Goal: Information Seeking & Learning: Learn about a topic

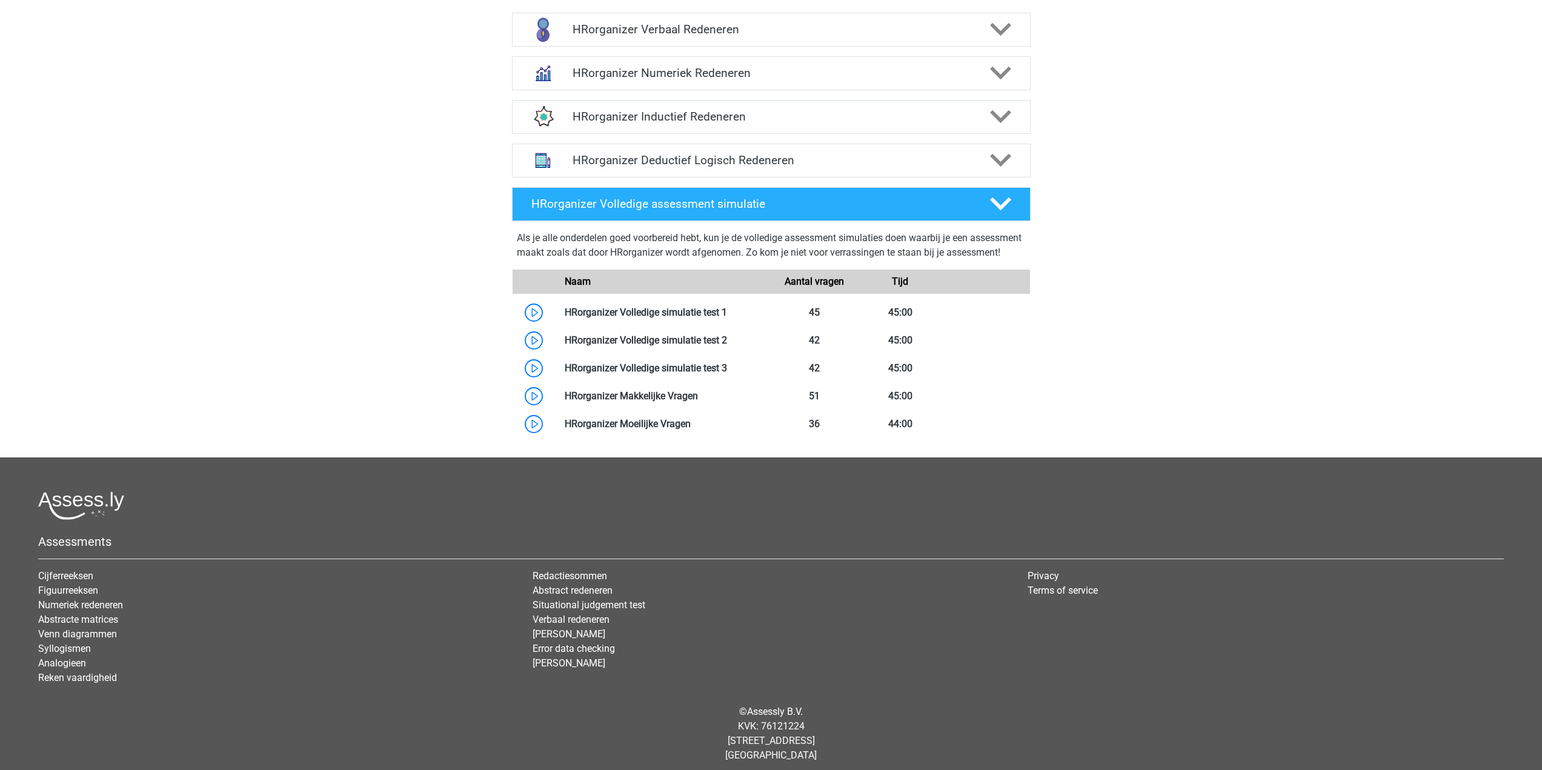
scroll to position [182, 0]
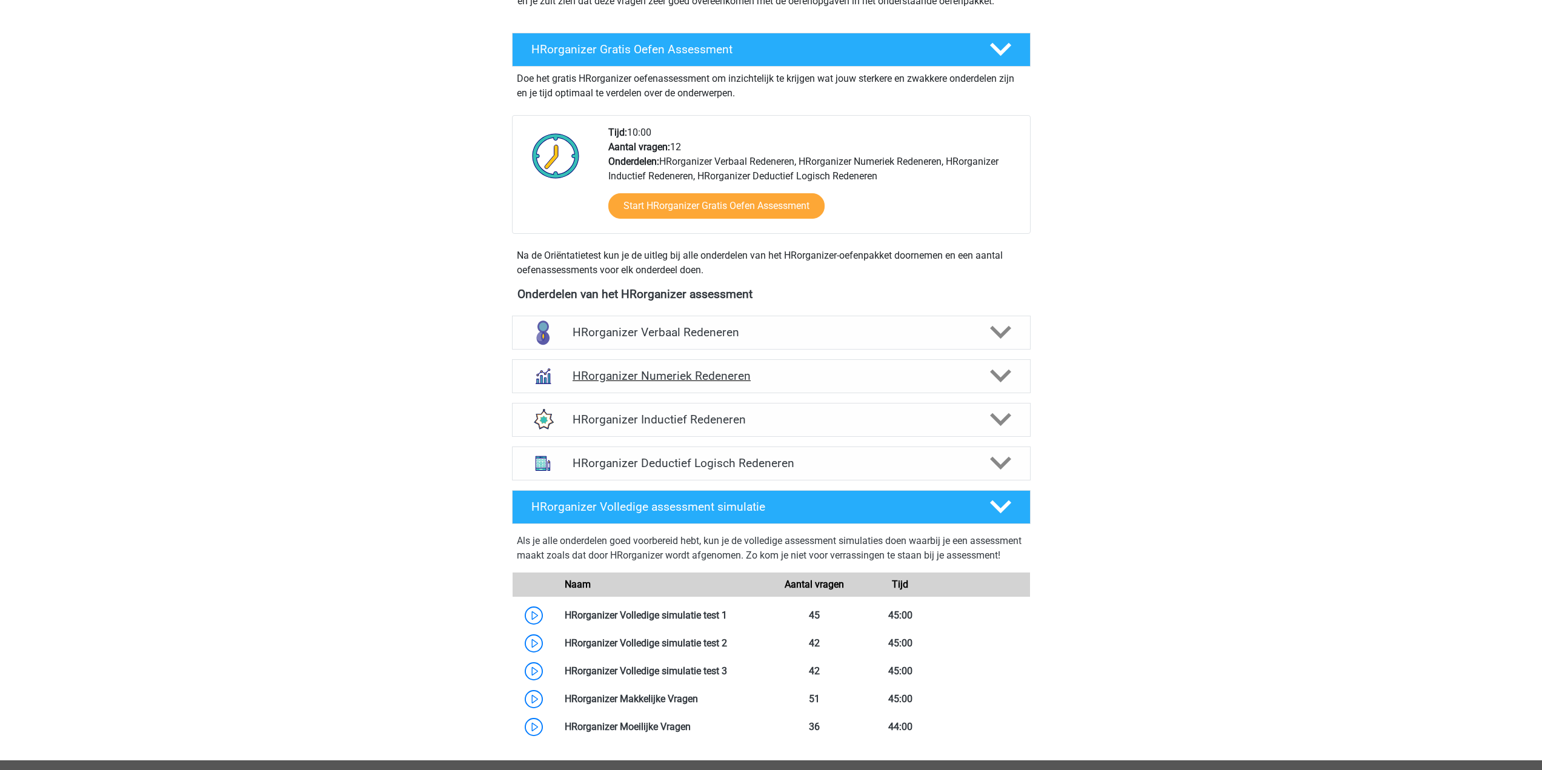
click at [823, 383] on h4 "HRorganizer Numeriek Redeneren" at bounding box center [771, 376] width 397 height 14
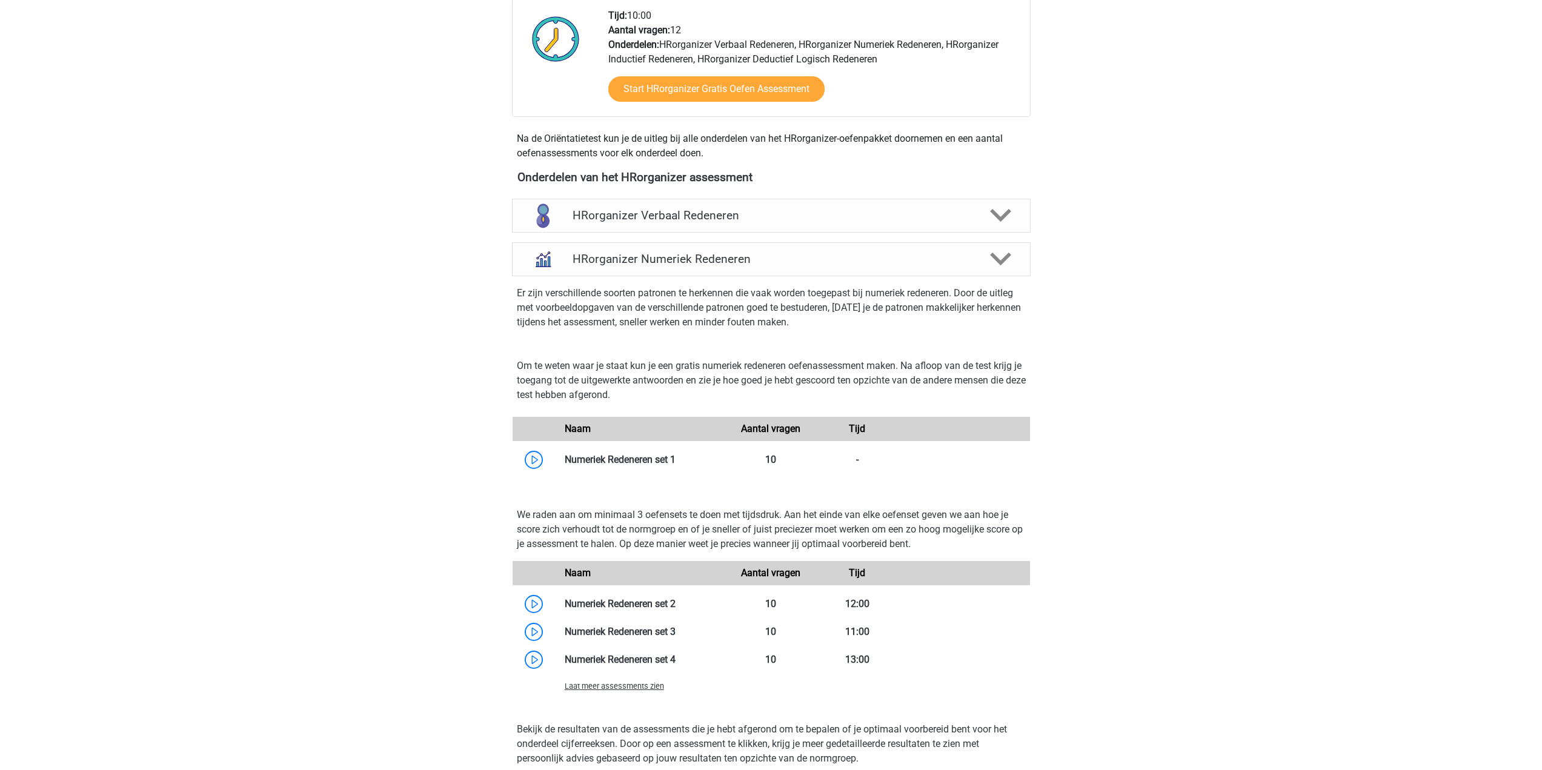
scroll to position [303, 0]
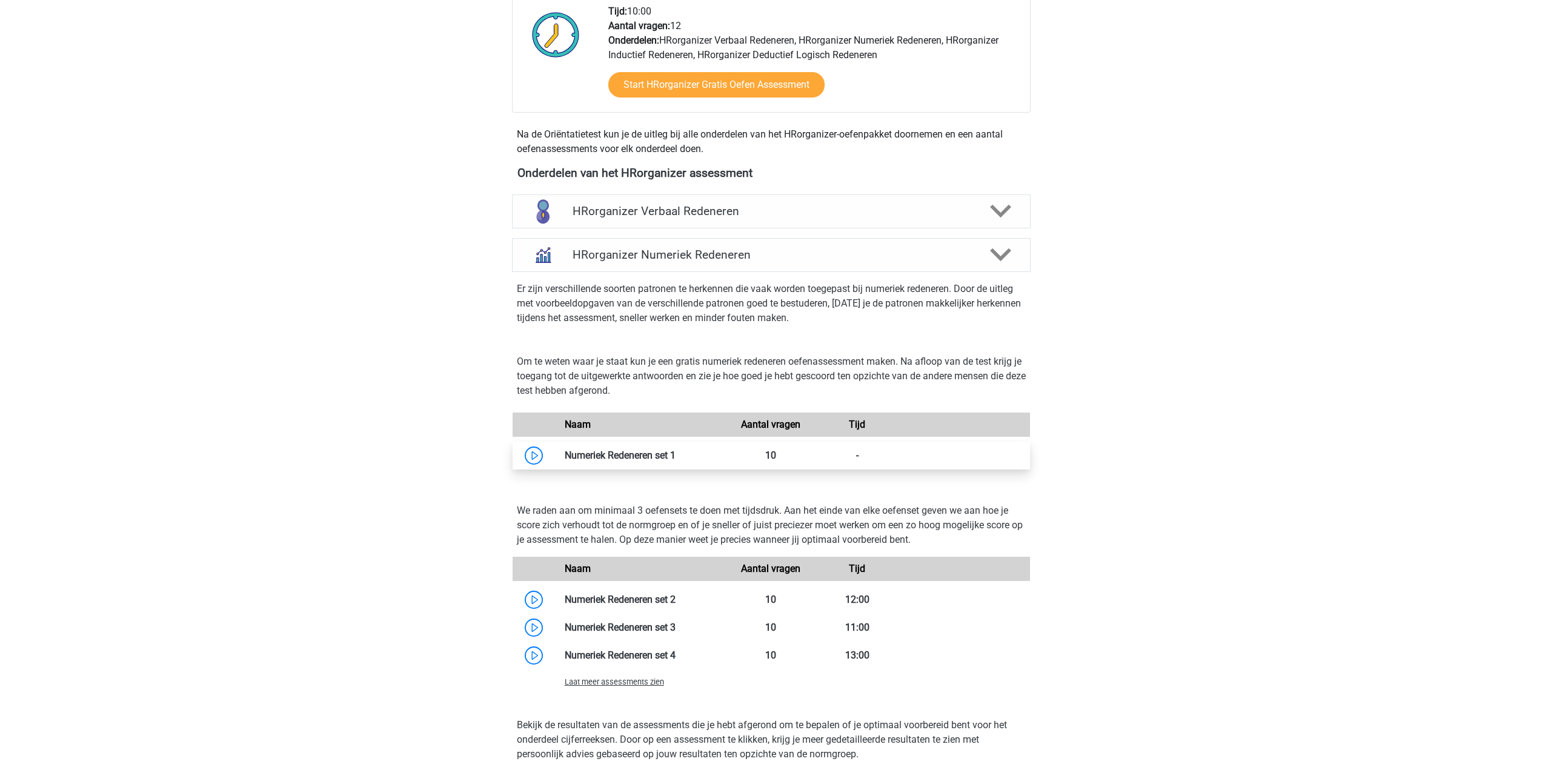
click at [676, 458] on link at bounding box center [676, 456] width 0 height 12
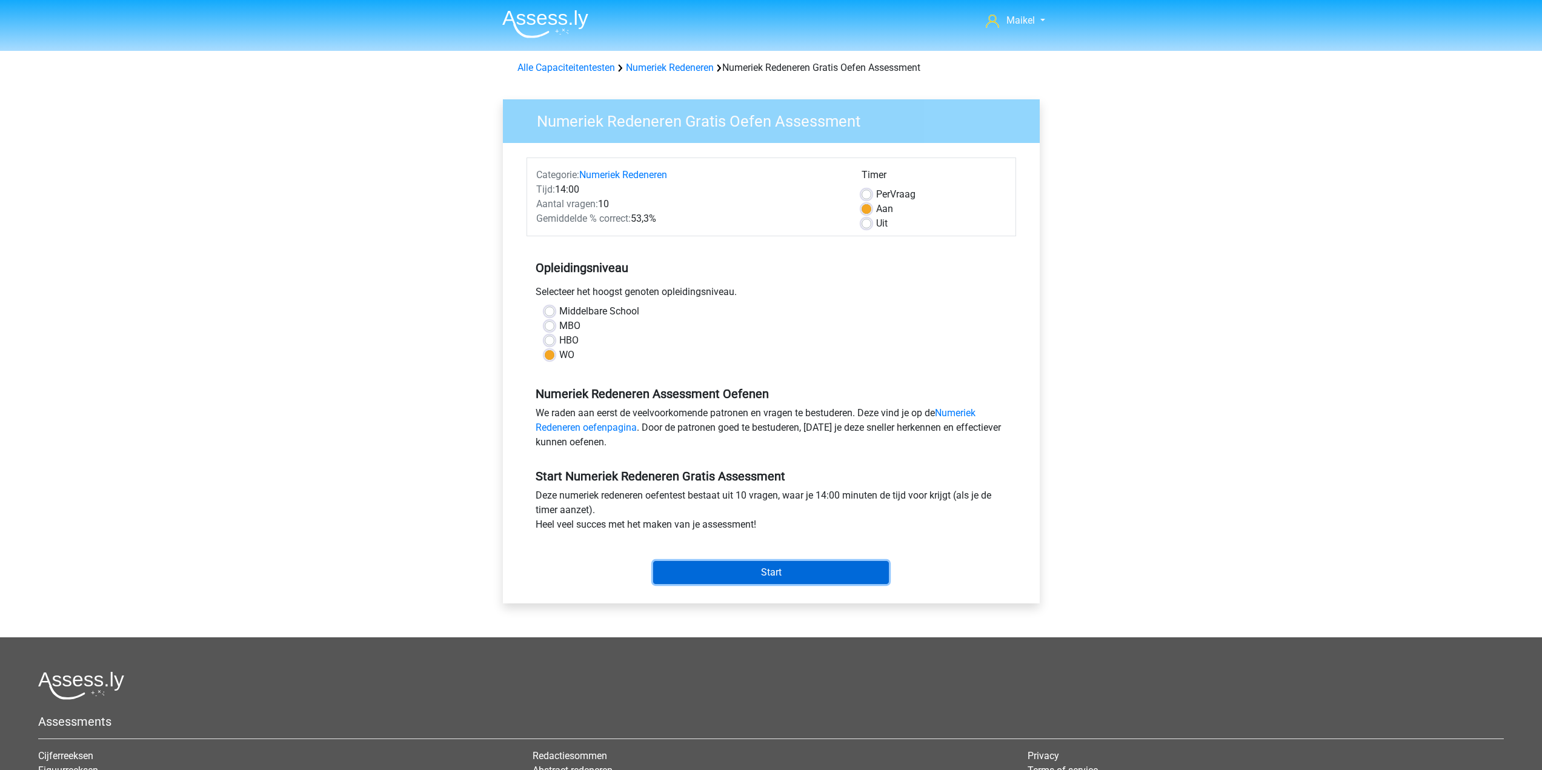
click at [733, 576] on input "Start" at bounding box center [771, 572] width 236 height 23
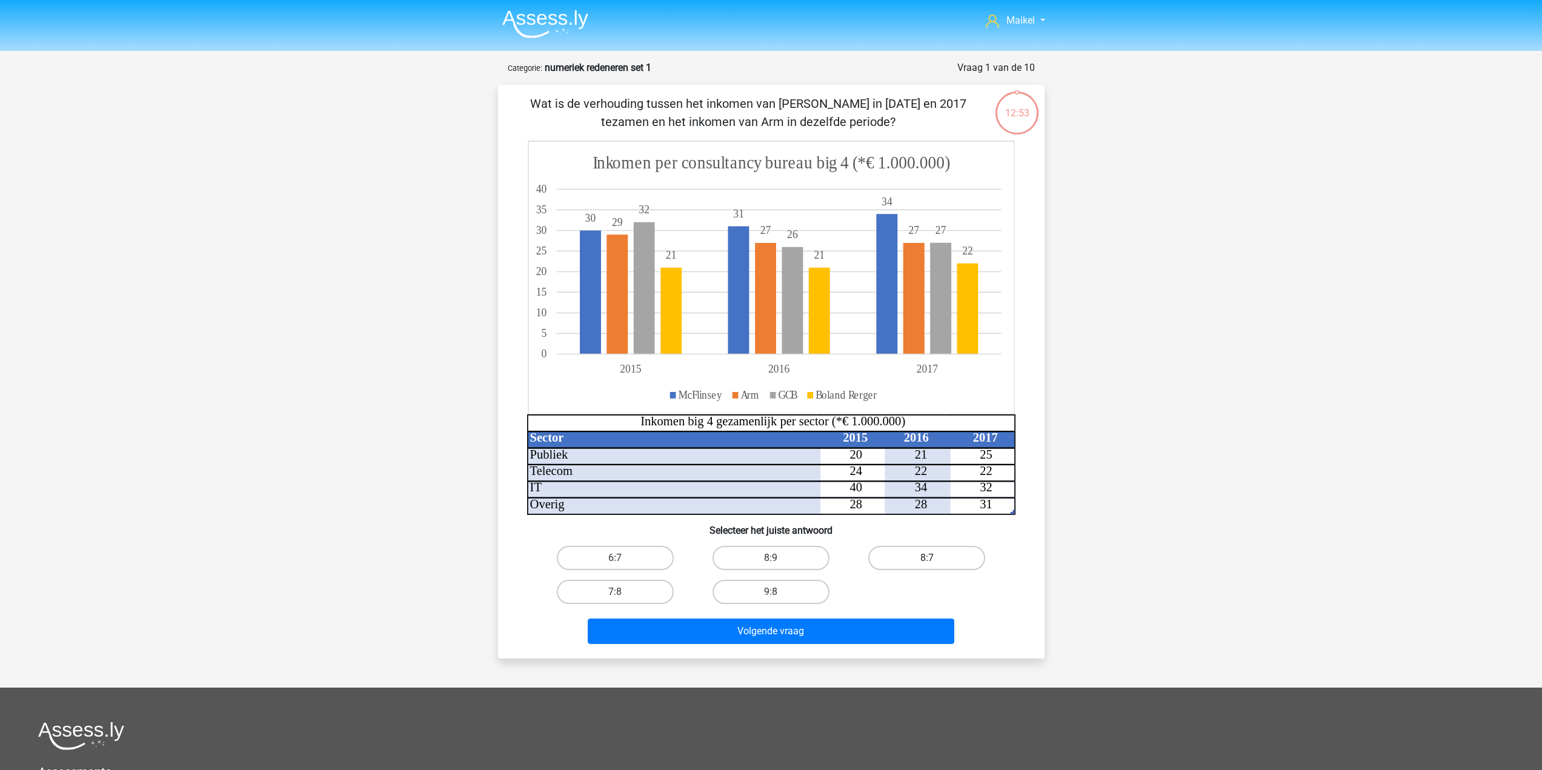
click at [916, 557] on label "8:7" at bounding box center [926, 558] width 117 height 24
click at [927, 558] on input "8:7" at bounding box center [931, 562] width 8 height 8
radio input "true"
click at [889, 637] on button "Volgende vraag" at bounding box center [771, 631] width 367 height 25
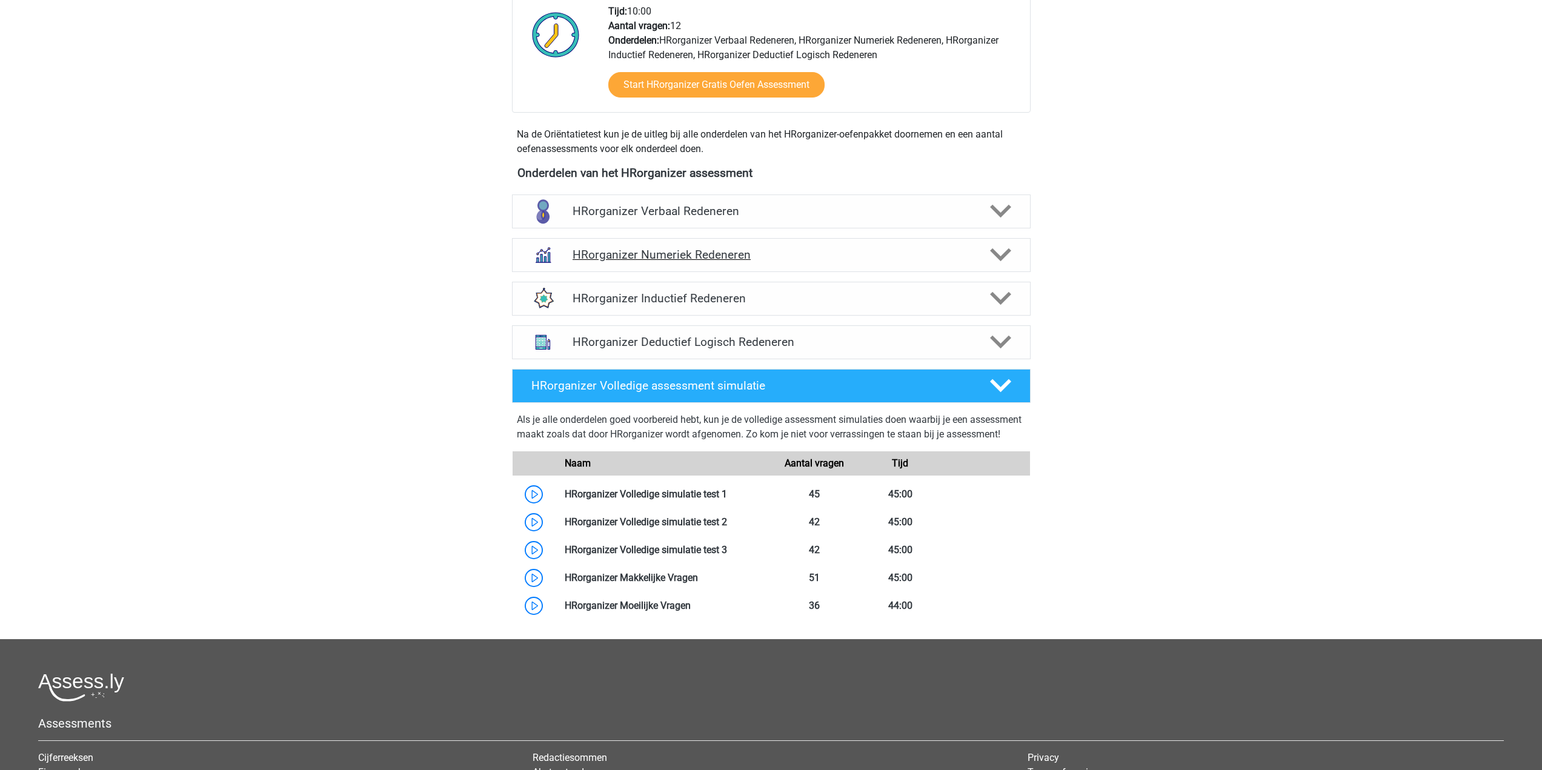
click at [812, 262] on h4 "HRorganizer Numeriek Redeneren" at bounding box center [771, 255] width 397 height 14
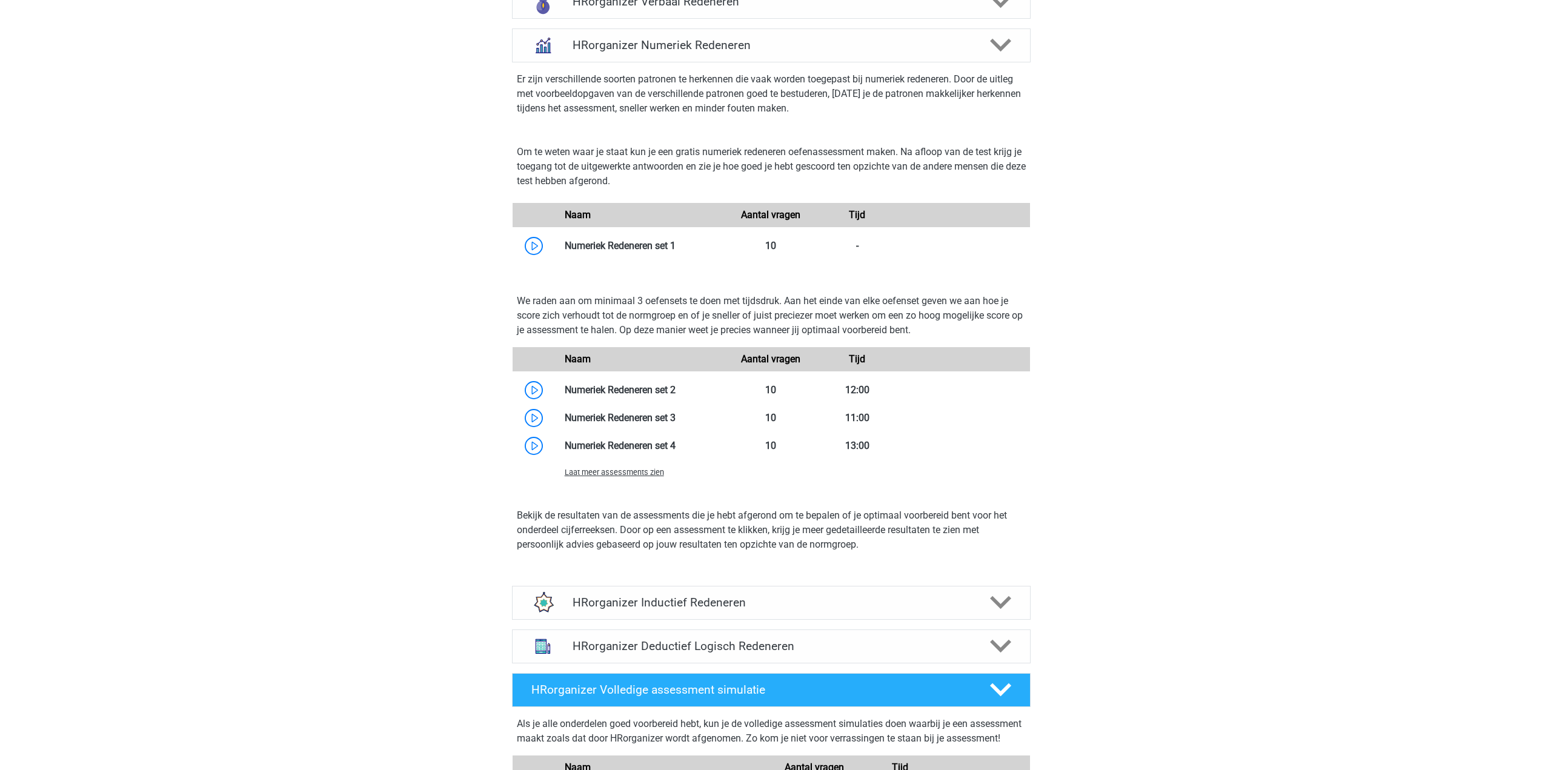
scroll to position [666, 0]
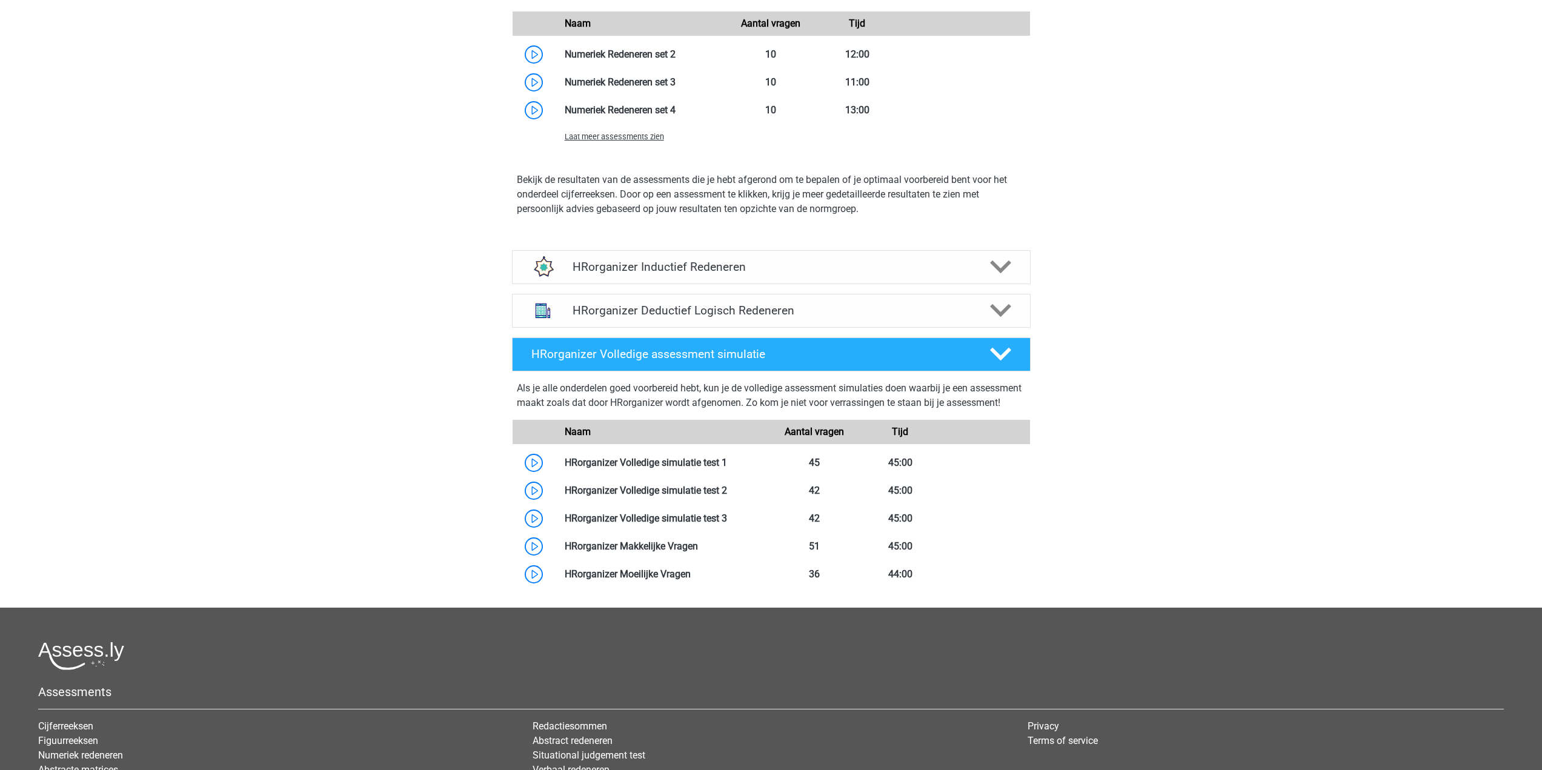
click at [872, 328] on div "HRorganizer Deductief Logisch Redeneren" at bounding box center [771, 311] width 519 height 34
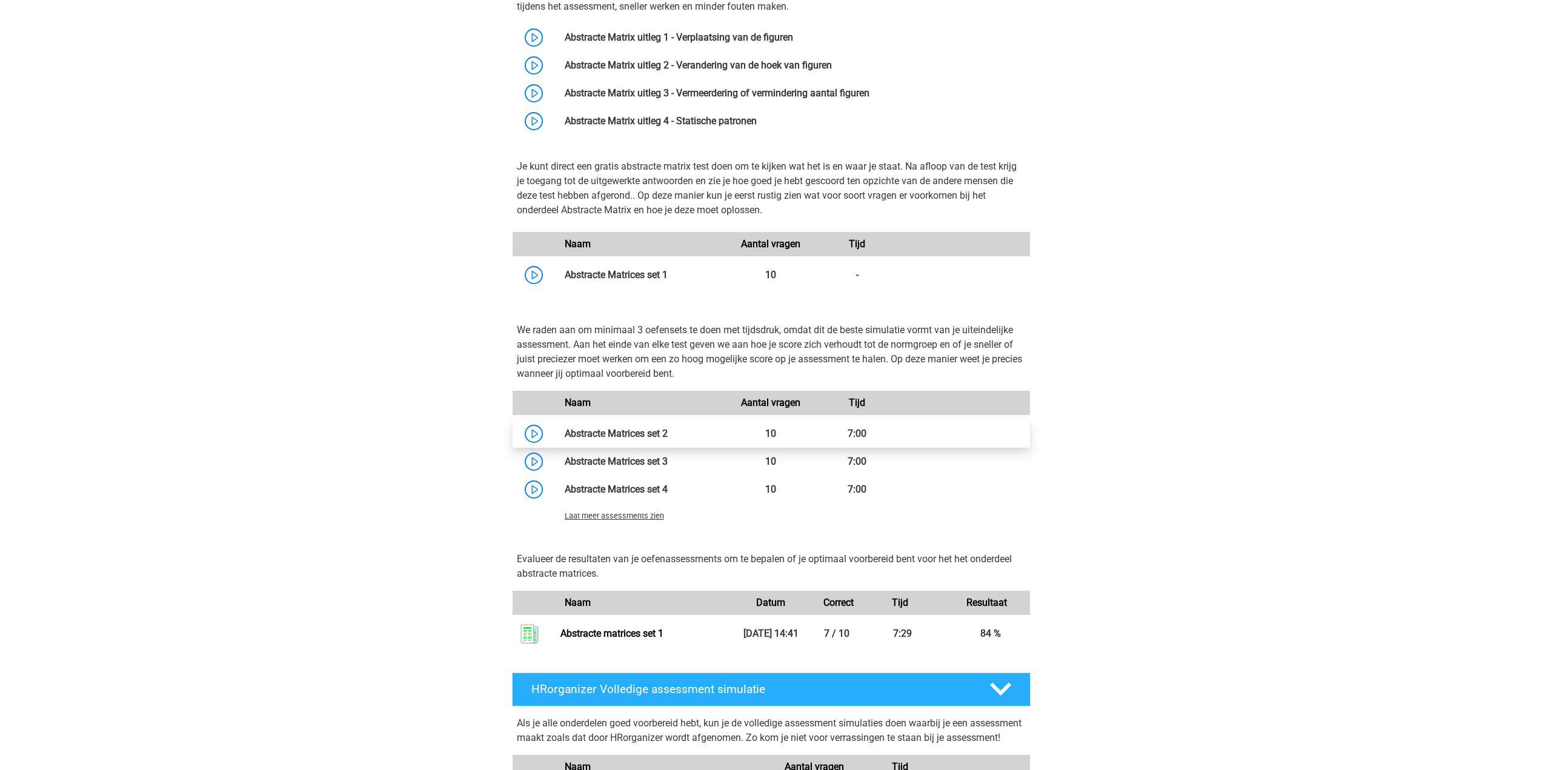
scroll to position [1272, 0]
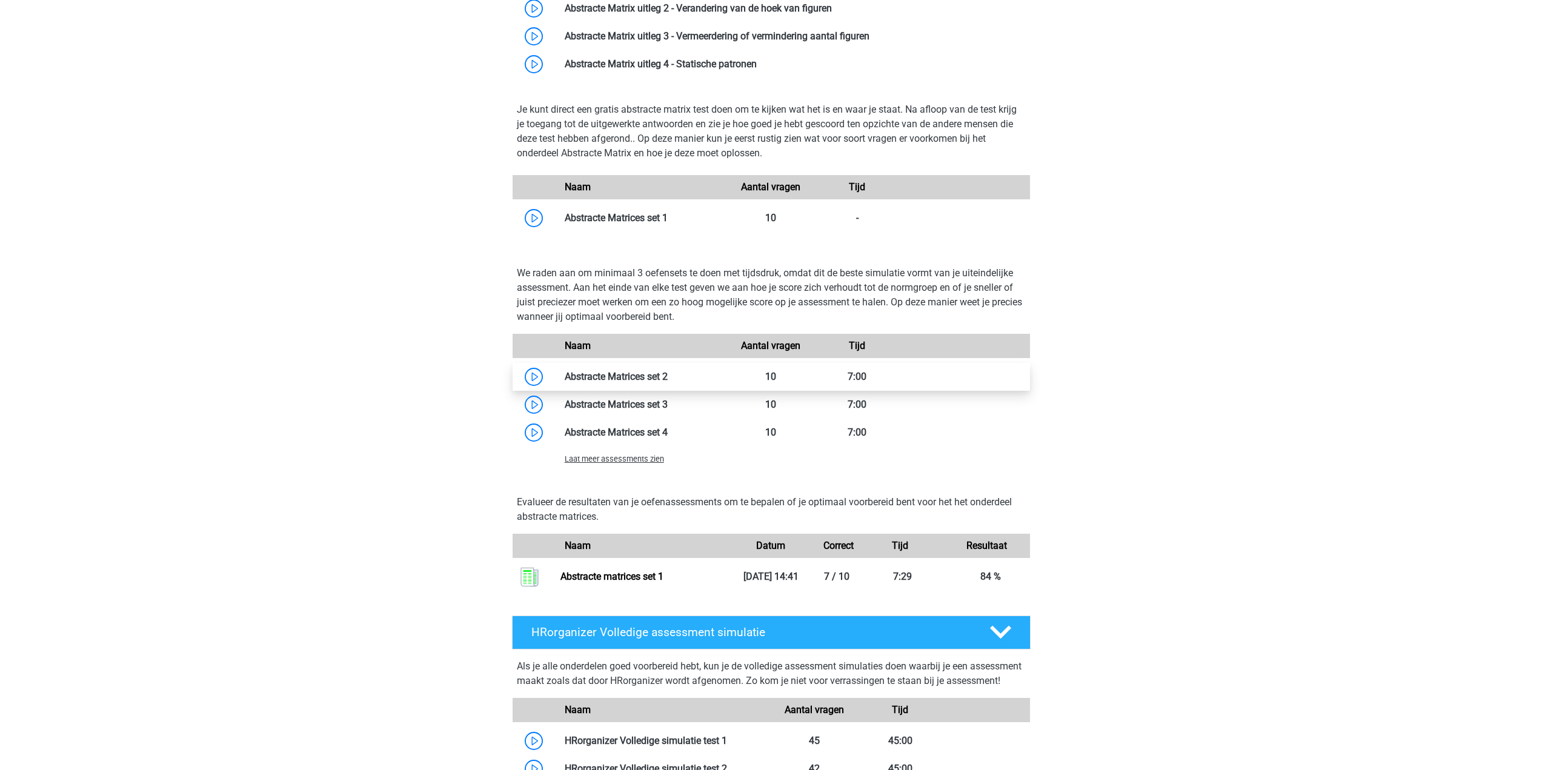
click at [668, 382] on link at bounding box center [668, 377] width 0 height 12
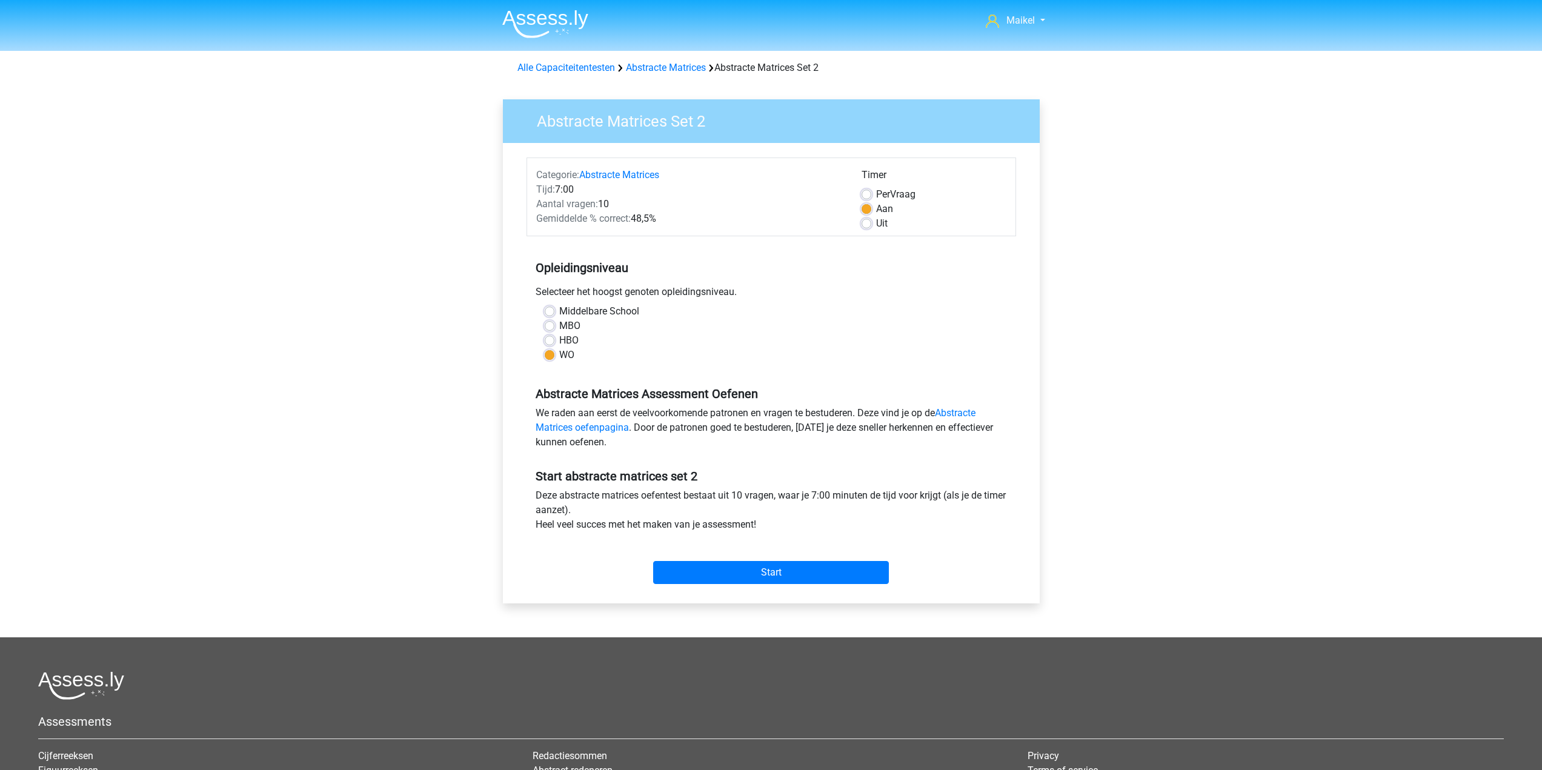
click at [800, 560] on div "Start" at bounding box center [772, 563] width 490 height 42
click at [799, 571] on input "Start" at bounding box center [771, 572] width 236 height 23
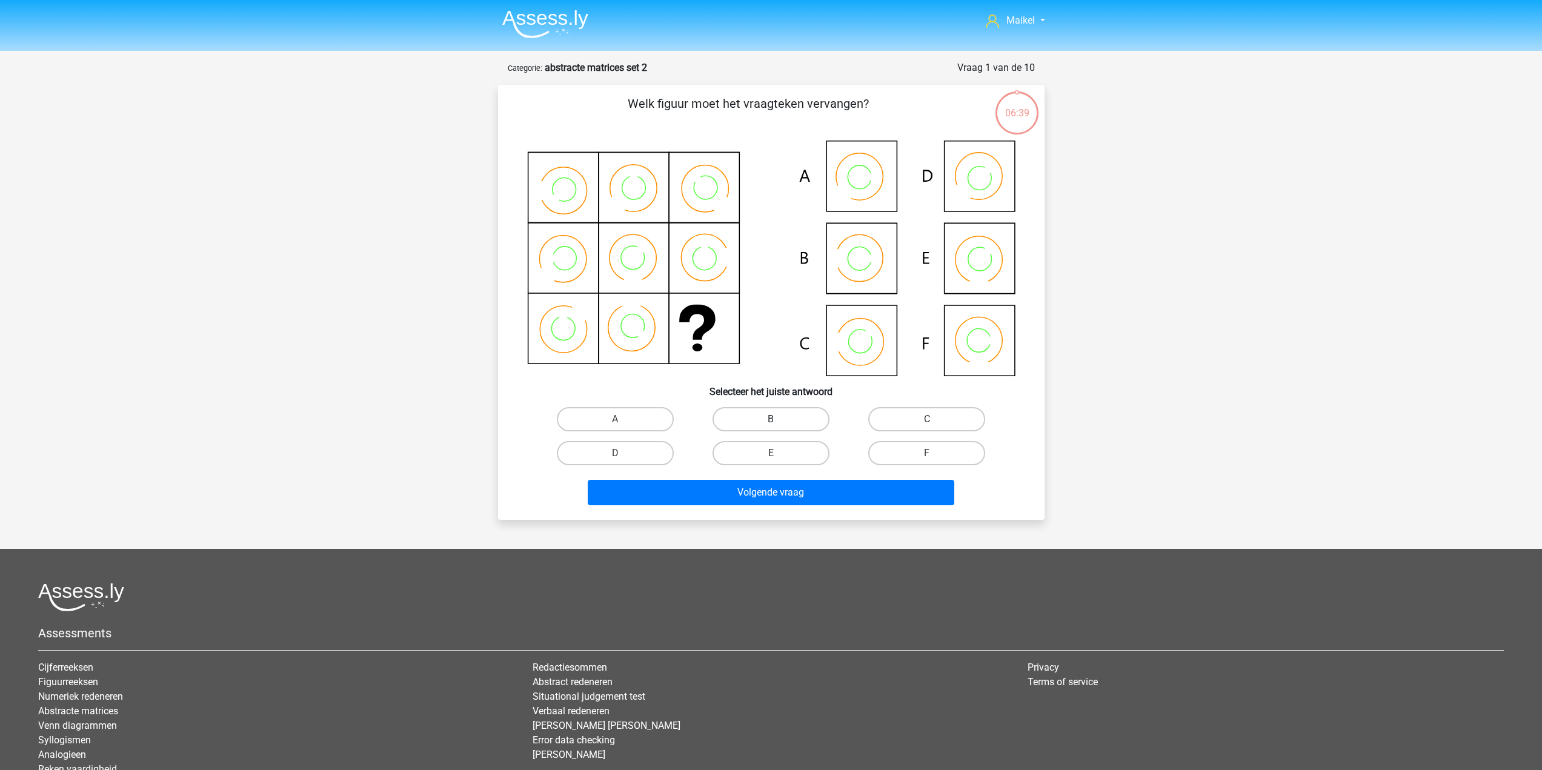
click at [789, 414] on label "B" at bounding box center [771, 419] width 117 height 24
click at [779, 419] on input "B" at bounding box center [775, 423] width 8 height 8
radio input "true"
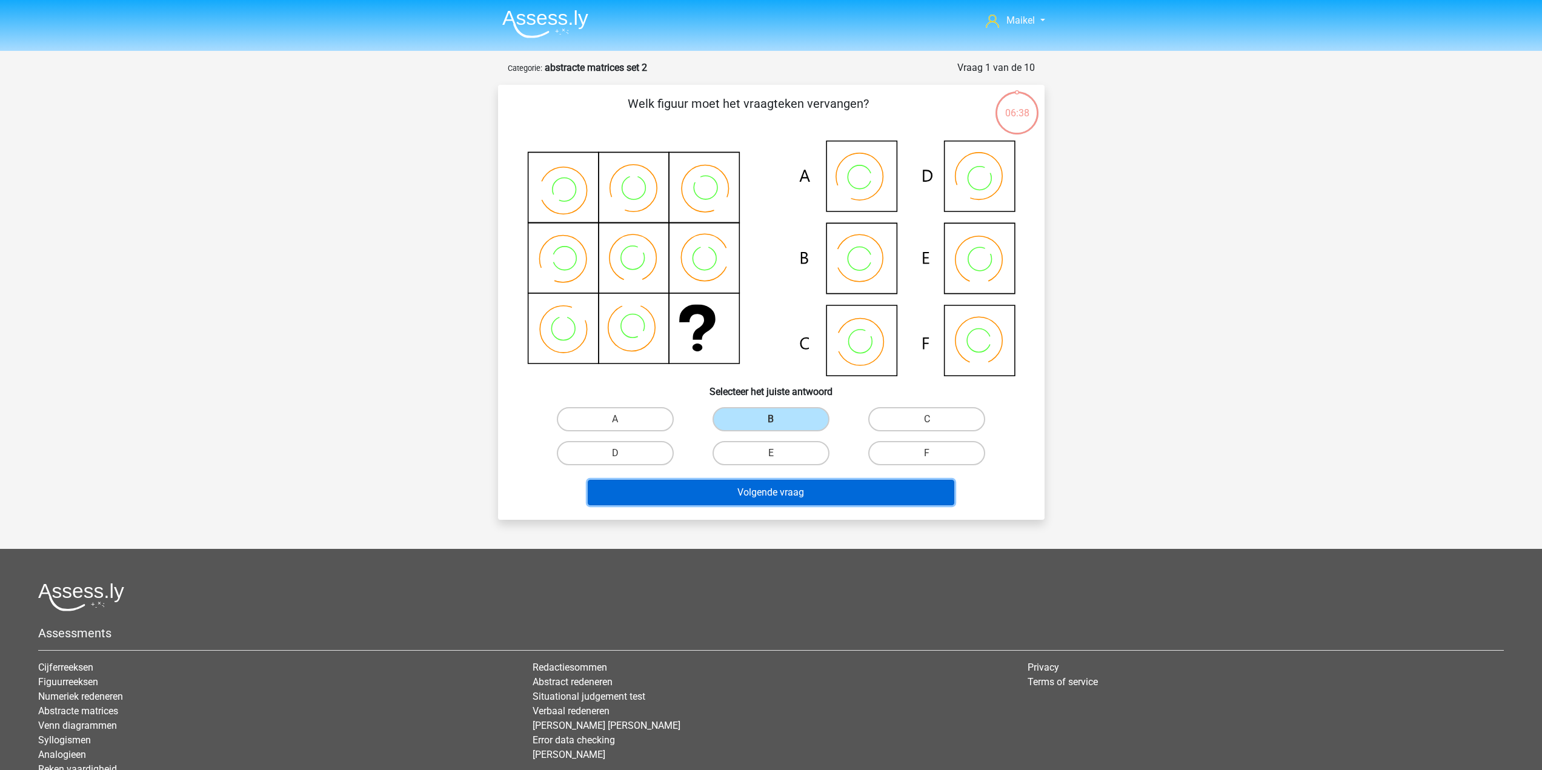
click at [820, 495] on button "Volgende vraag" at bounding box center [771, 492] width 367 height 25
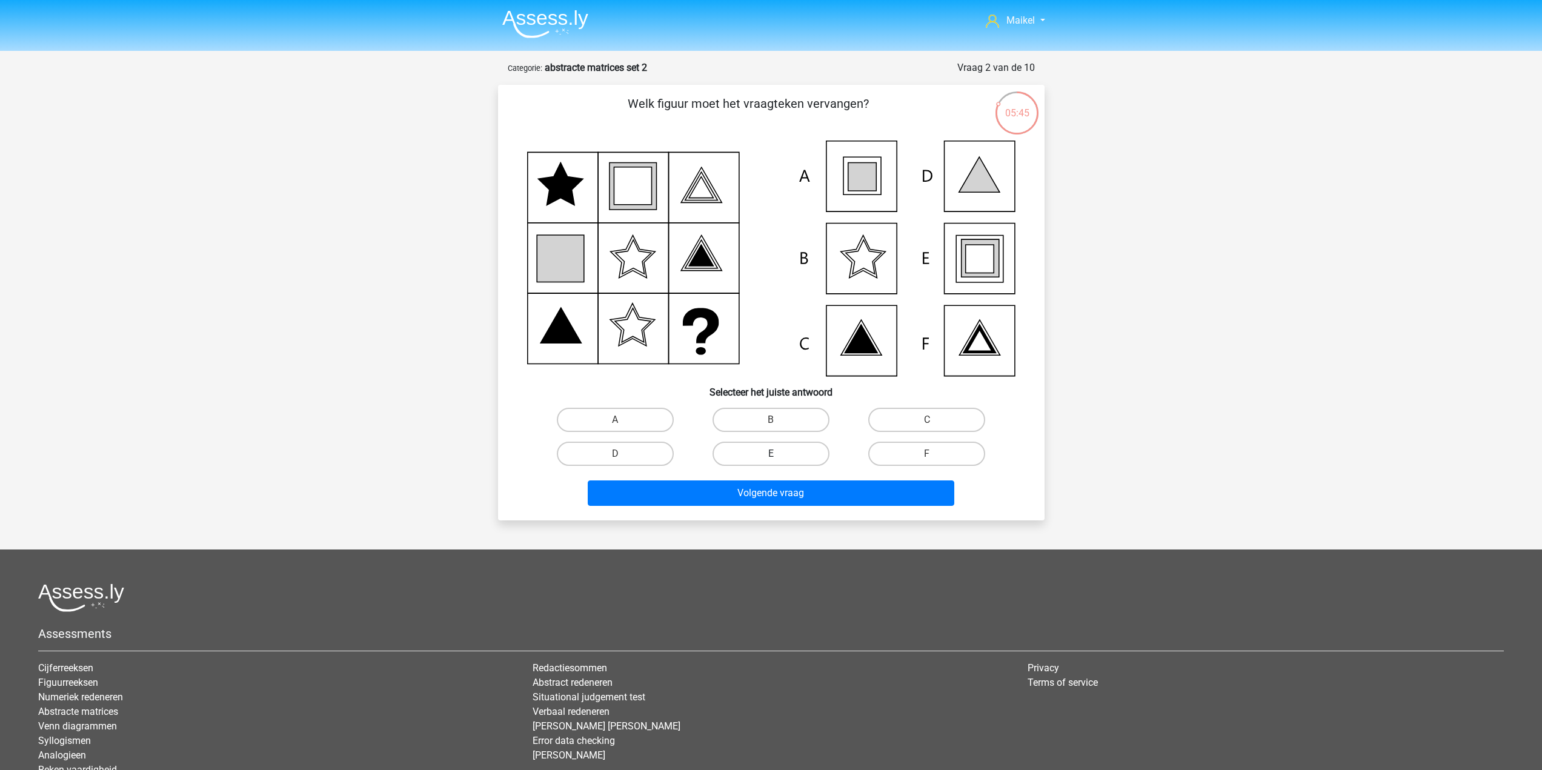
click at [777, 451] on label "E" at bounding box center [771, 454] width 117 height 24
click at [777, 454] on input "E" at bounding box center [775, 458] width 8 height 8
radio input "true"
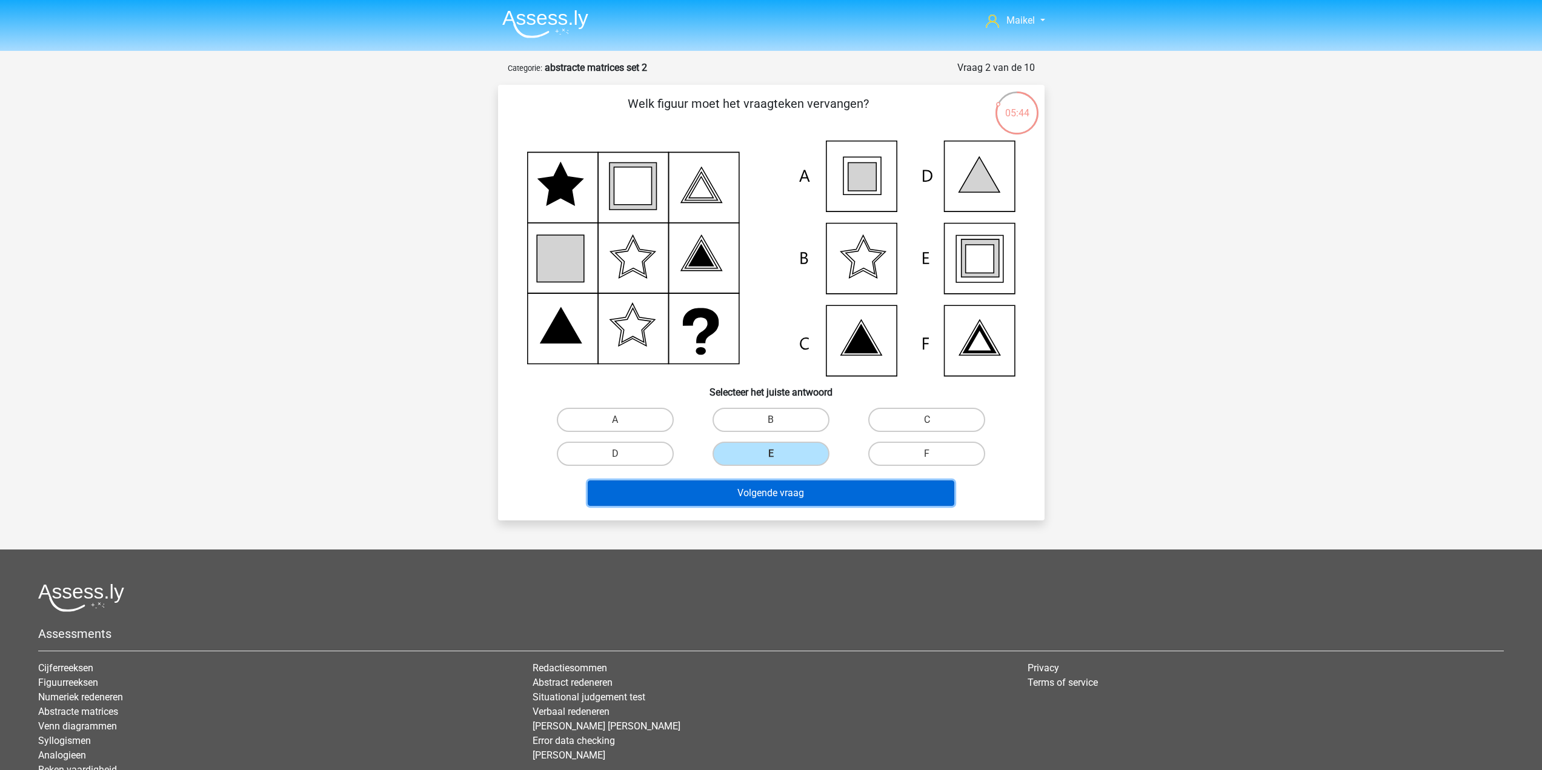
click at [841, 500] on button "Volgende vraag" at bounding box center [771, 492] width 367 height 25
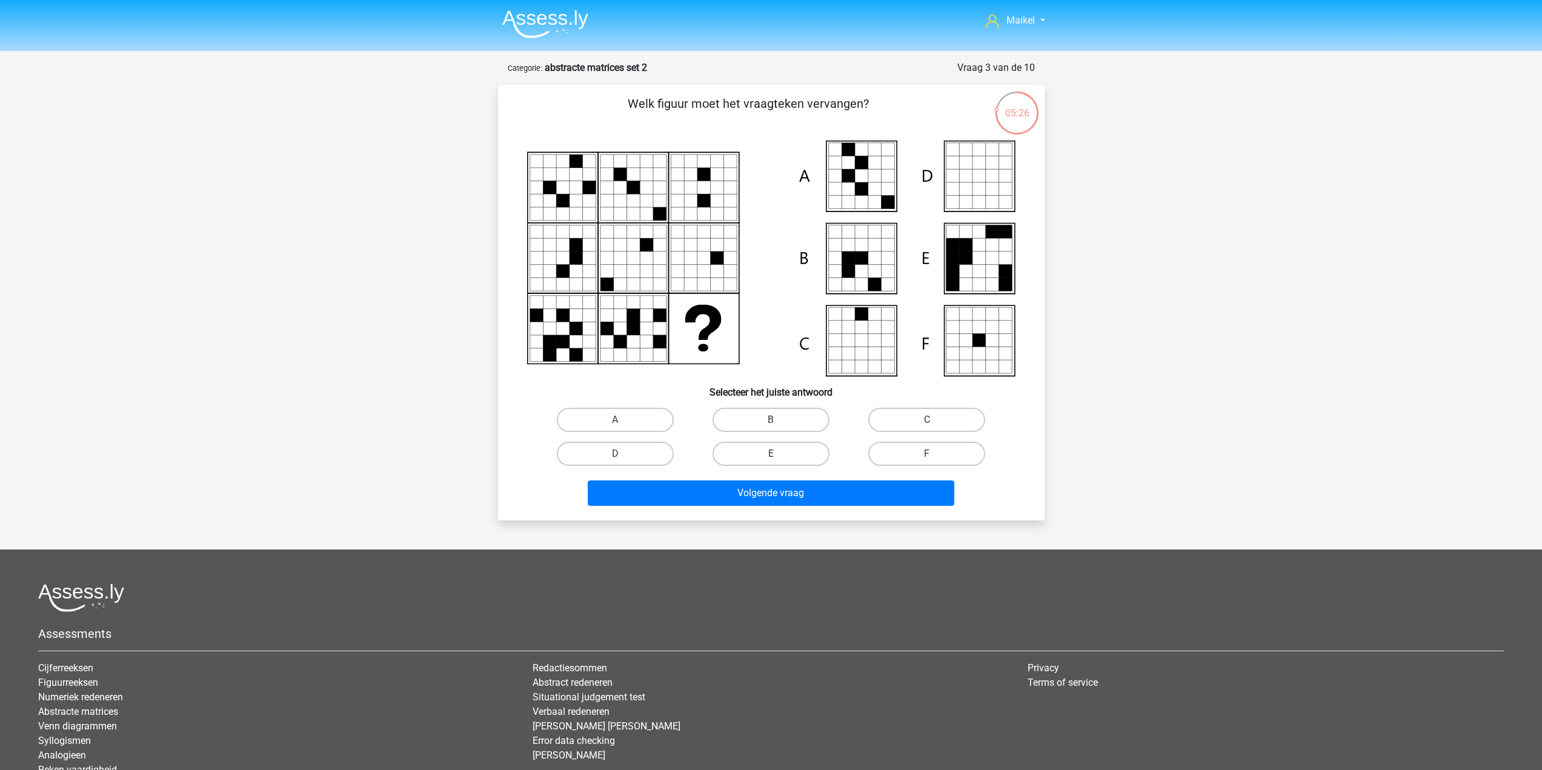
drag, startPoint x: 640, startPoint y: 413, endPoint x: 668, endPoint y: 439, distance: 37.7
click at [640, 413] on label "A" at bounding box center [615, 420] width 117 height 24
click at [623, 420] on input "A" at bounding box center [619, 424] width 8 height 8
radio input "true"
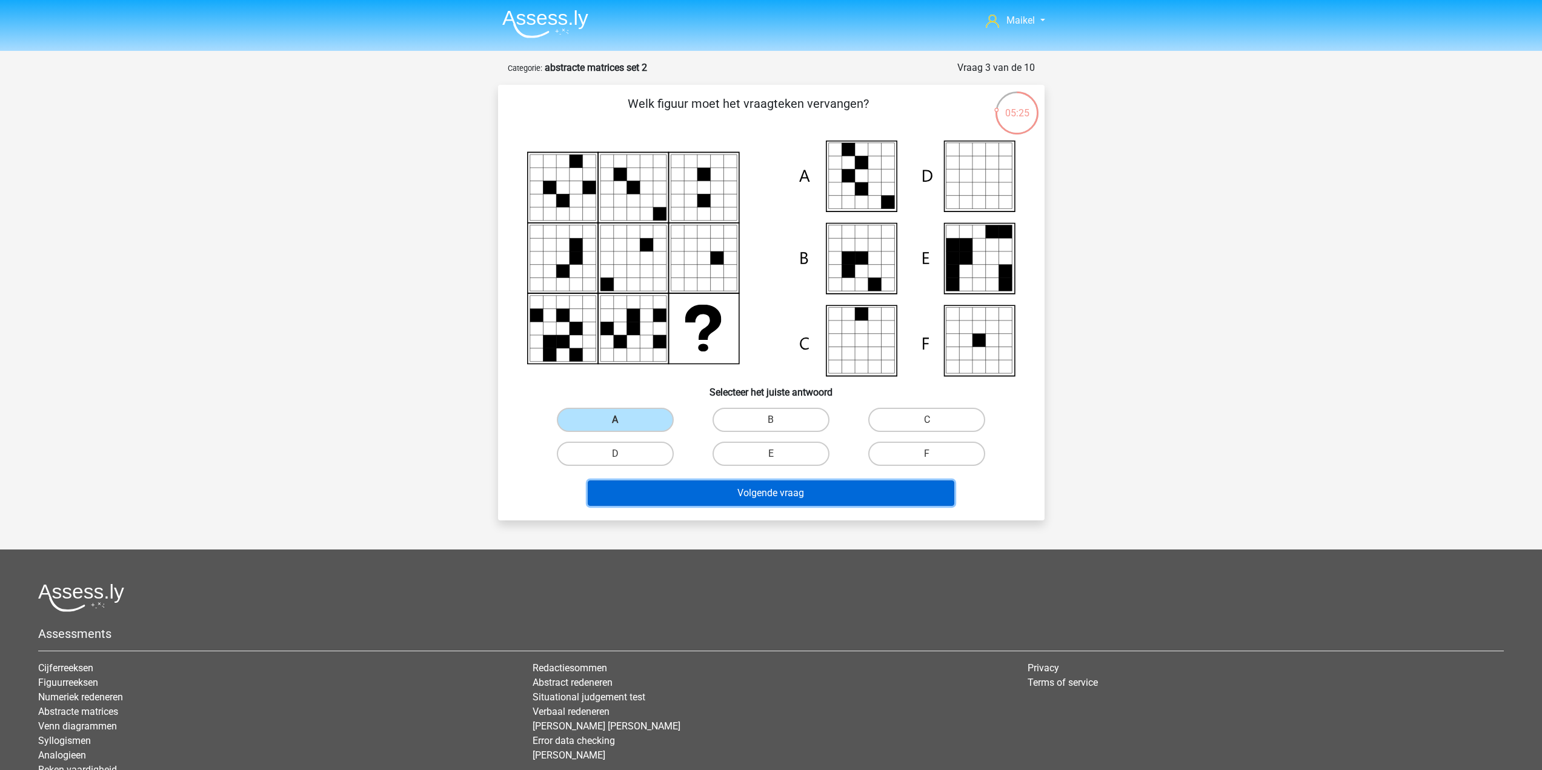
click at [740, 496] on button "Volgende vraag" at bounding box center [771, 492] width 367 height 25
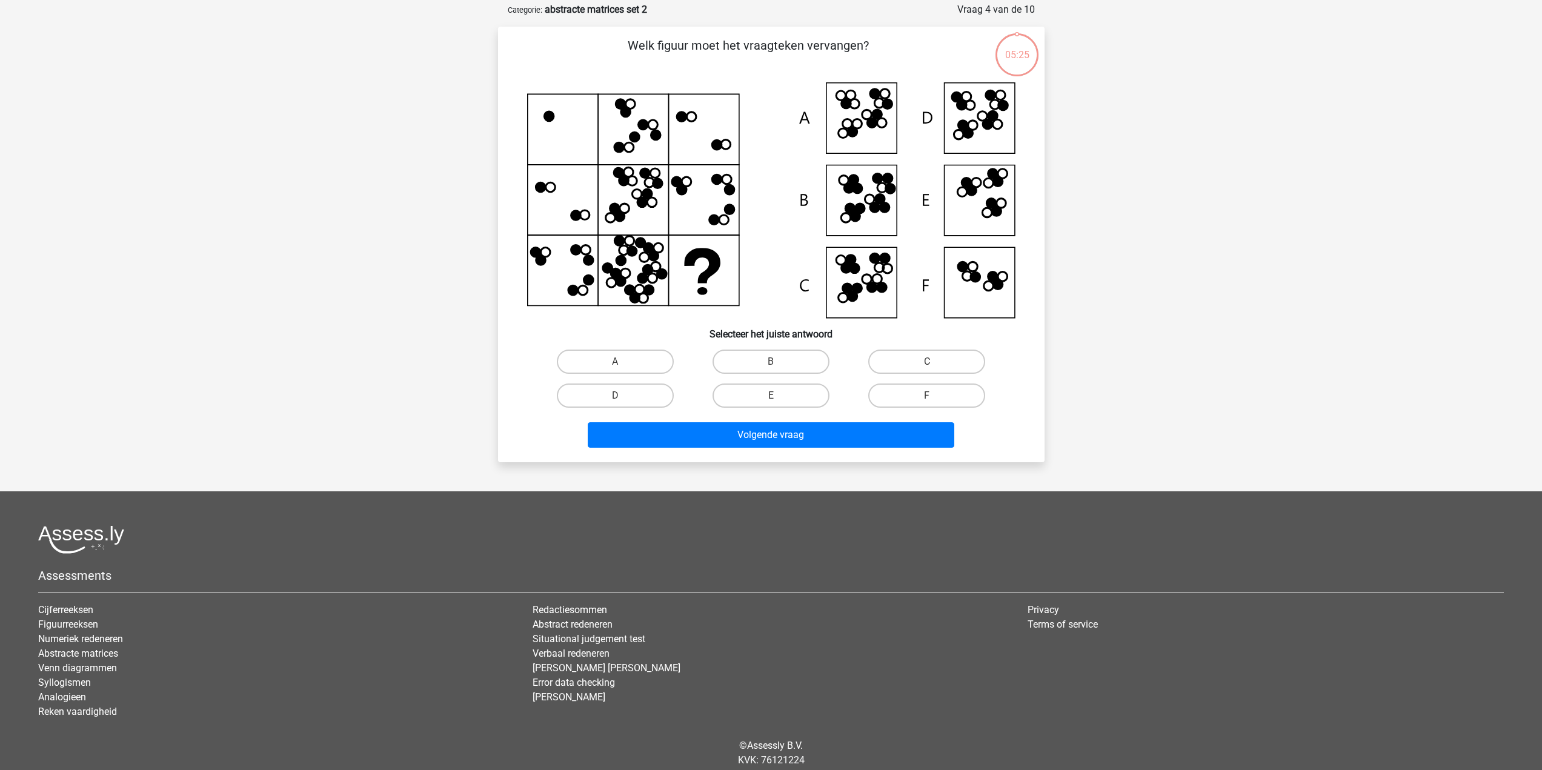
scroll to position [61, 0]
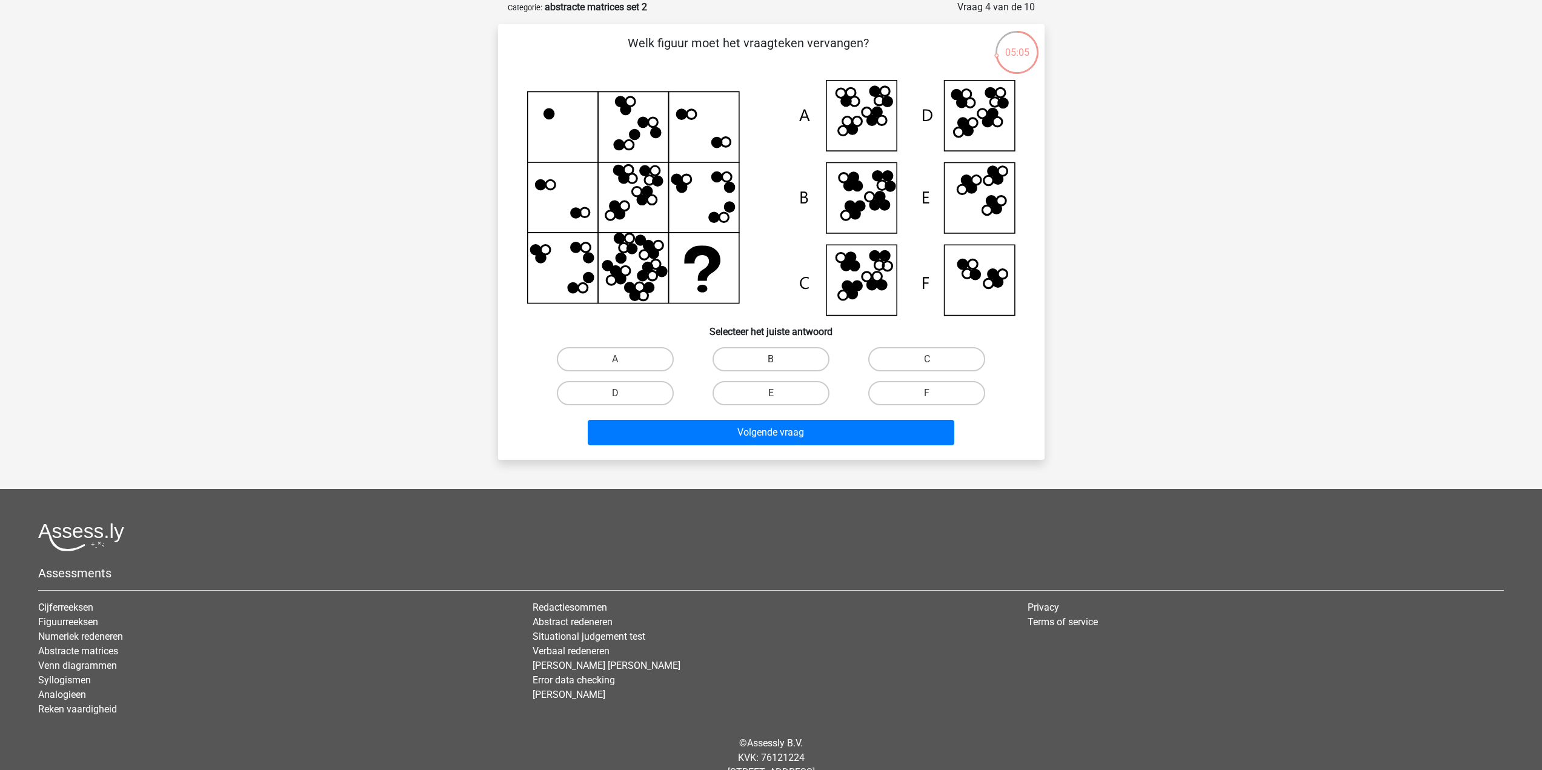
click at [777, 354] on label "B" at bounding box center [771, 359] width 117 height 24
click at [777, 359] on input "B" at bounding box center [775, 363] width 8 height 8
radio input "true"
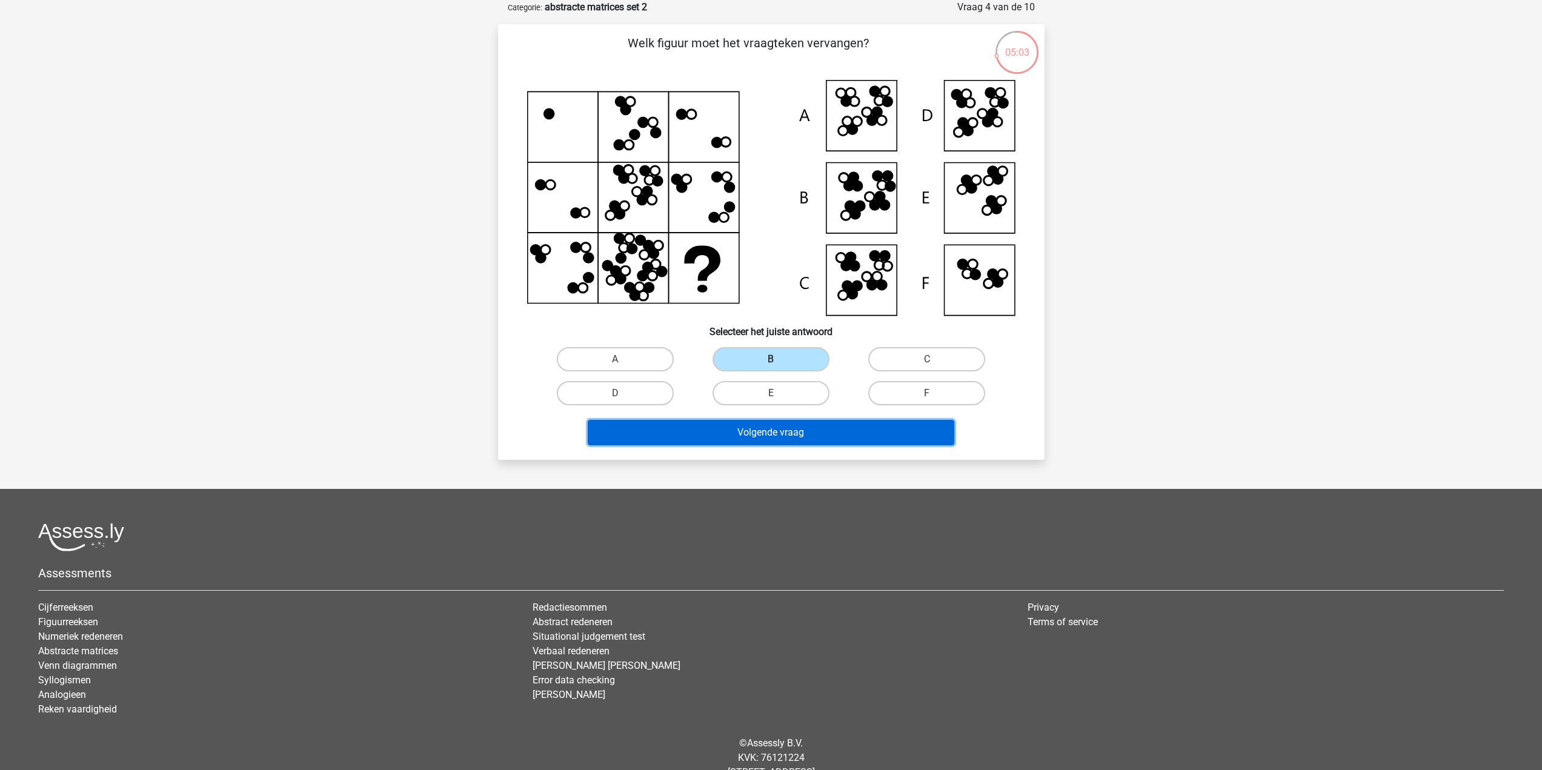
click at [859, 433] on button "Volgende vraag" at bounding box center [771, 432] width 367 height 25
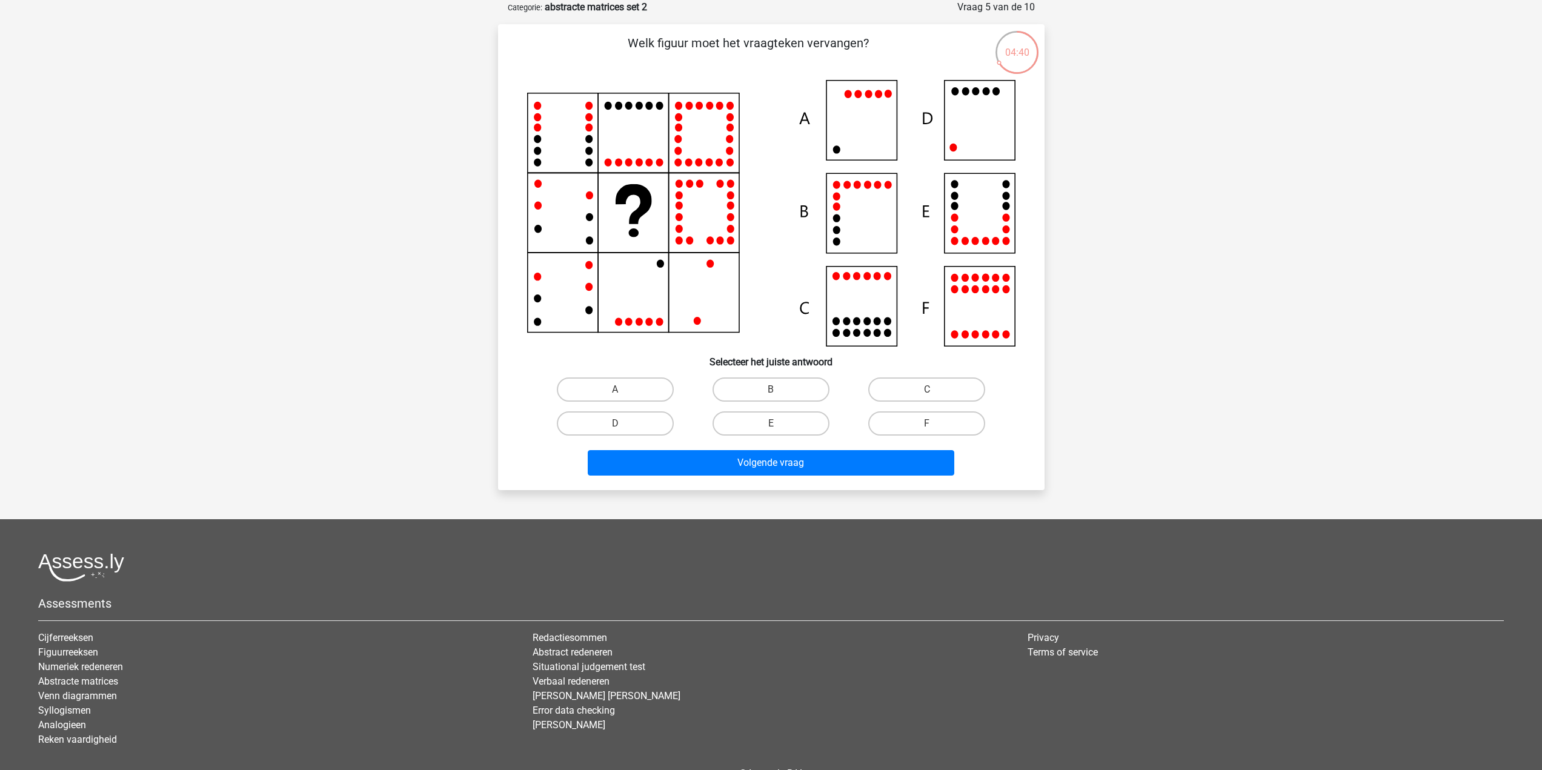
click at [542, 402] on div "D" at bounding box center [615, 389] width 146 height 24
click at [630, 422] on label "D" at bounding box center [615, 423] width 117 height 24
click at [623, 424] on input "D" at bounding box center [619, 428] width 8 height 8
radio input "true"
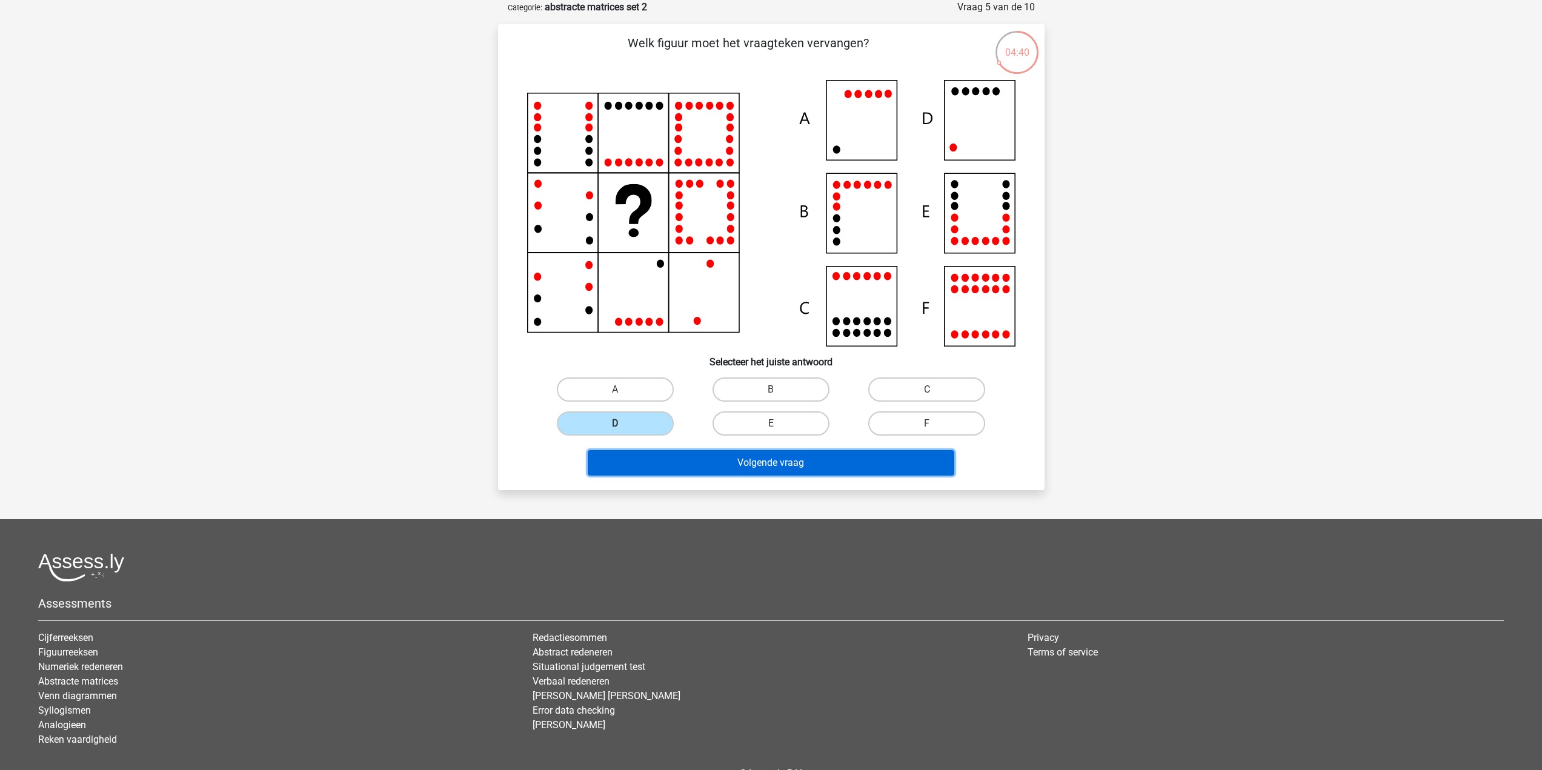
drag, startPoint x: 694, startPoint y: 461, endPoint x: 717, endPoint y: 460, distance: 22.4
click at [699, 461] on button "Volgende vraag" at bounding box center [771, 462] width 367 height 25
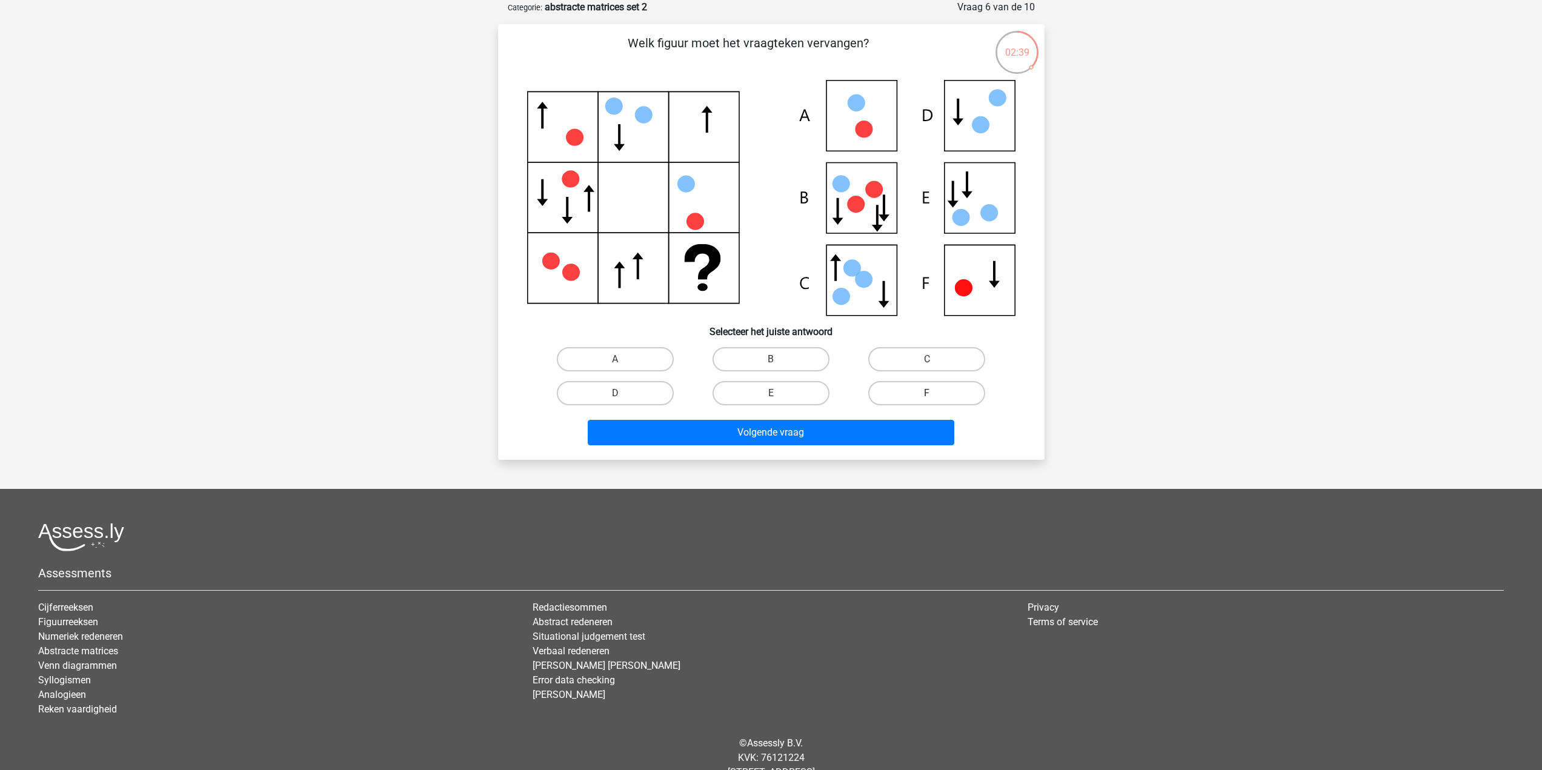
click at [920, 391] on label "F" at bounding box center [926, 393] width 117 height 24
click at [927, 393] on input "F" at bounding box center [931, 397] width 8 height 8
radio input "true"
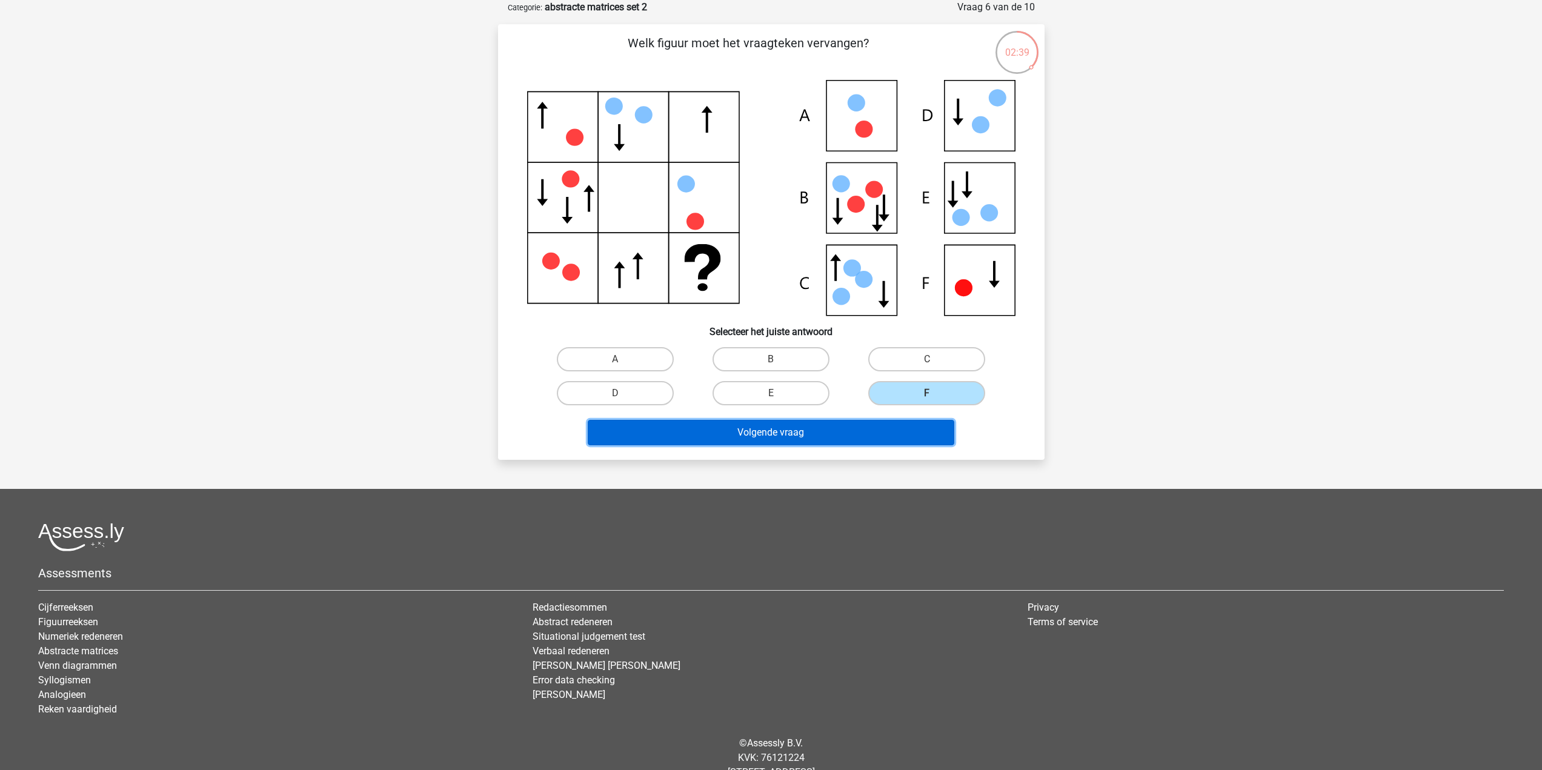
drag, startPoint x: 913, startPoint y: 424, endPoint x: 945, endPoint y: 430, distance: 32.2
click at [914, 425] on button "Volgende vraag" at bounding box center [771, 432] width 367 height 25
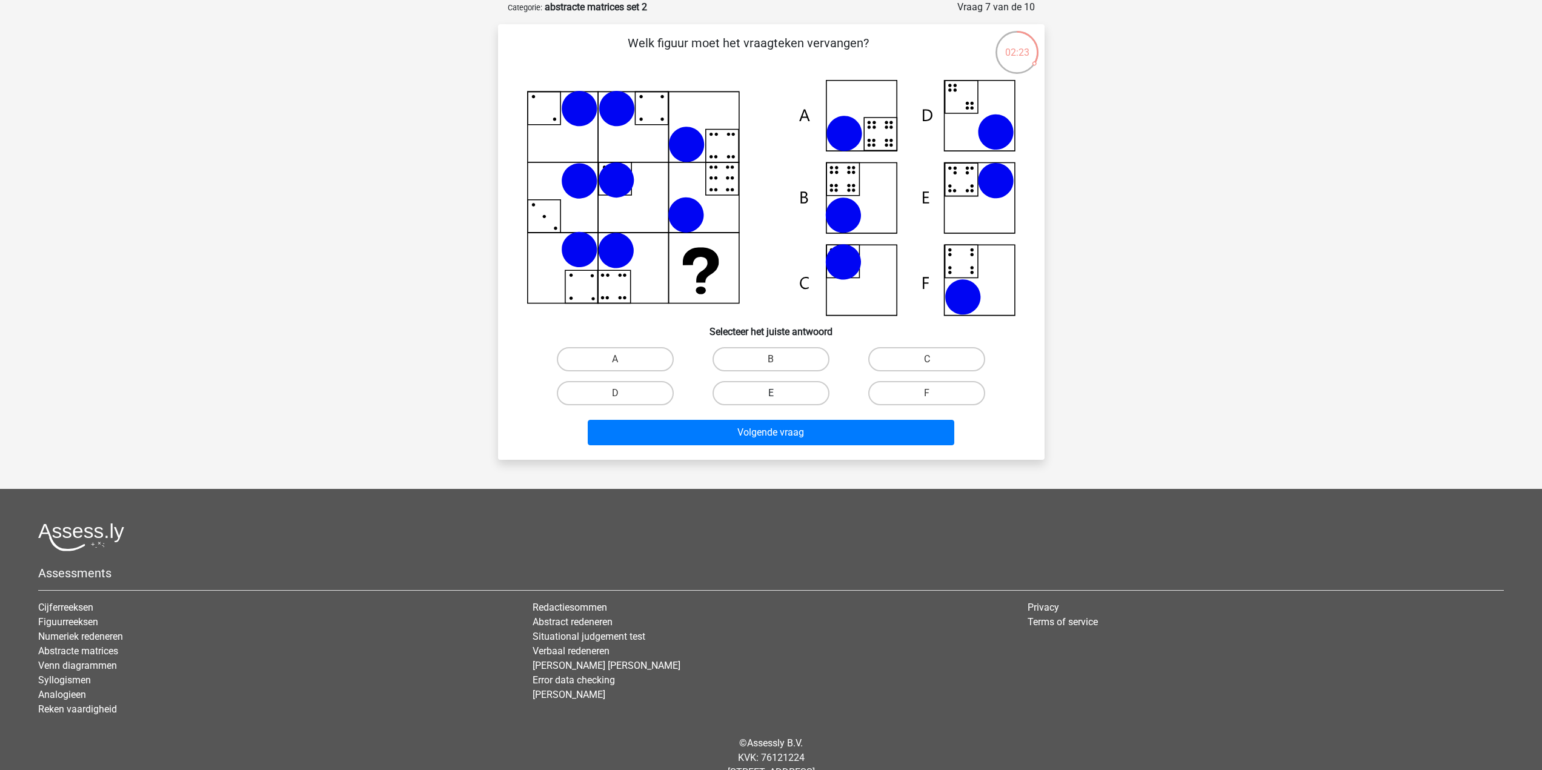
click at [762, 391] on label "E" at bounding box center [771, 393] width 117 height 24
click at [771, 393] on input "E" at bounding box center [775, 397] width 8 height 8
radio input "true"
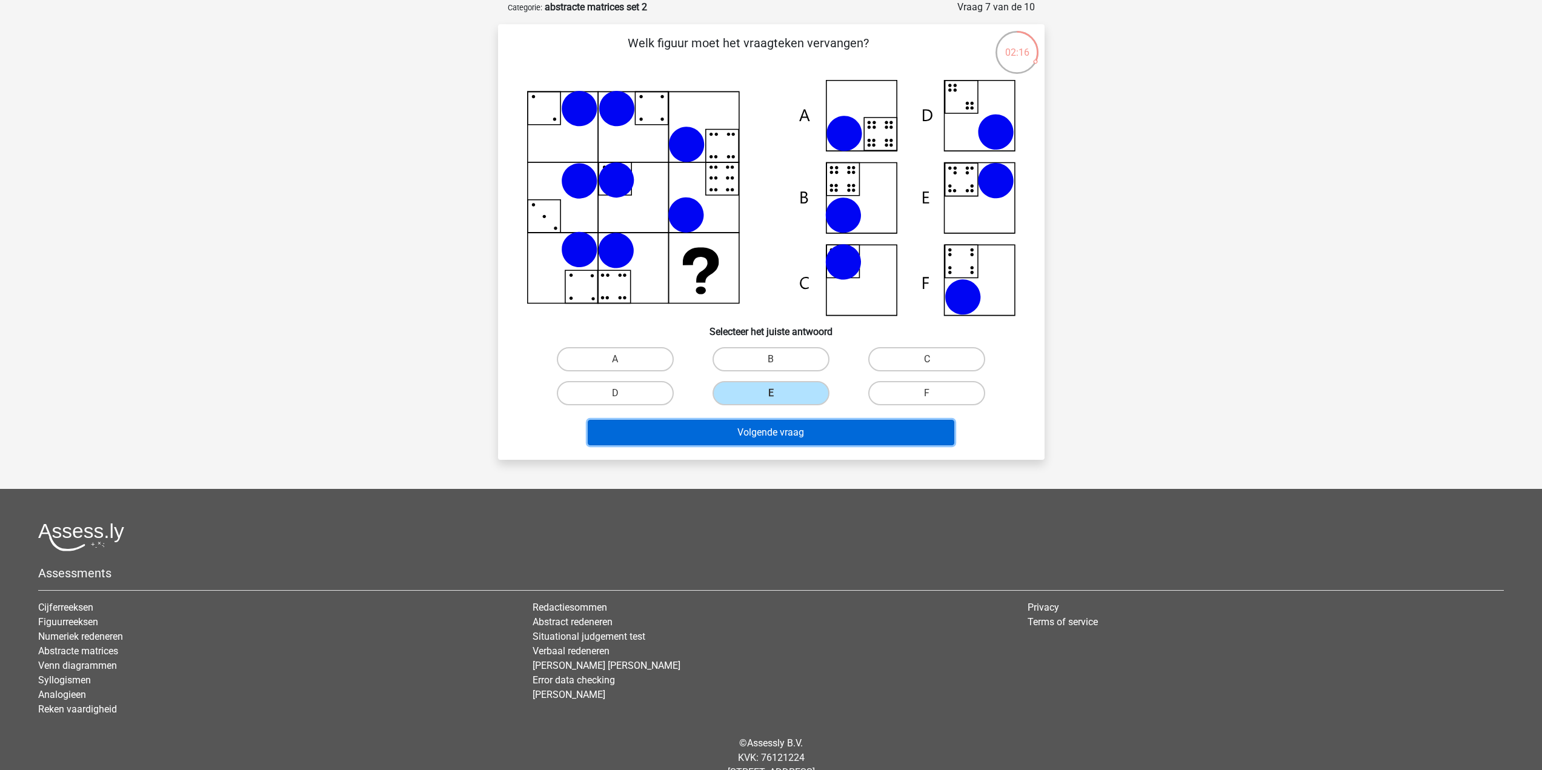
drag, startPoint x: 795, startPoint y: 435, endPoint x: 1037, endPoint y: 474, distance: 245.4
click at [1037, 474] on div "Maikel Maikelooms@gmail.com Nederlands English" at bounding box center [771, 373] width 1542 height 869
click at [791, 357] on label "B" at bounding box center [771, 359] width 117 height 24
click at [779, 359] on input "B" at bounding box center [775, 363] width 8 height 8
radio input "true"
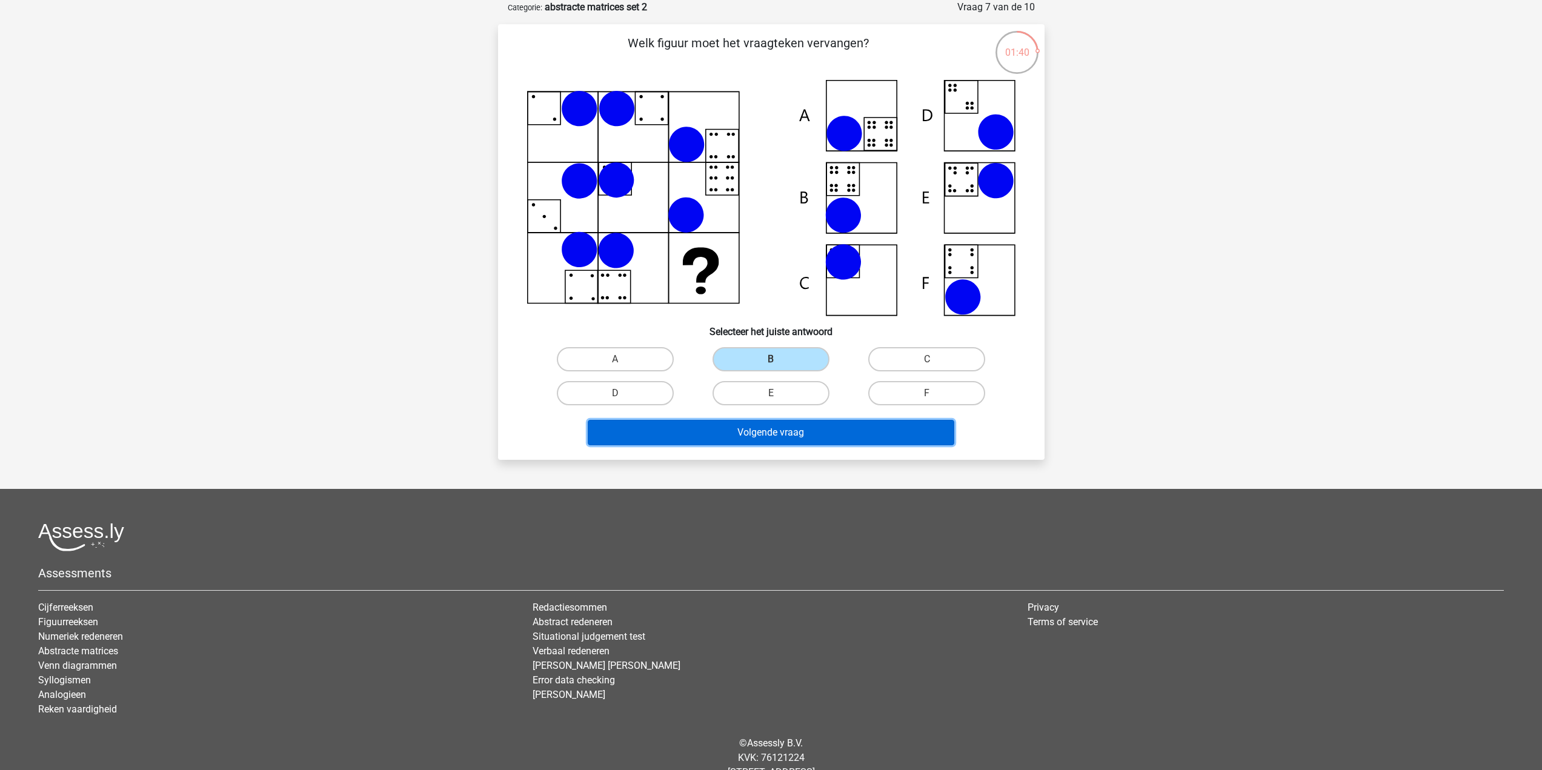
click at [811, 433] on button "Volgende vraag" at bounding box center [771, 432] width 367 height 25
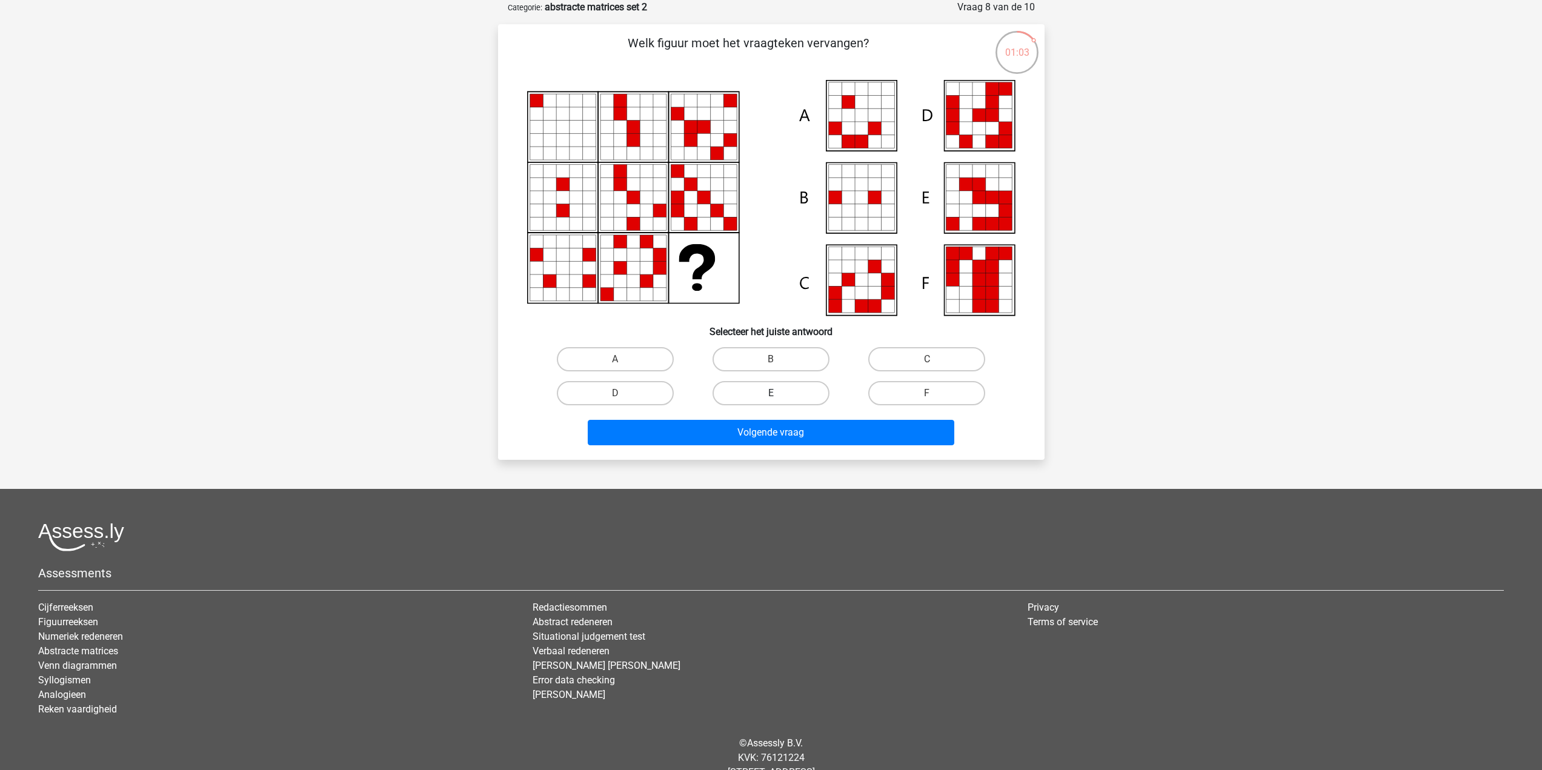
click at [755, 397] on label "E" at bounding box center [771, 393] width 117 height 24
click at [771, 397] on input "E" at bounding box center [775, 397] width 8 height 8
radio input "true"
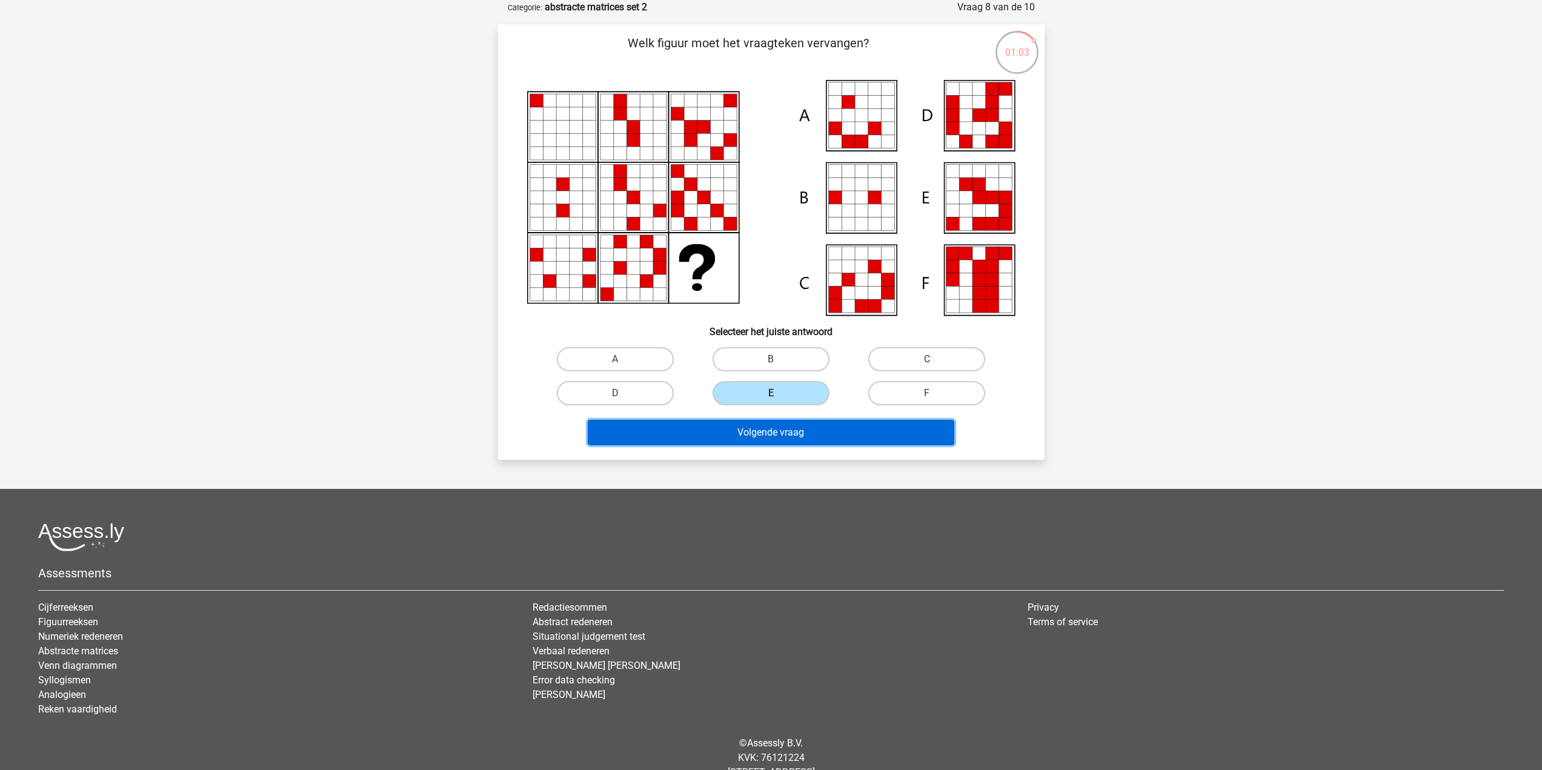
click at [757, 425] on button "Volgende vraag" at bounding box center [771, 432] width 367 height 25
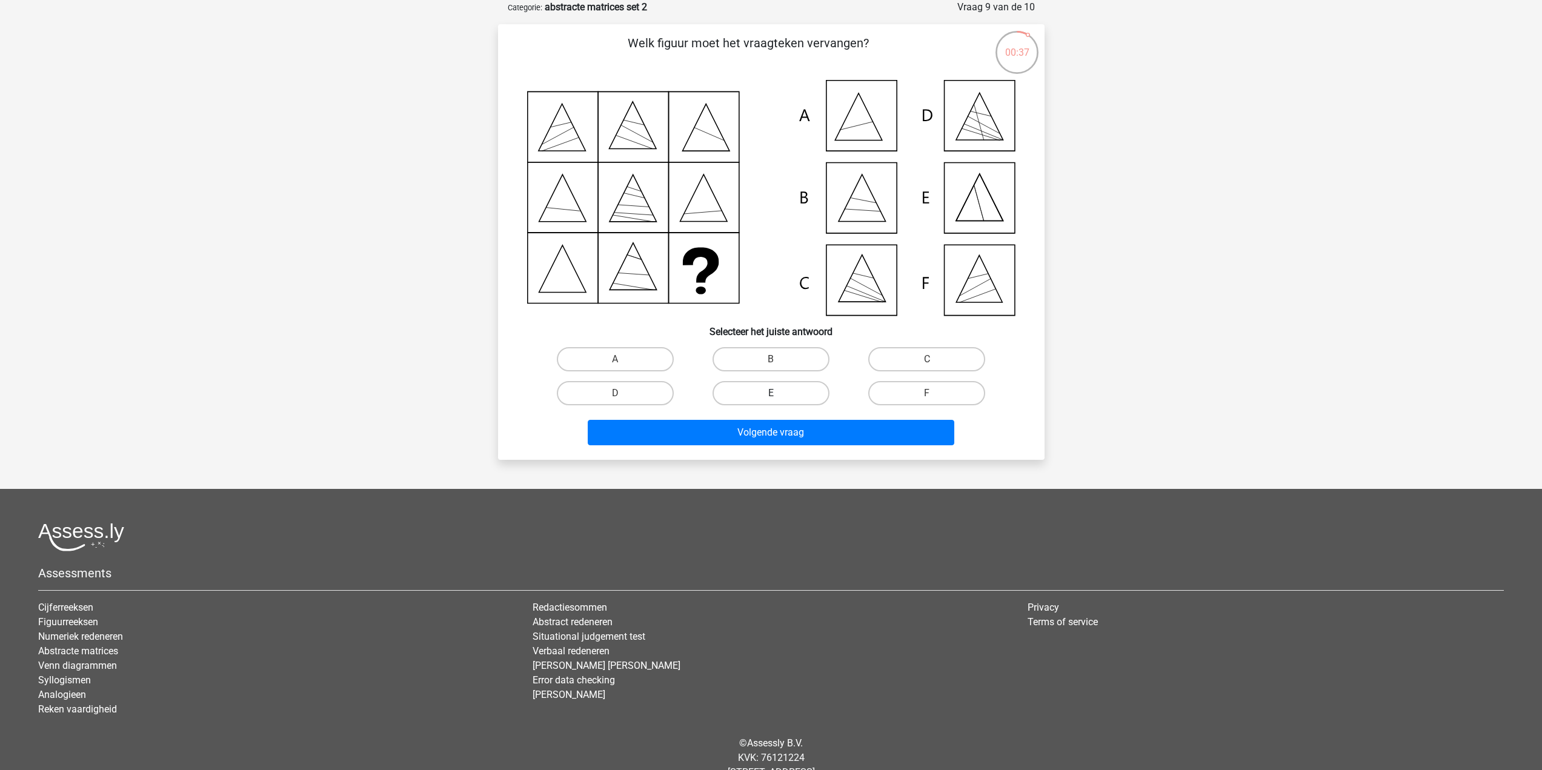
click at [811, 397] on label "E" at bounding box center [771, 393] width 117 height 24
click at [779, 397] on input "E" at bounding box center [775, 397] width 8 height 8
radio input "true"
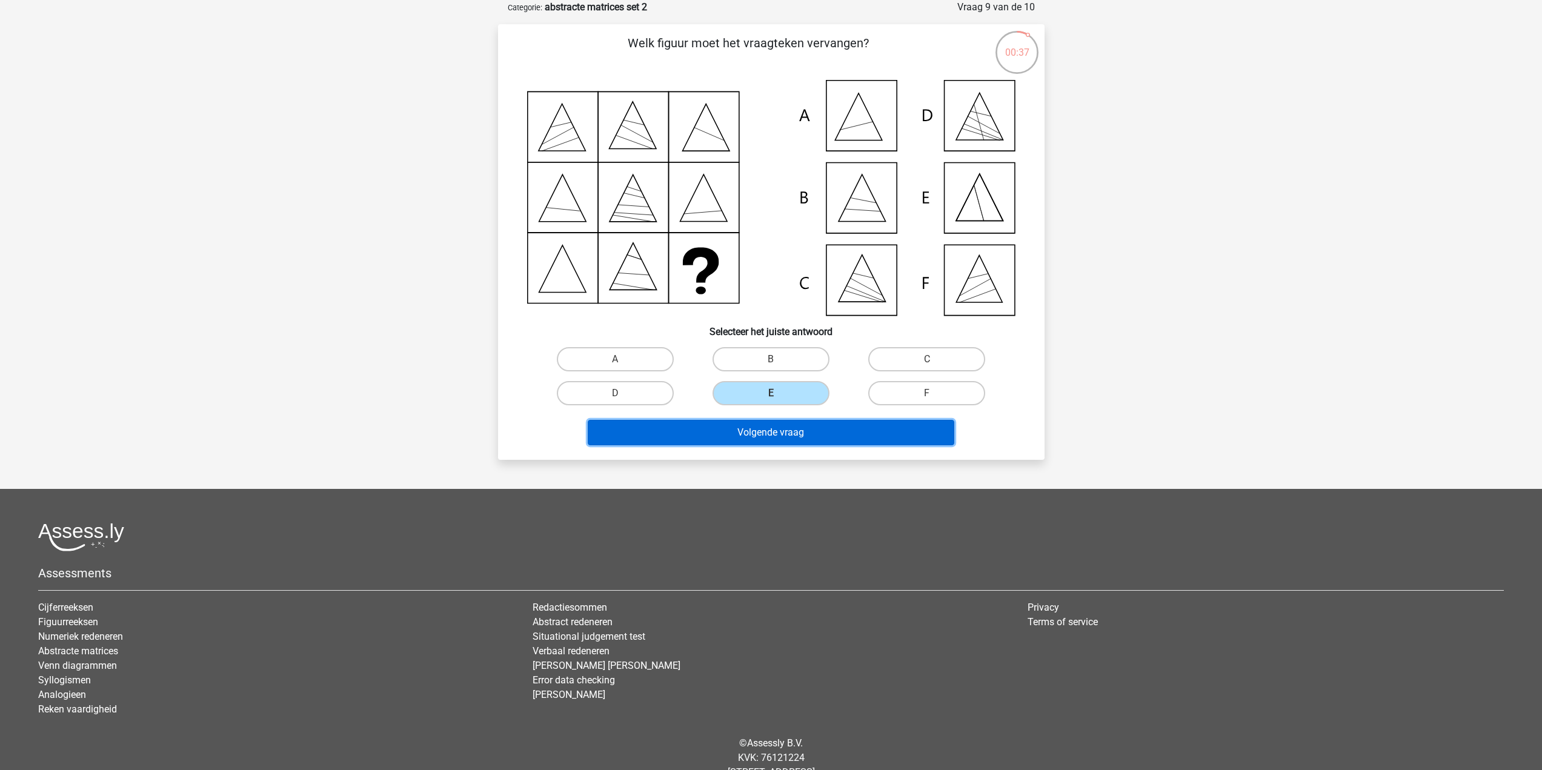
click at [832, 432] on button "Volgende vraag" at bounding box center [771, 432] width 367 height 25
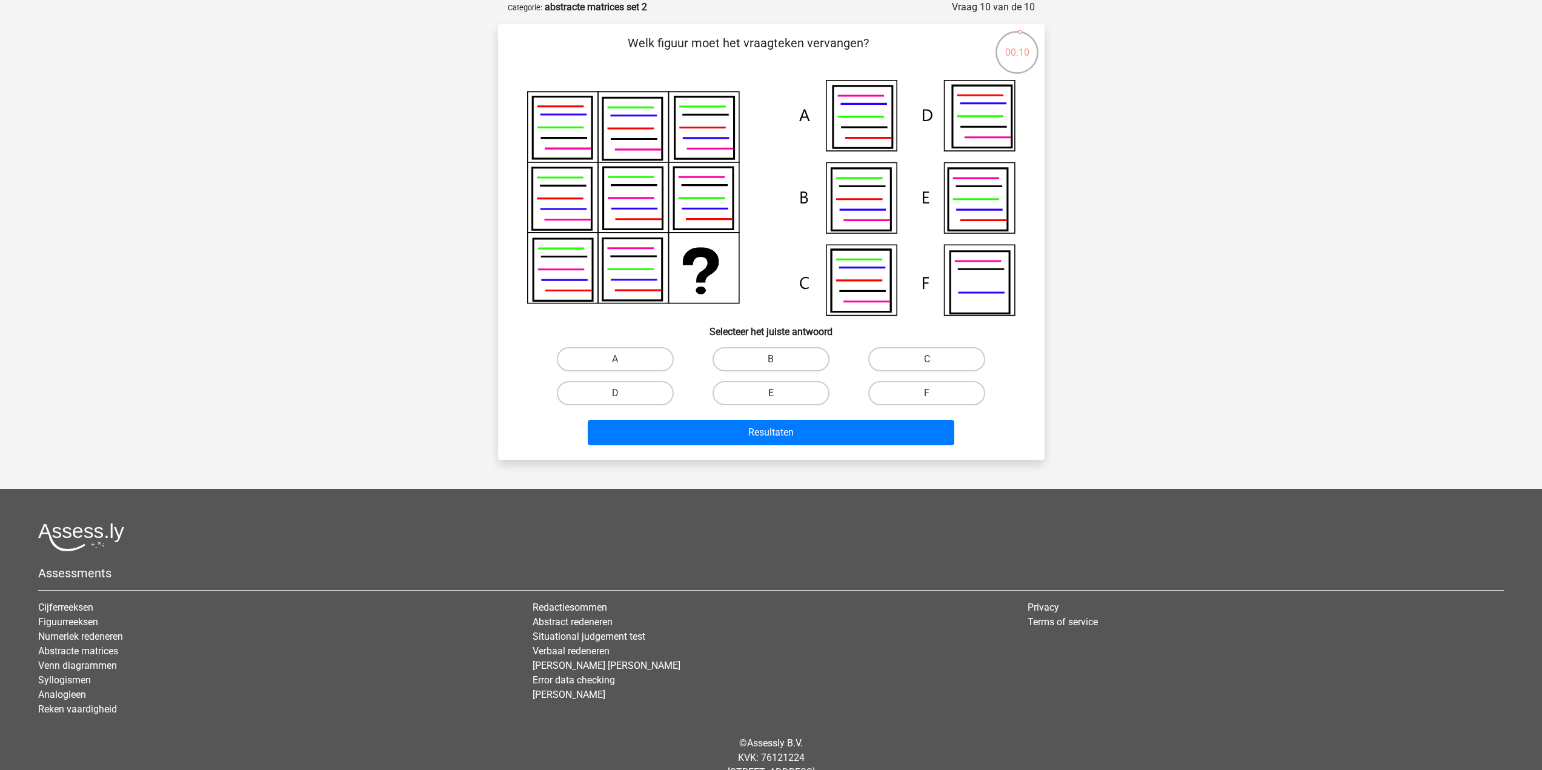
click at [806, 396] on label "E" at bounding box center [771, 393] width 117 height 24
click at [779, 396] on input "E" at bounding box center [775, 397] width 8 height 8
radio input "true"
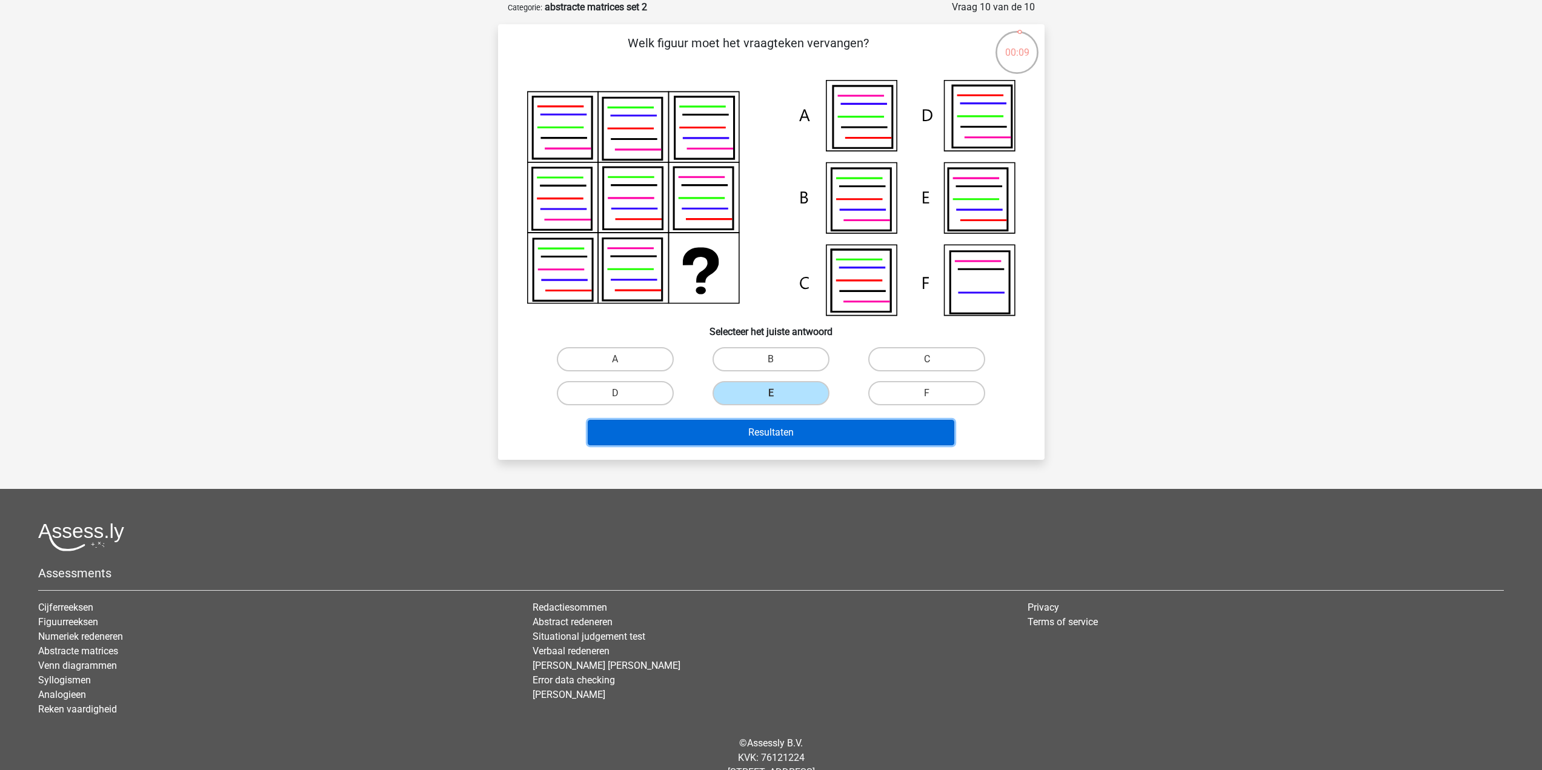
drag, startPoint x: 830, startPoint y: 431, endPoint x: 837, endPoint y: 431, distance: 6.7
click at [832, 431] on button "Resultaten" at bounding box center [771, 432] width 367 height 25
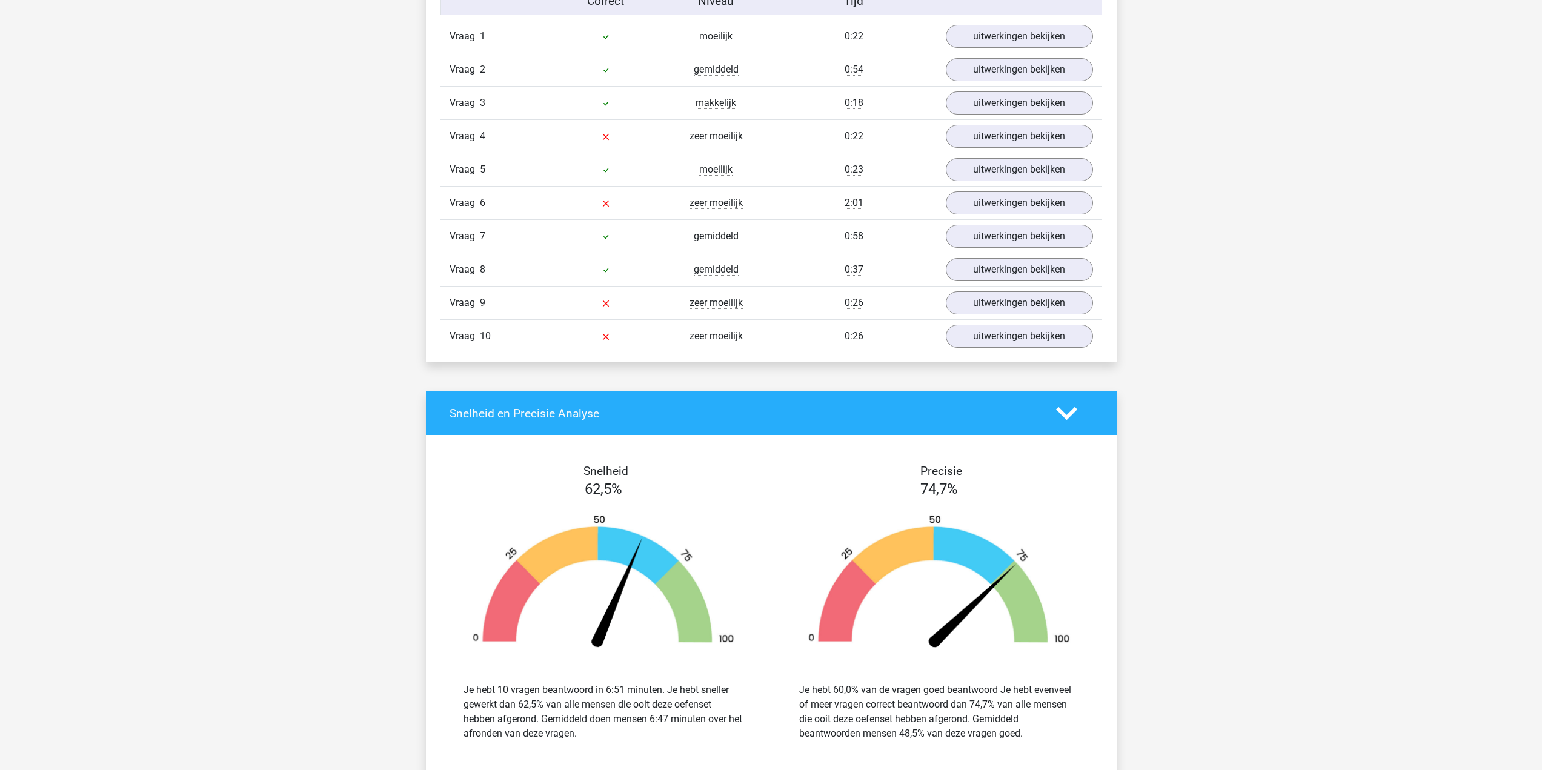
scroll to position [545, 0]
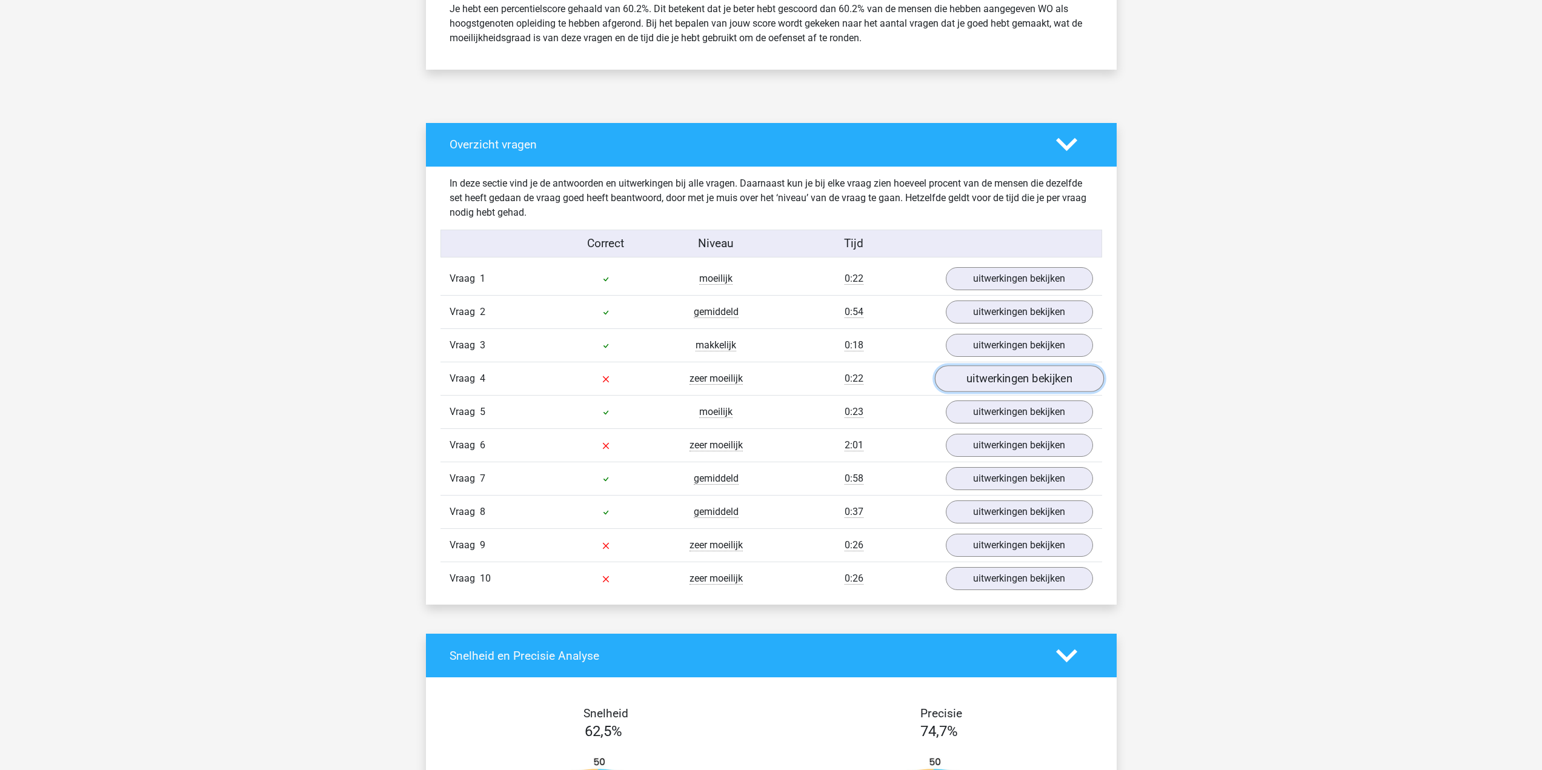
click at [994, 384] on link "uitwerkingen bekijken" at bounding box center [1018, 379] width 169 height 27
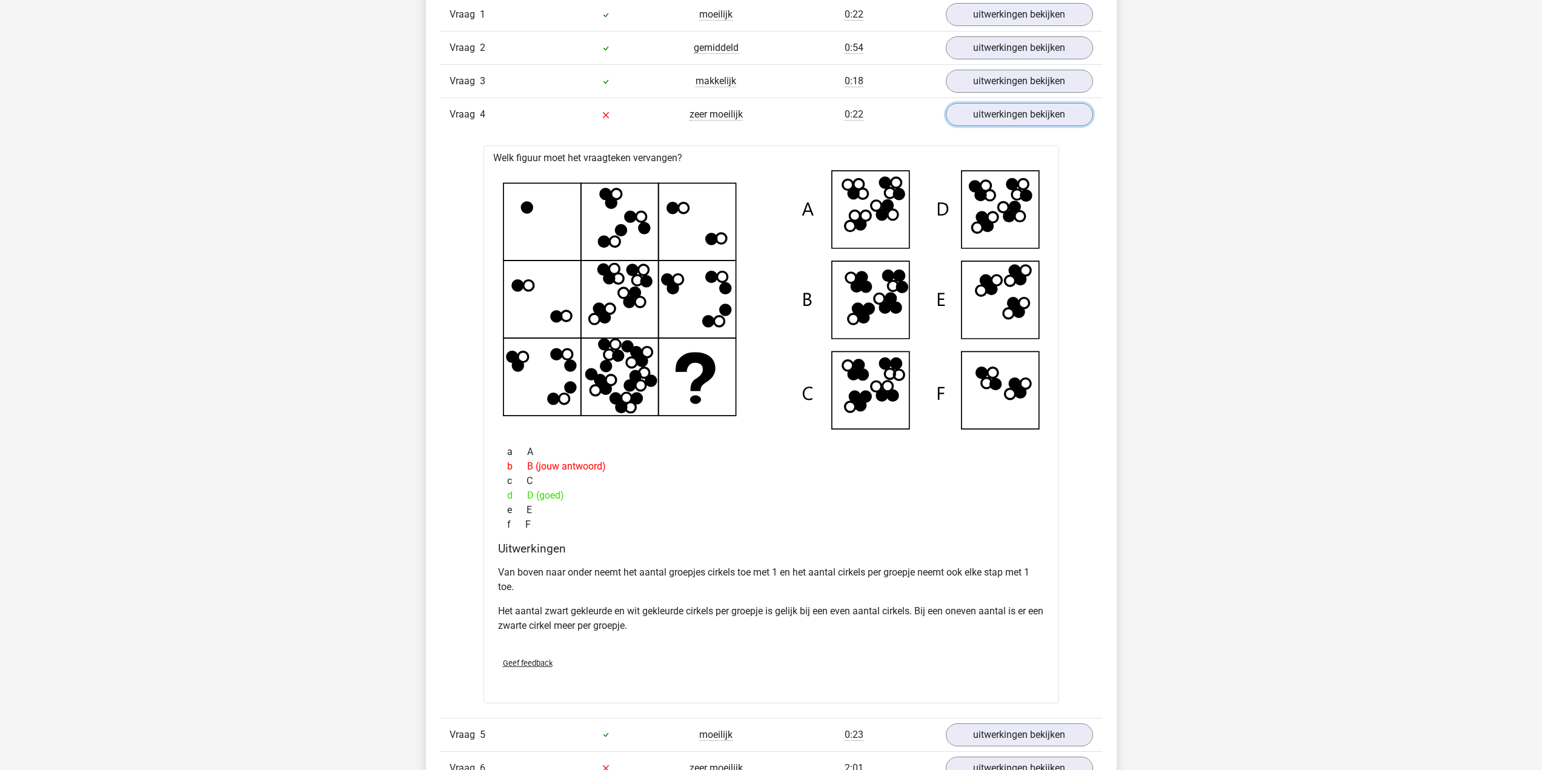
scroll to position [788, 0]
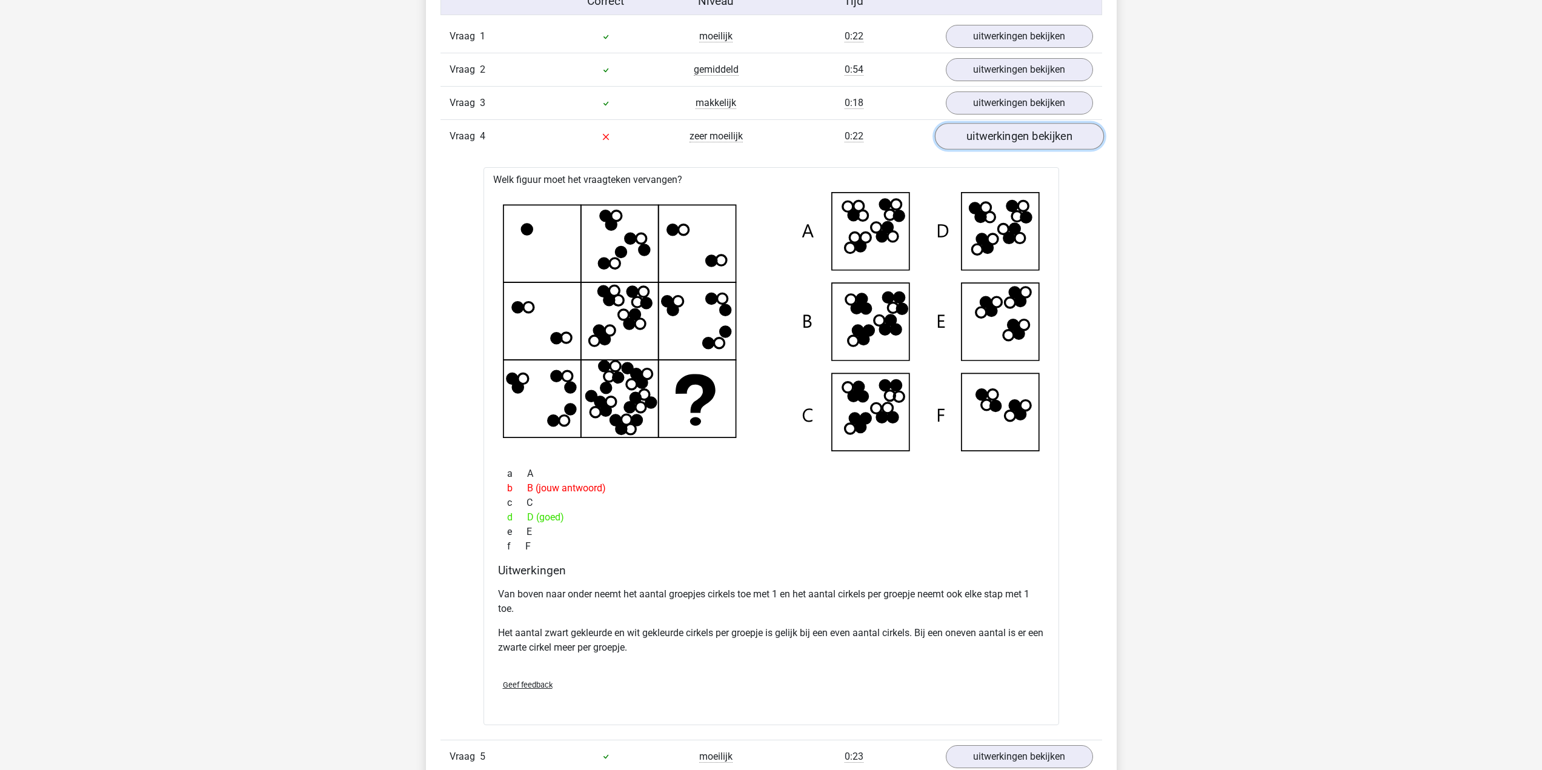
click at [1014, 142] on link "uitwerkingen bekijken" at bounding box center [1018, 137] width 169 height 27
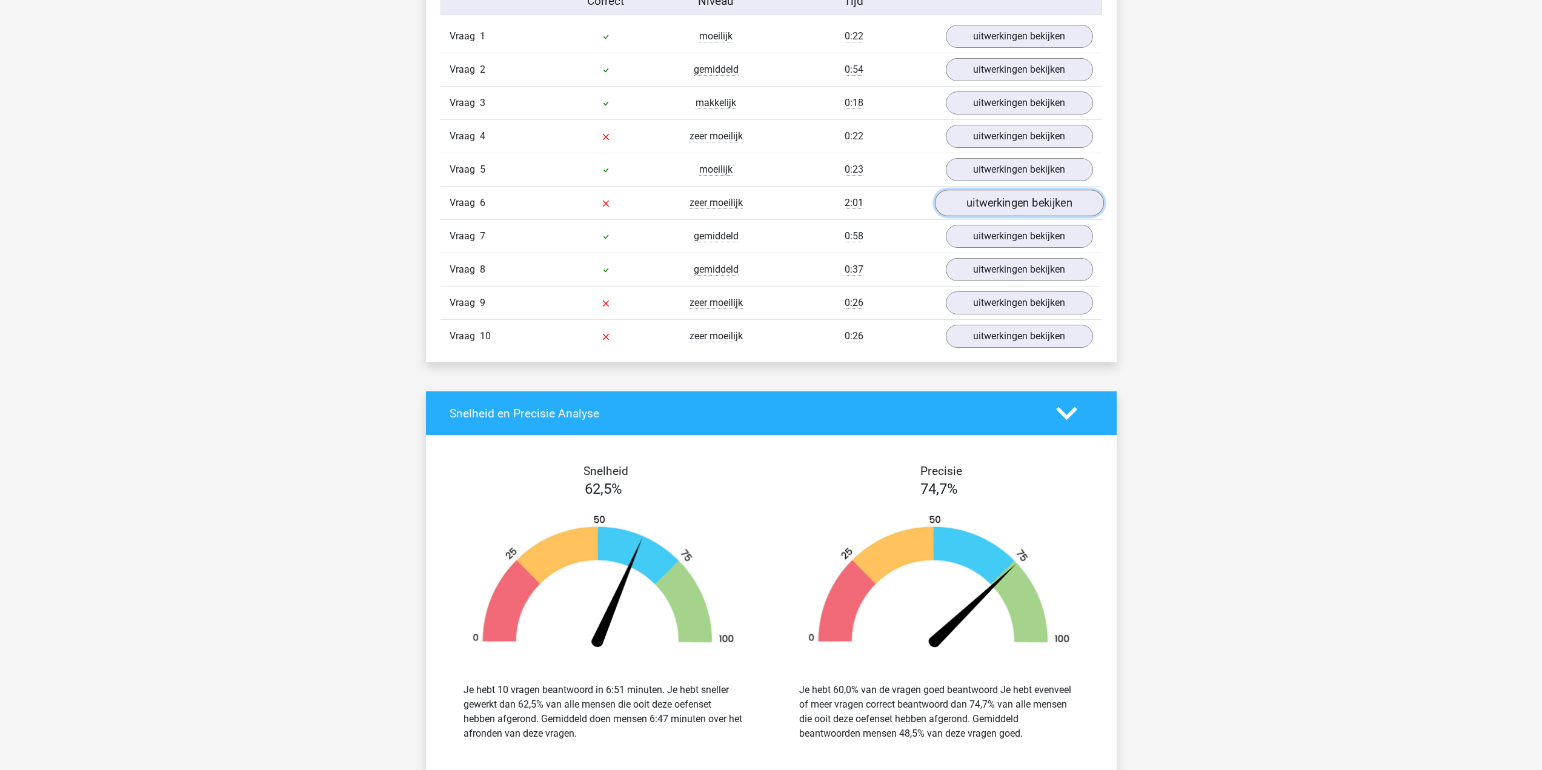
click at [982, 205] on link "uitwerkingen bekijken" at bounding box center [1018, 203] width 169 height 27
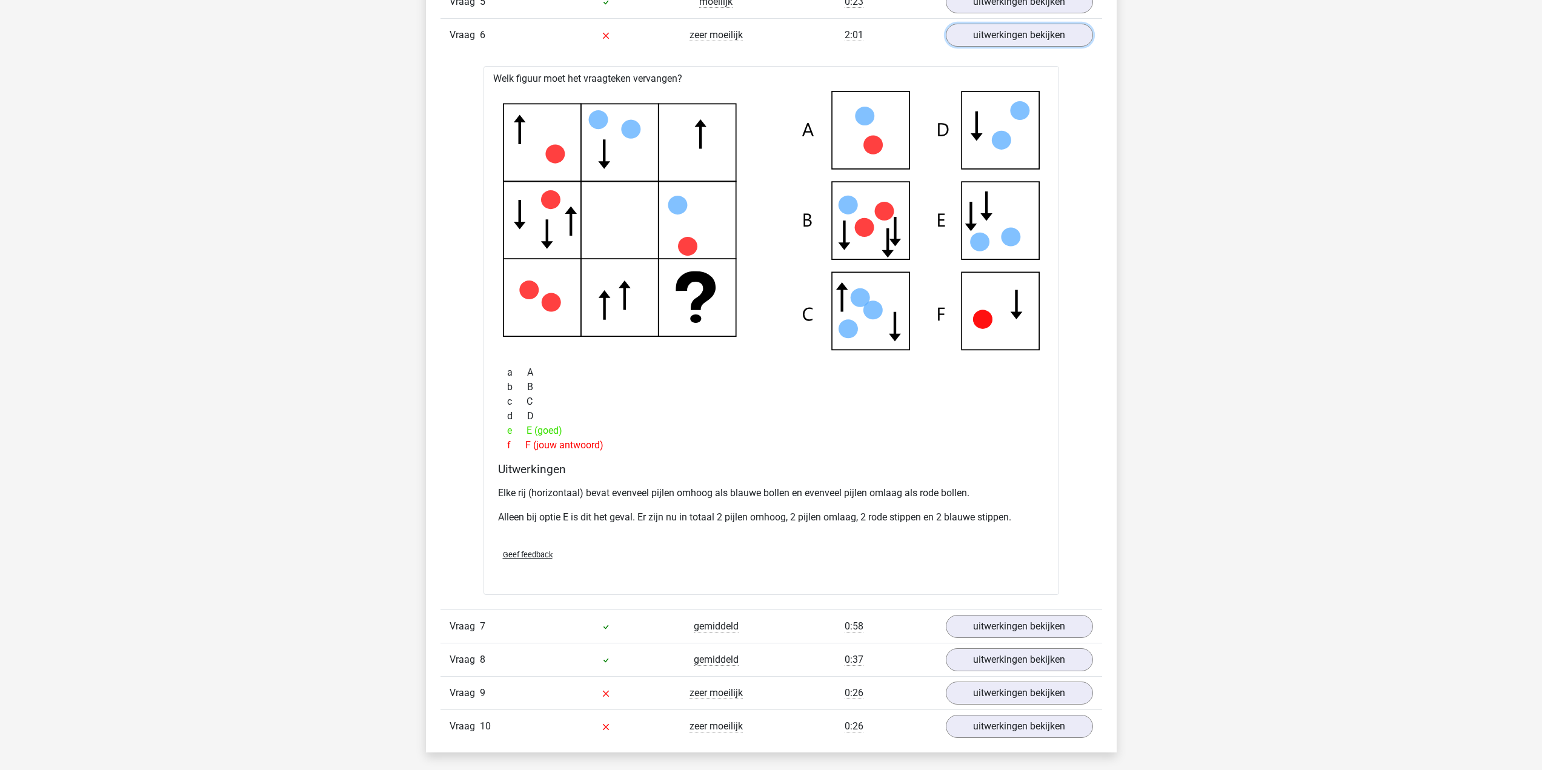
scroll to position [969, 0]
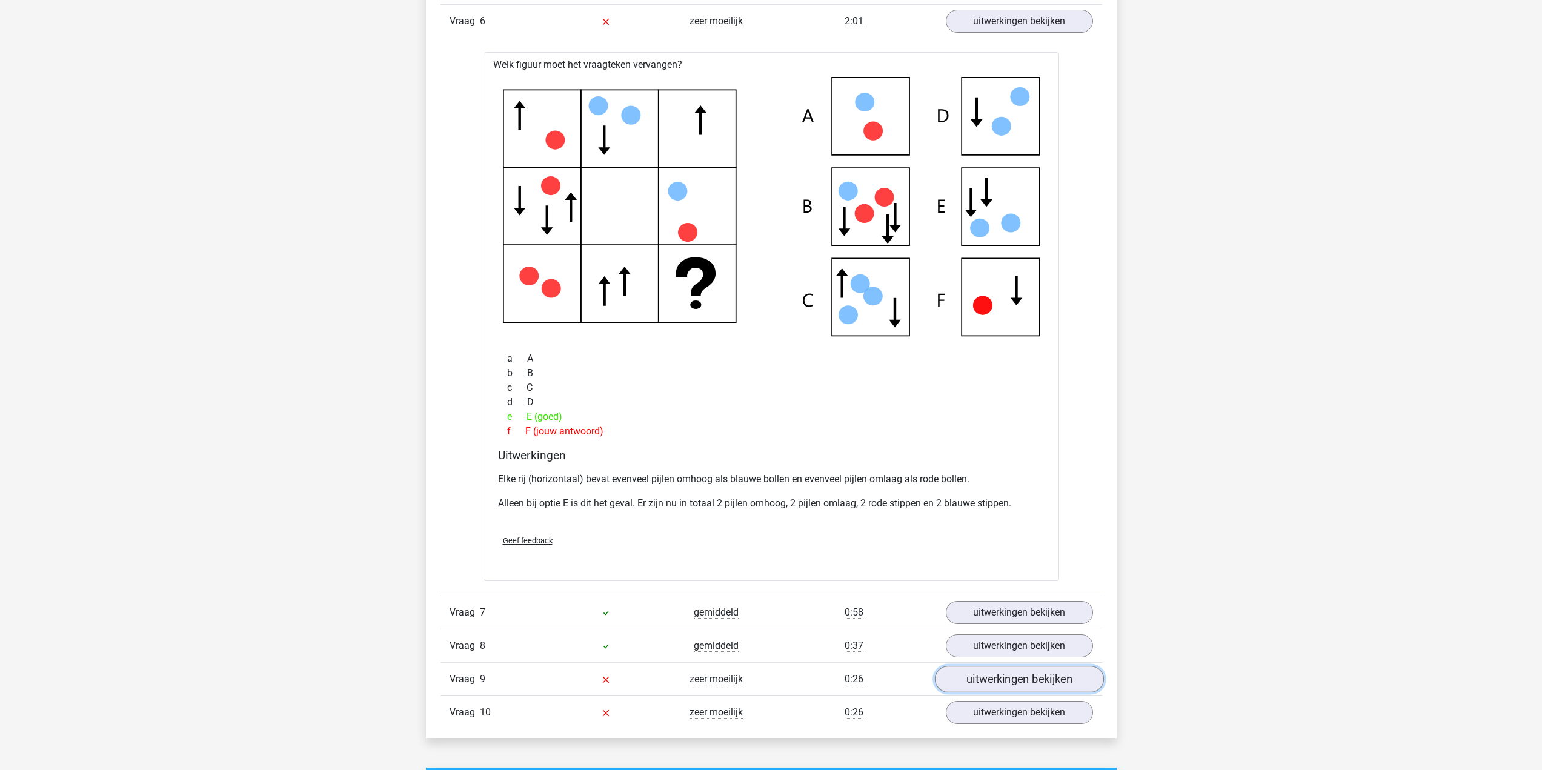
click at [992, 679] on link "uitwerkingen bekijken" at bounding box center [1018, 679] width 169 height 27
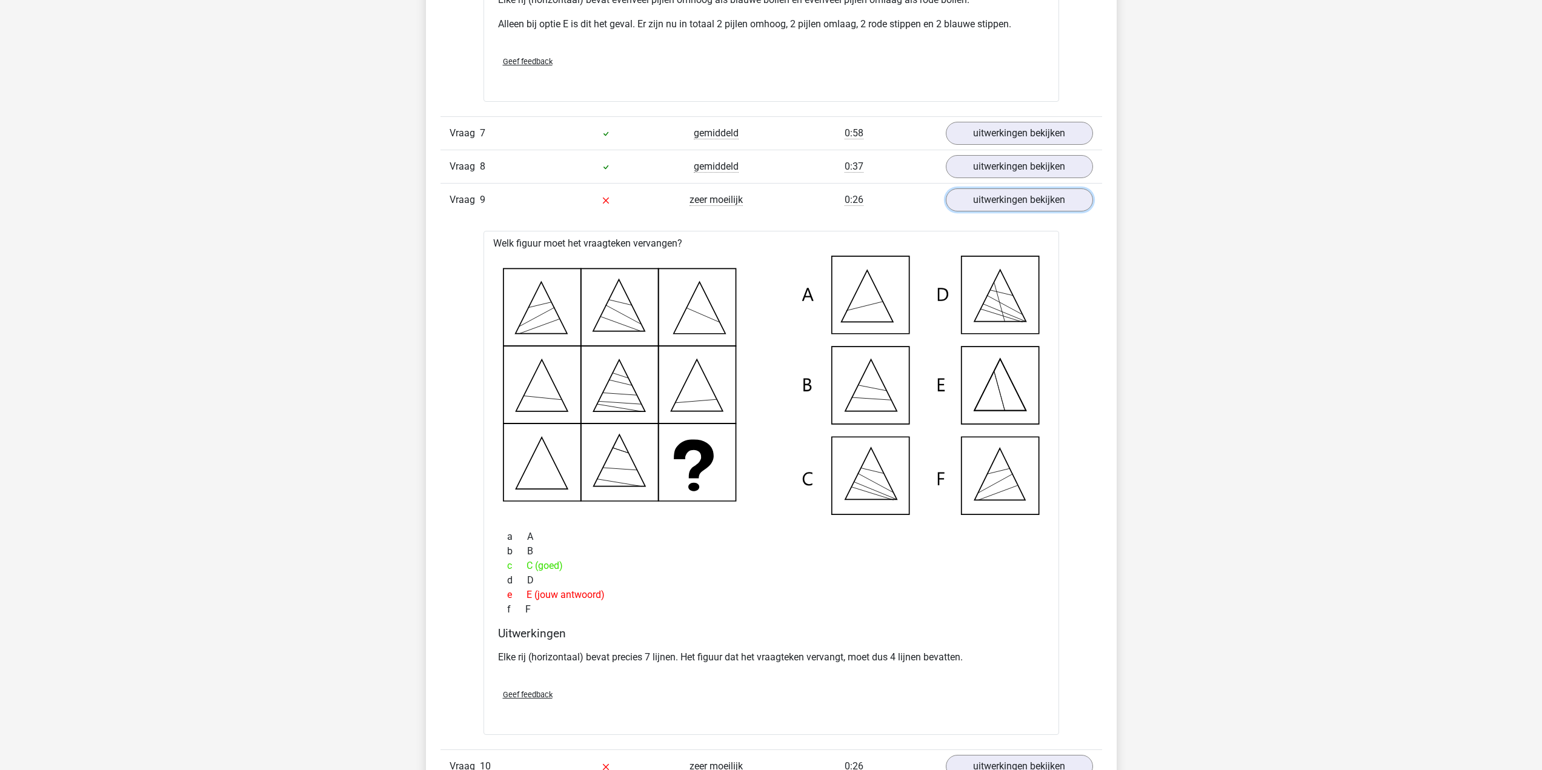
scroll to position [1515, 0]
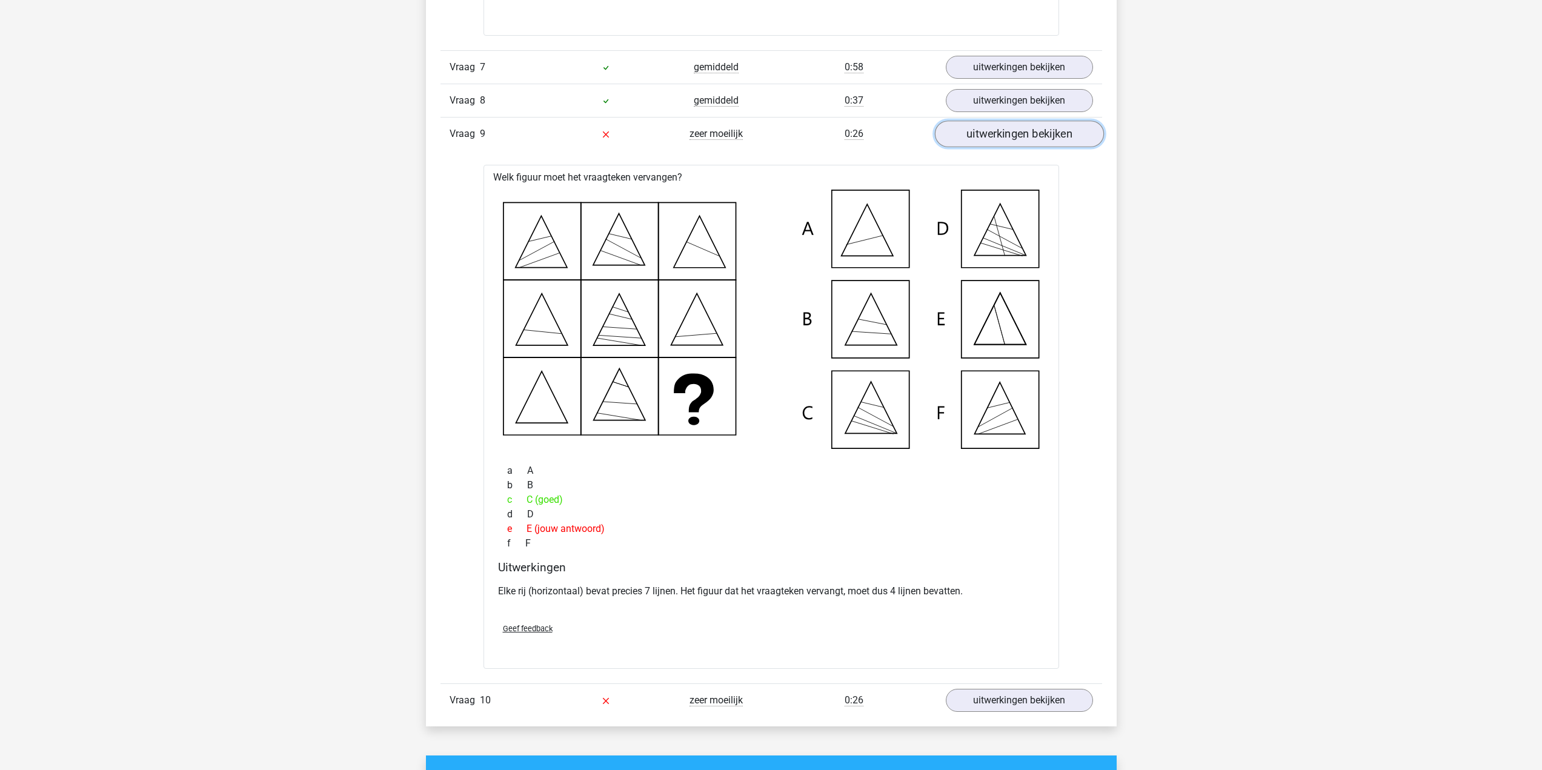
click at [1006, 135] on link "uitwerkingen bekijken" at bounding box center [1018, 134] width 169 height 27
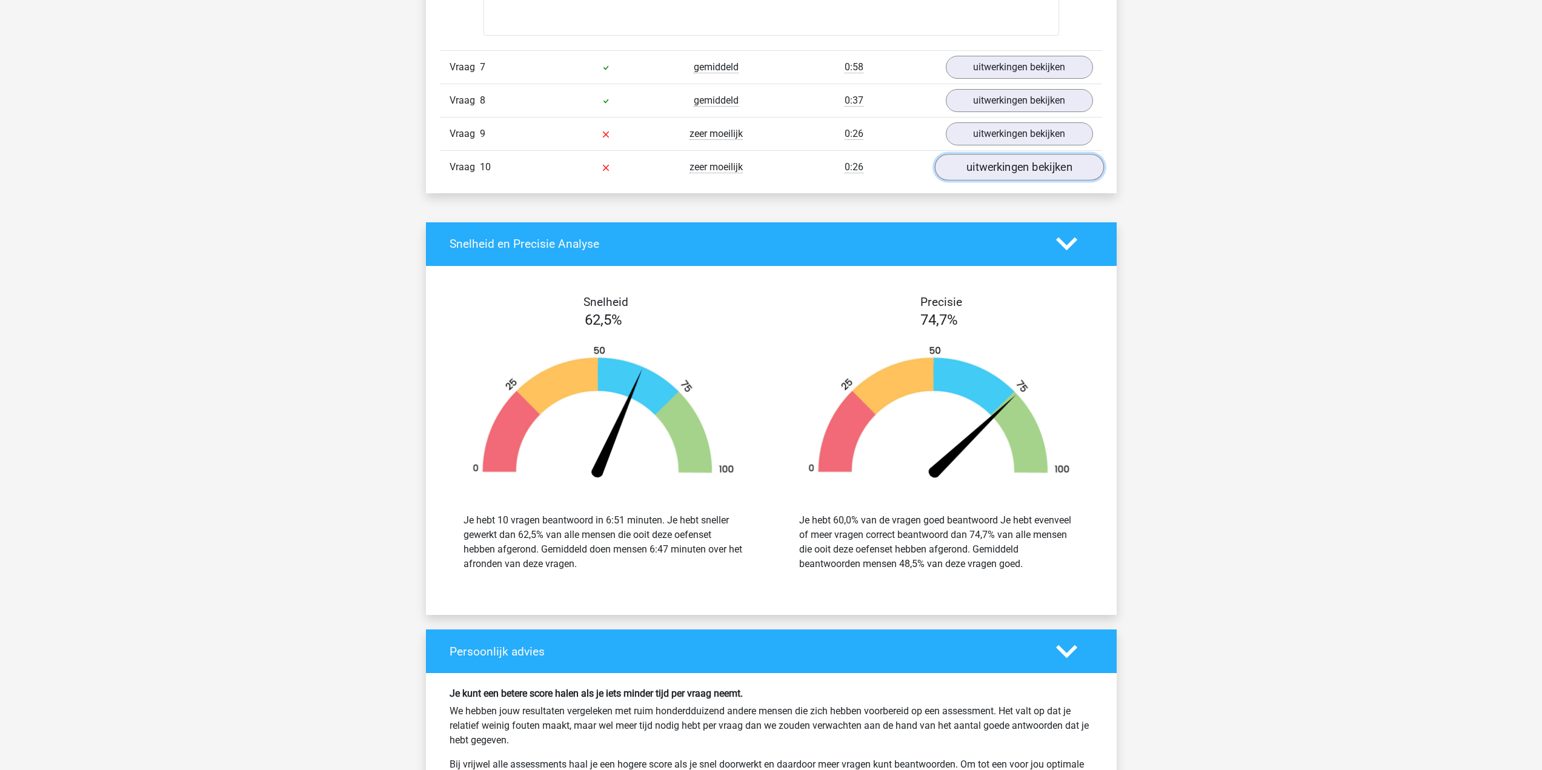
click at [1014, 168] on link "uitwerkingen bekijken" at bounding box center [1018, 167] width 169 height 27
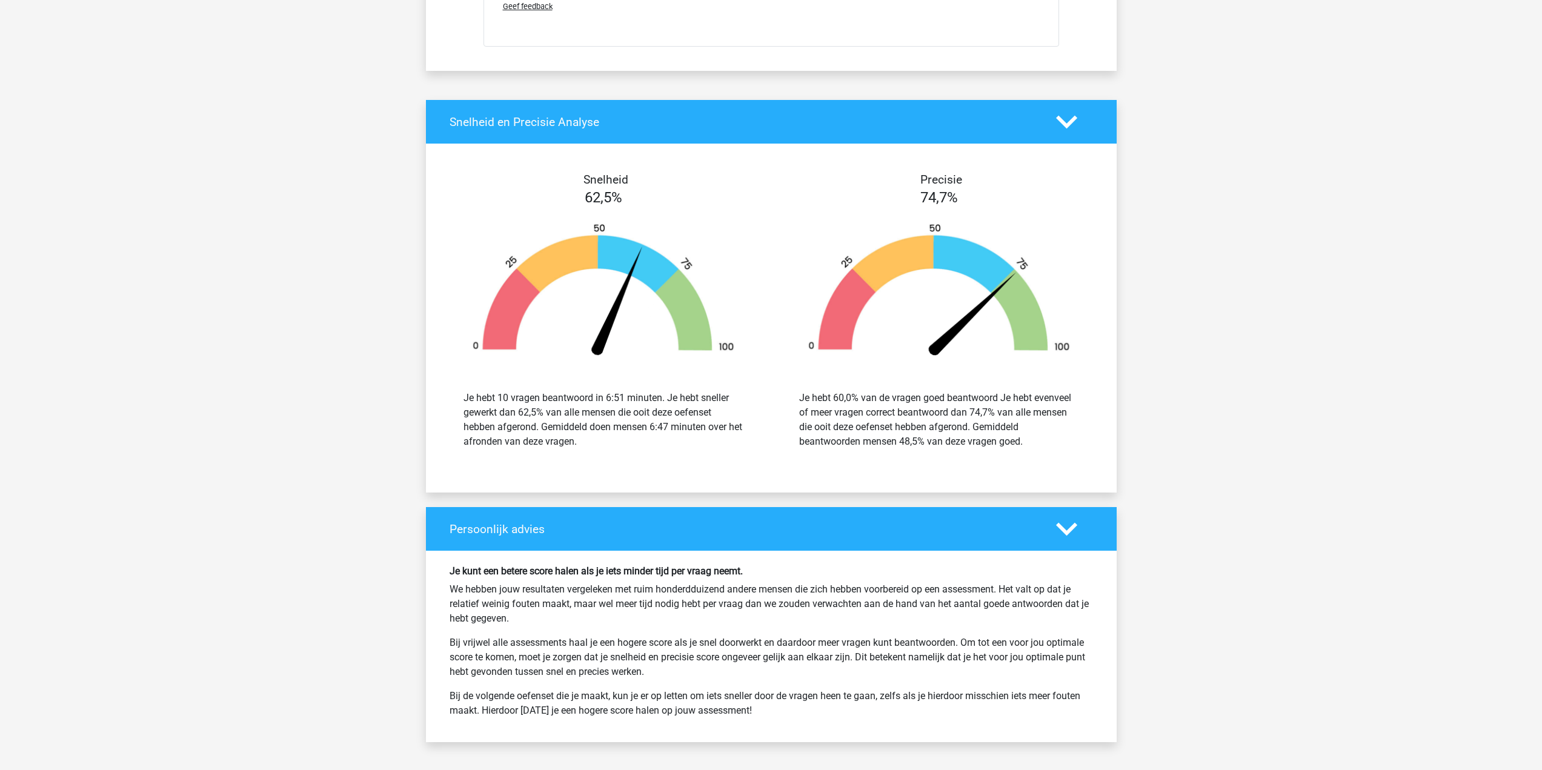
scroll to position [2484, 0]
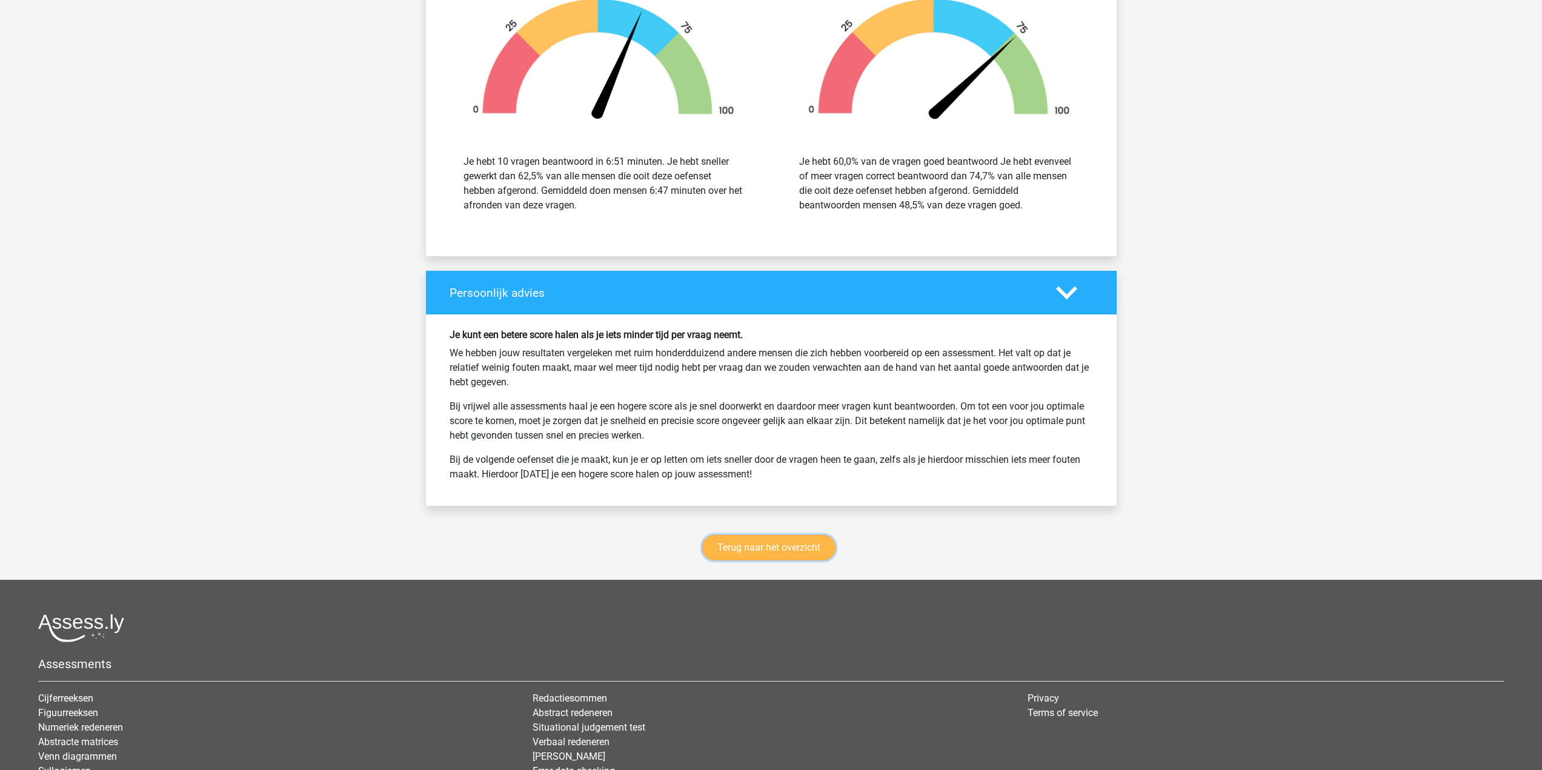
click at [789, 537] on link "Terug naar het overzicht" at bounding box center [768, 547] width 133 height 25
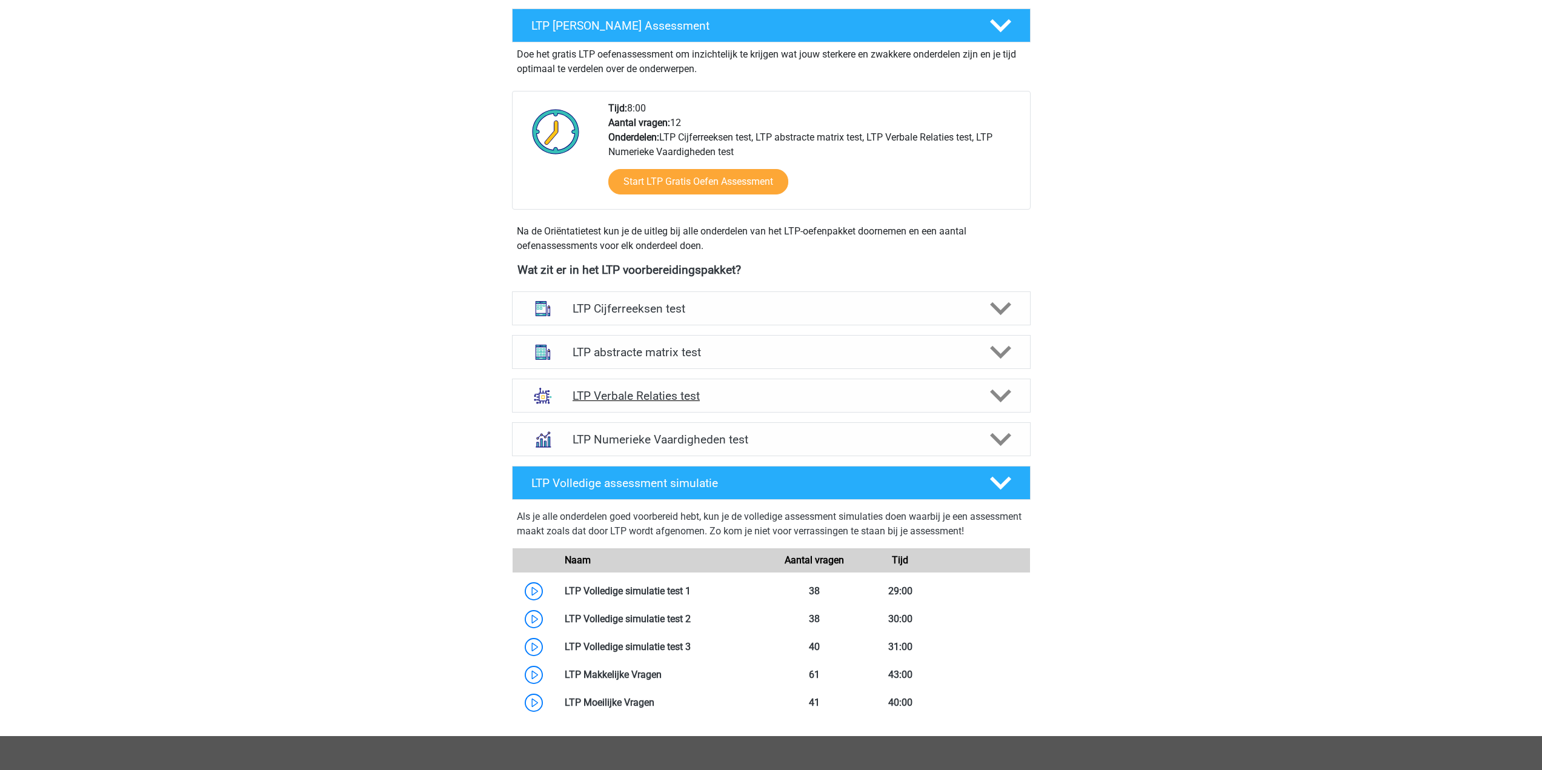
scroll to position [61, 0]
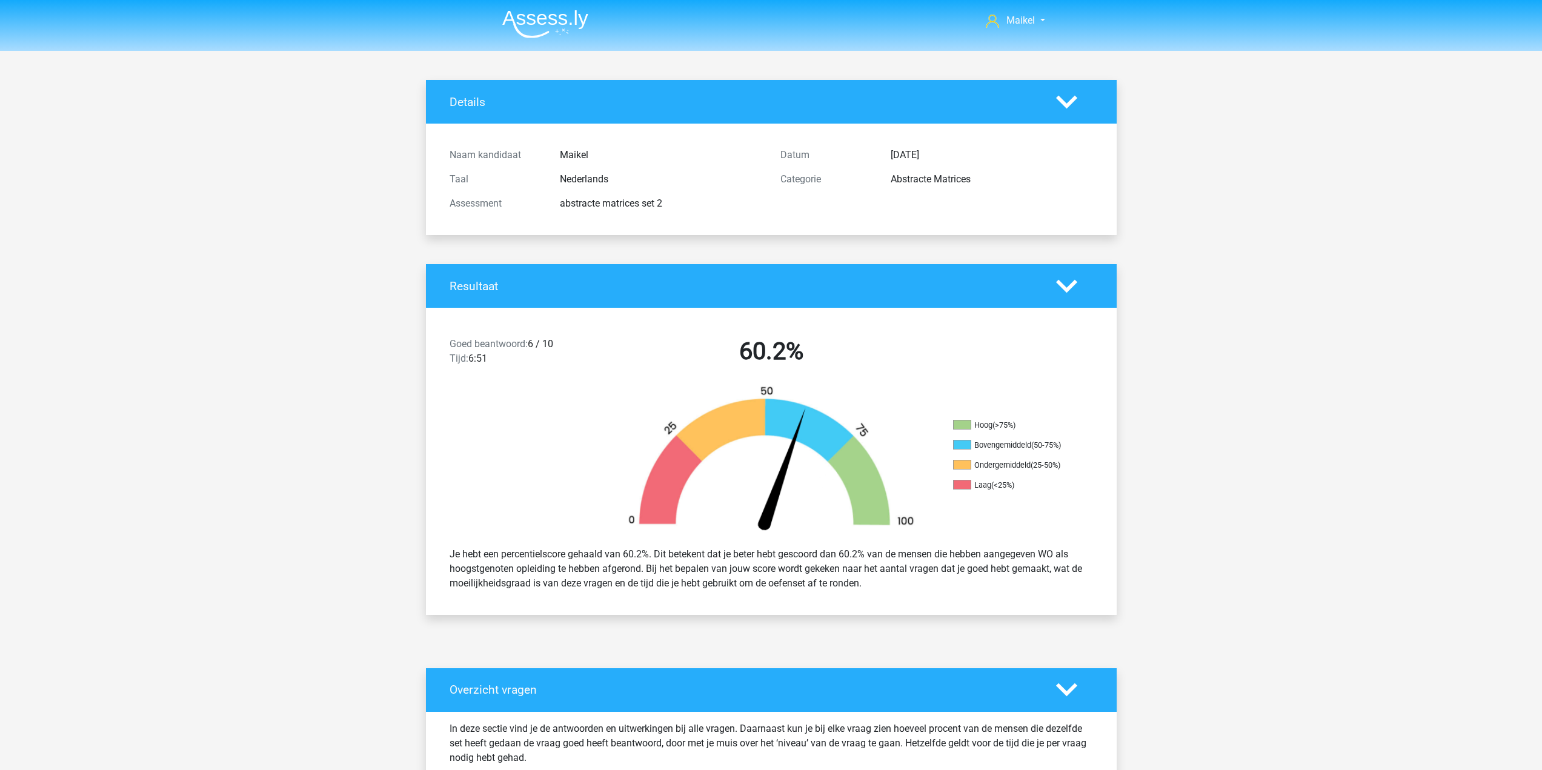
scroll to position [1445, 0]
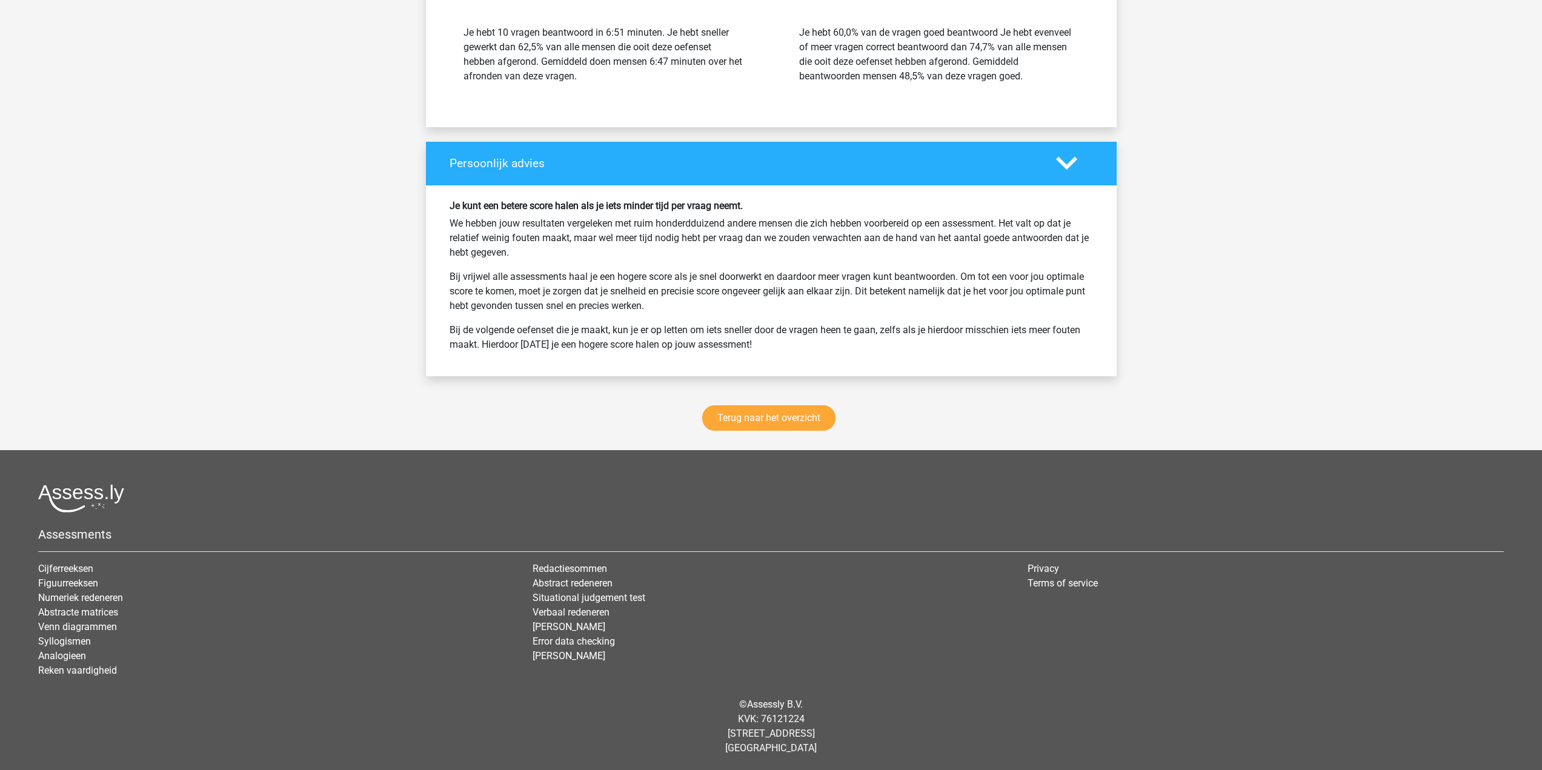
click at [788, 431] on div "Terug naar het overzicht" at bounding box center [771, 420] width 691 height 59
click at [788, 425] on link "Terug naar het overzicht" at bounding box center [768, 417] width 133 height 25
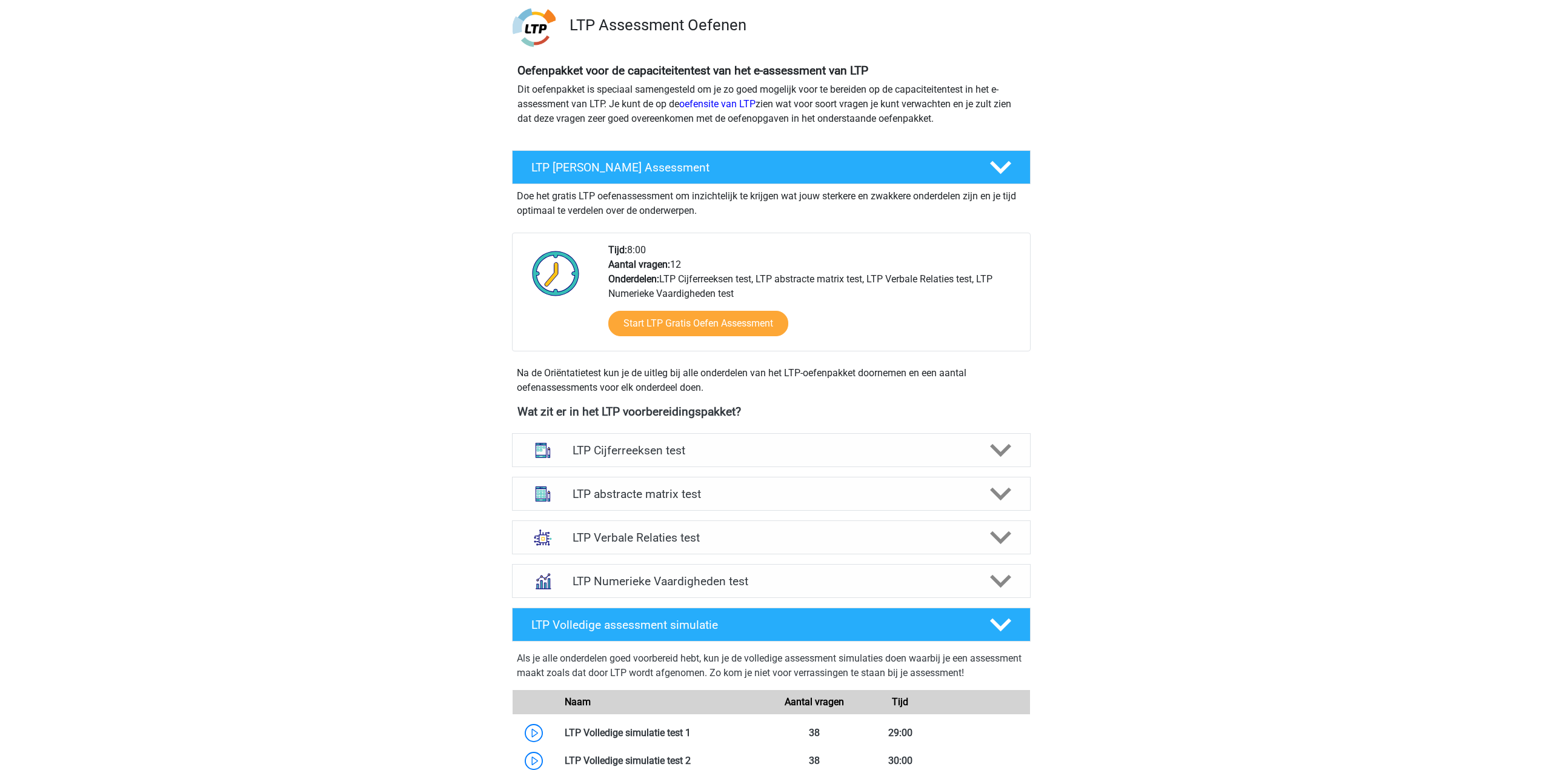
scroll to position [242, 0]
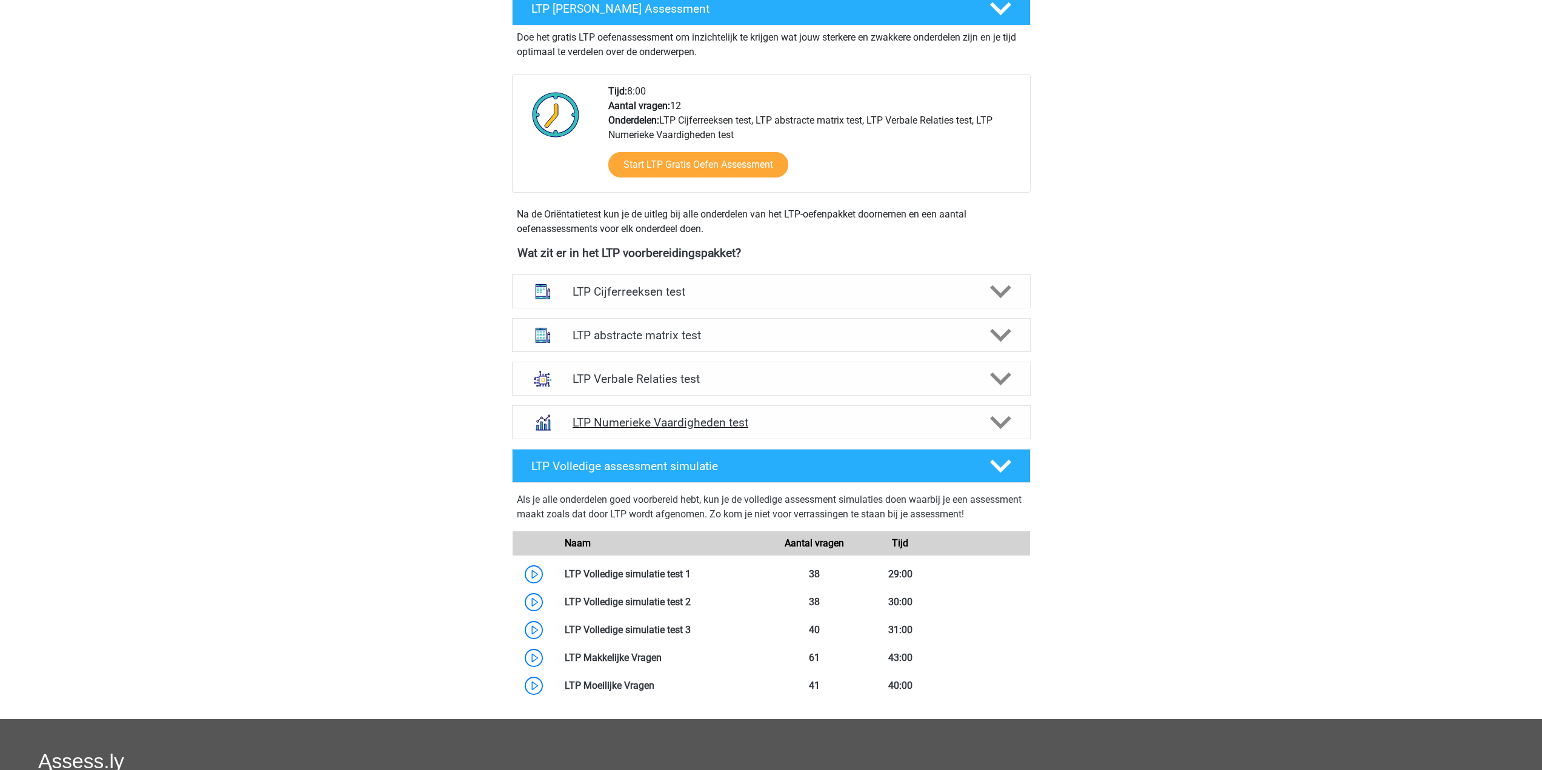
click at [809, 416] on h4 "LTP Numerieke Vaardigheden test" at bounding box center [771, 423] width 397 height 14
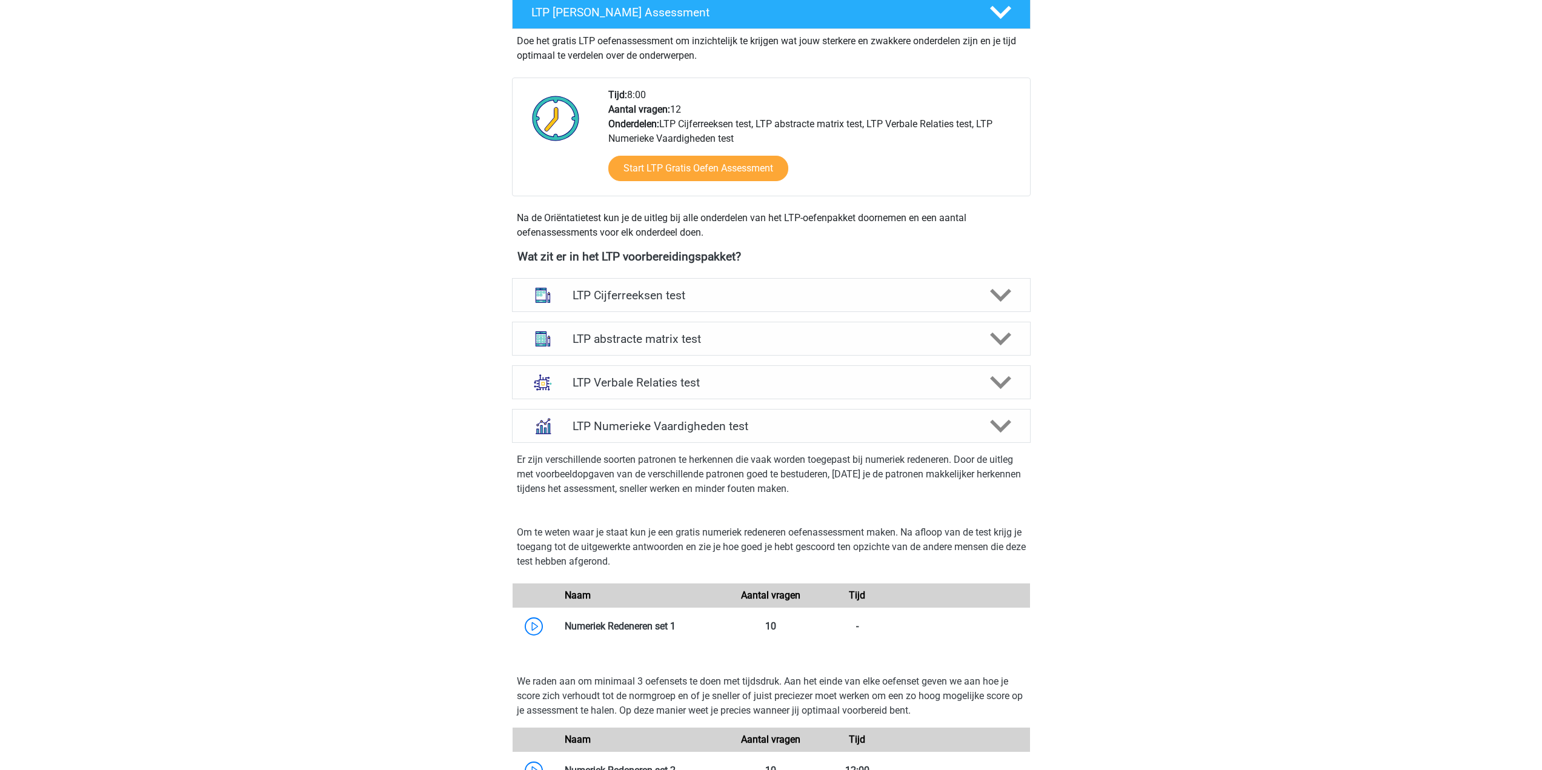
scroll to position [0, 0]
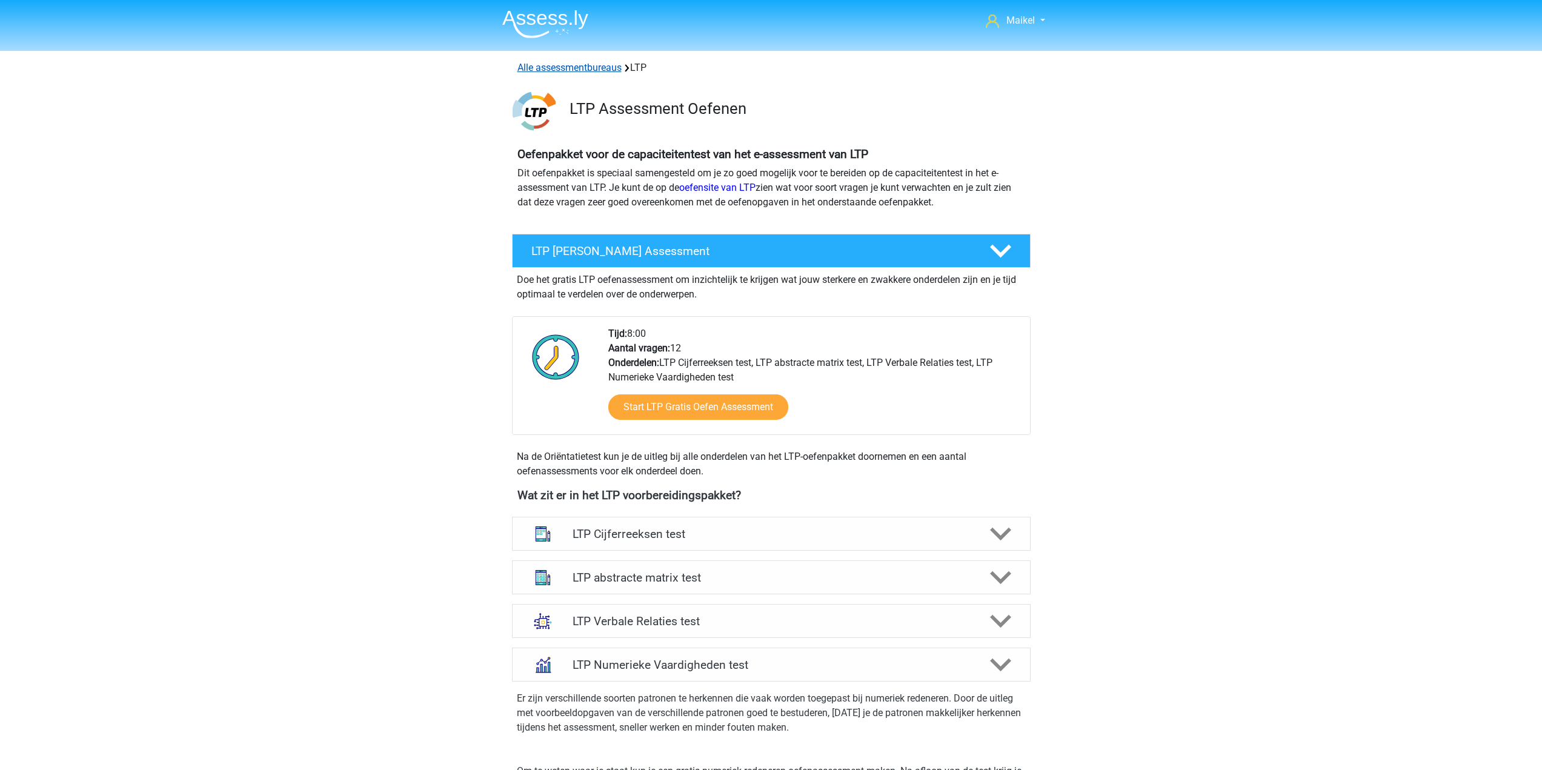
click at [589, 69] on link "Alle assessmentbureaus" at bounding box center [569, 68] width 104 height 12
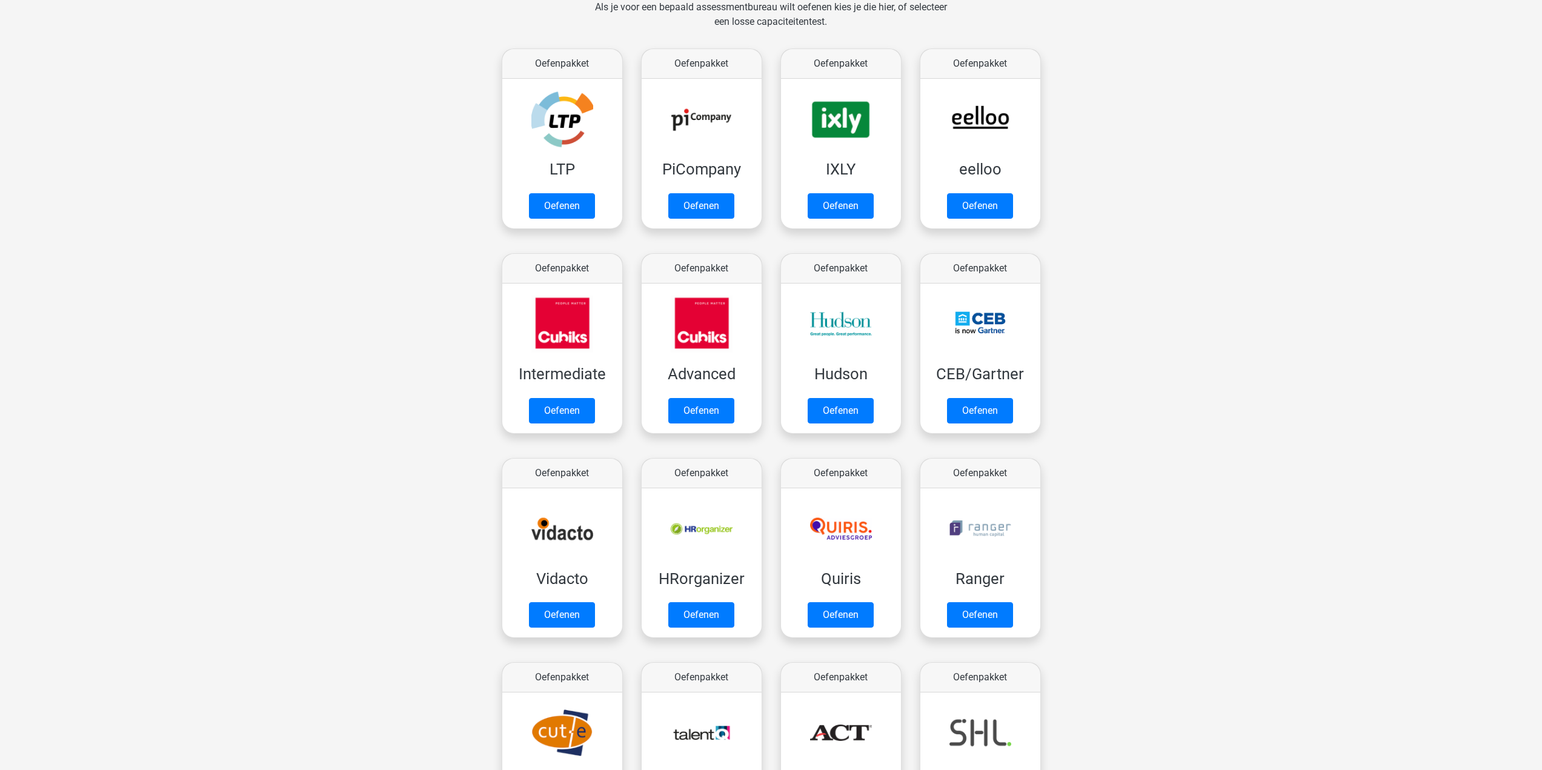
scroll to position [253, 0]
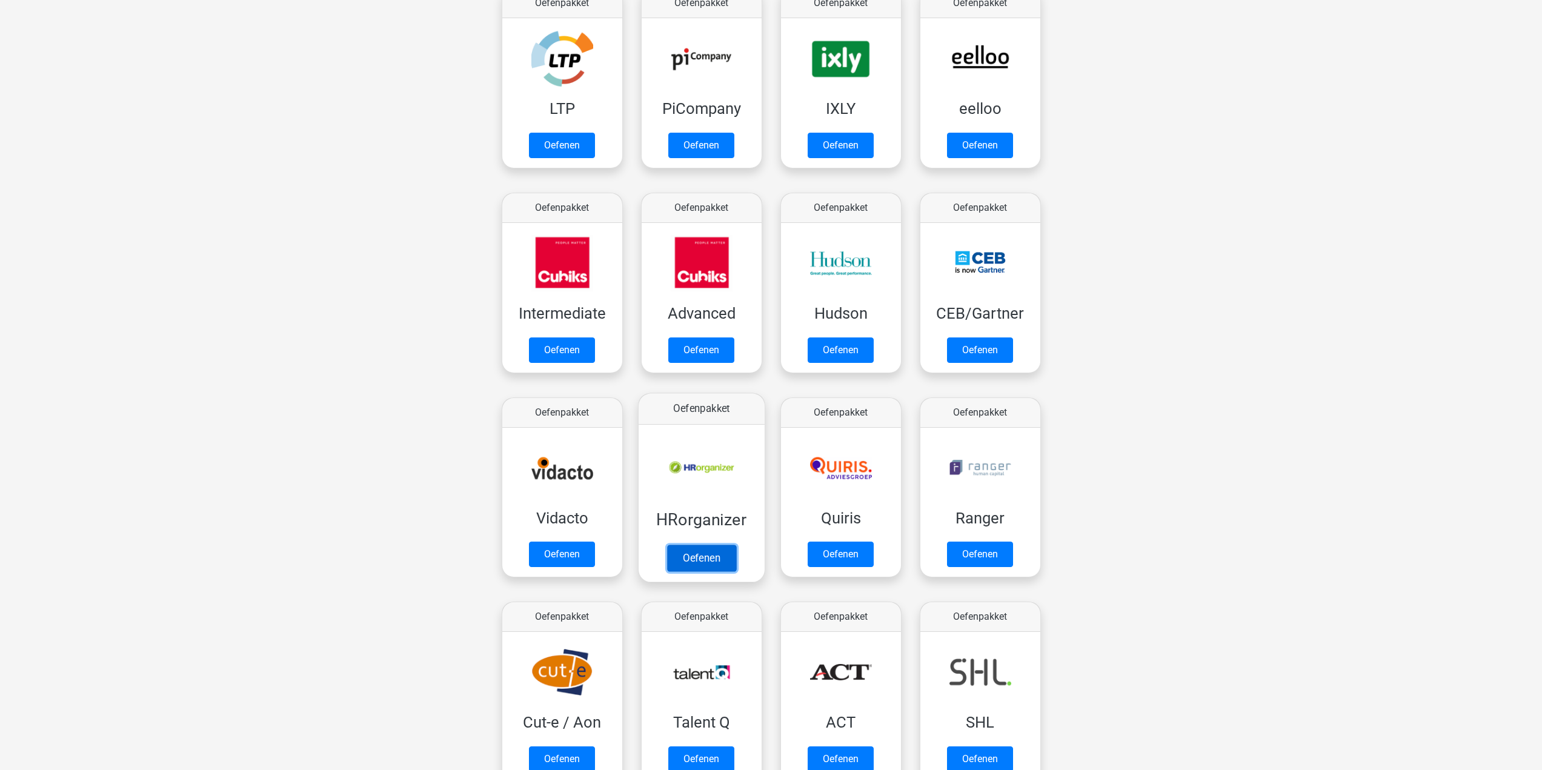
click at [670, 545] on link "Oefenen" at bounding box center [700, 558] width 69 height 27
click at [693, 557] on link "Oefenen" at bounding box center [700, 558] width 69 height 27
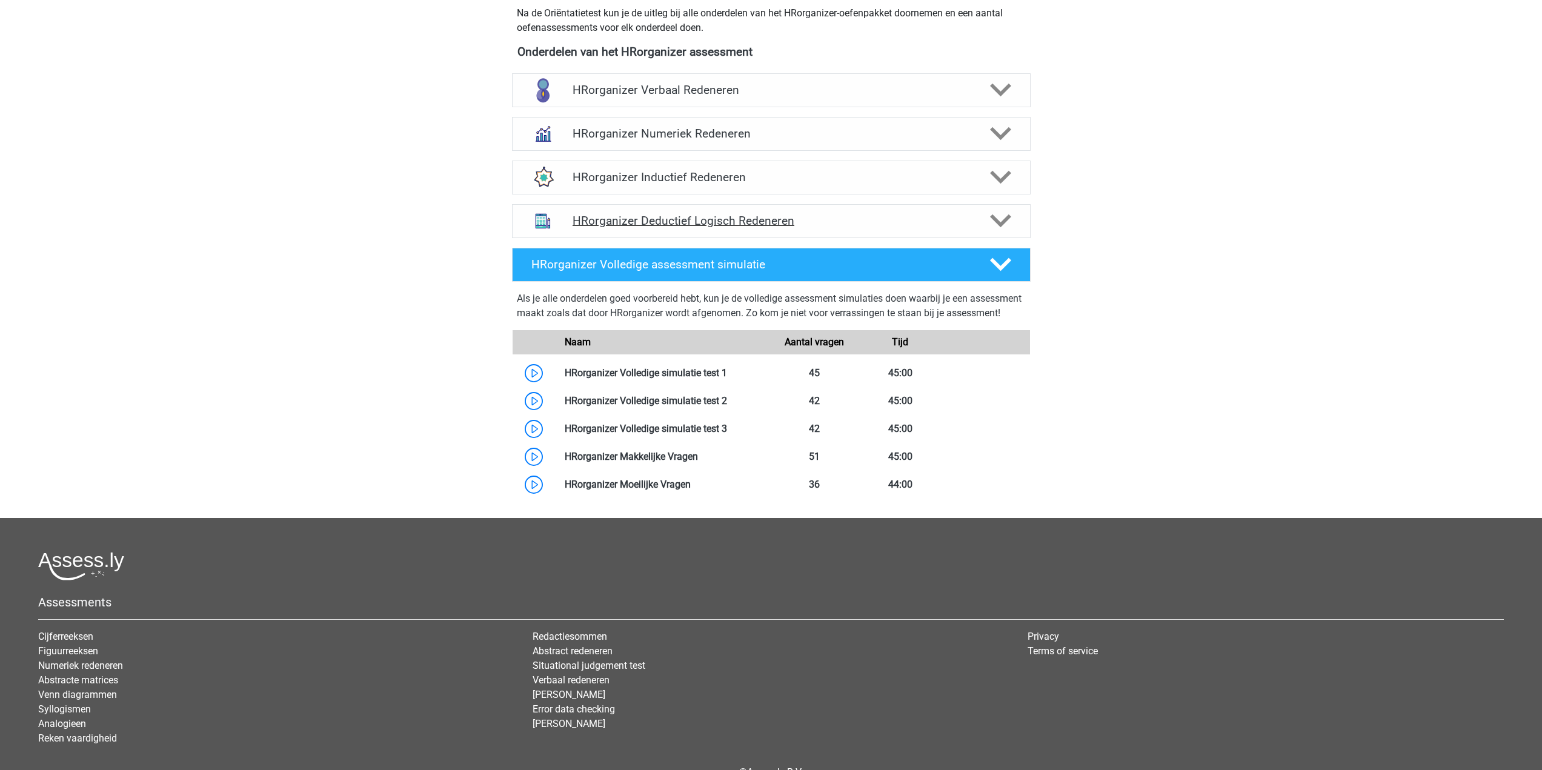
click at [860, 227] on div "HRorganizer Deductief Logisch Redeneren" at bounding box center [771, 221] width 519 height 34
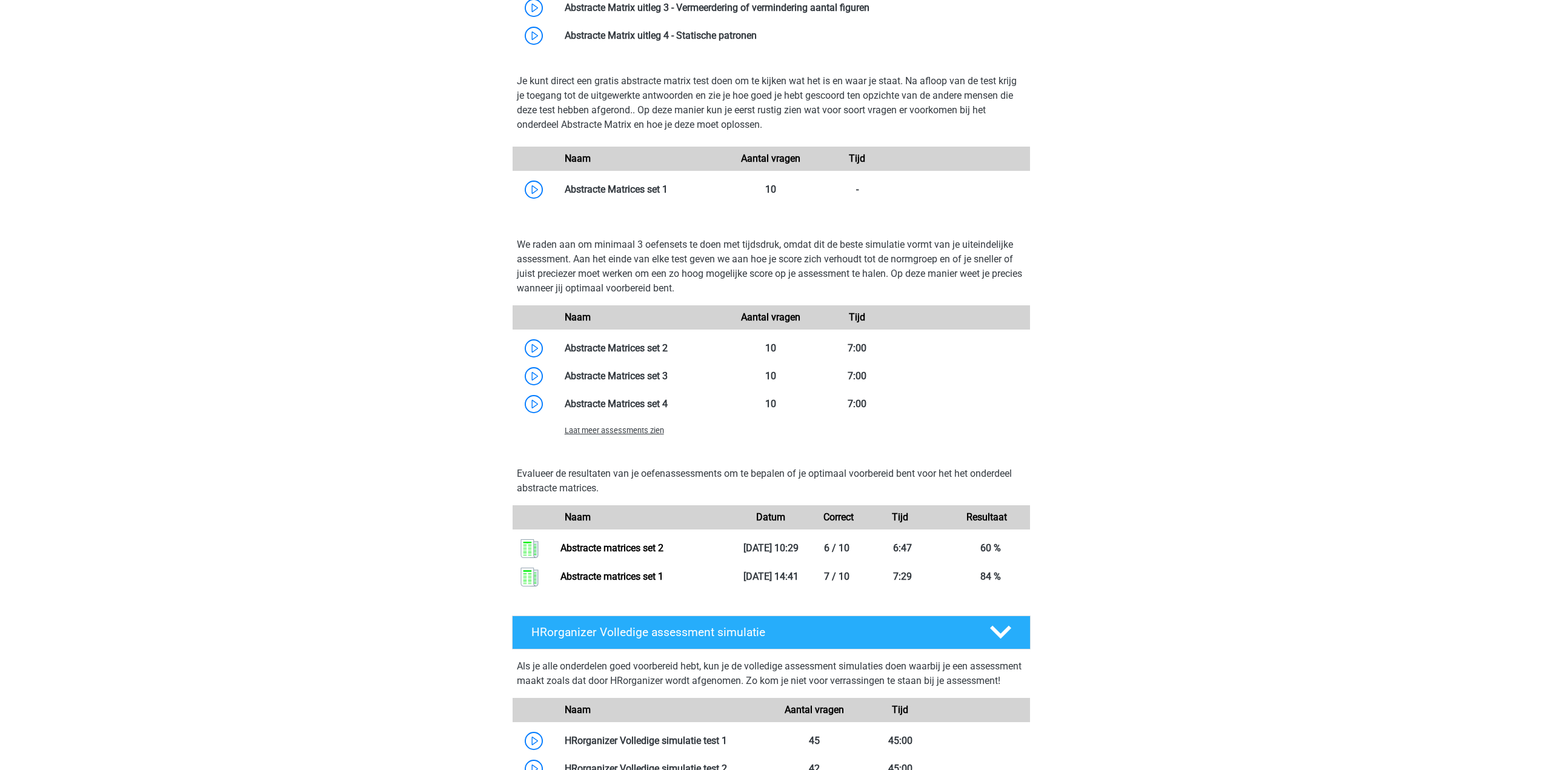
scroll to position [788, 0]
click at [668, 381] on link at bounding box center [668, 376] width 0 height 12
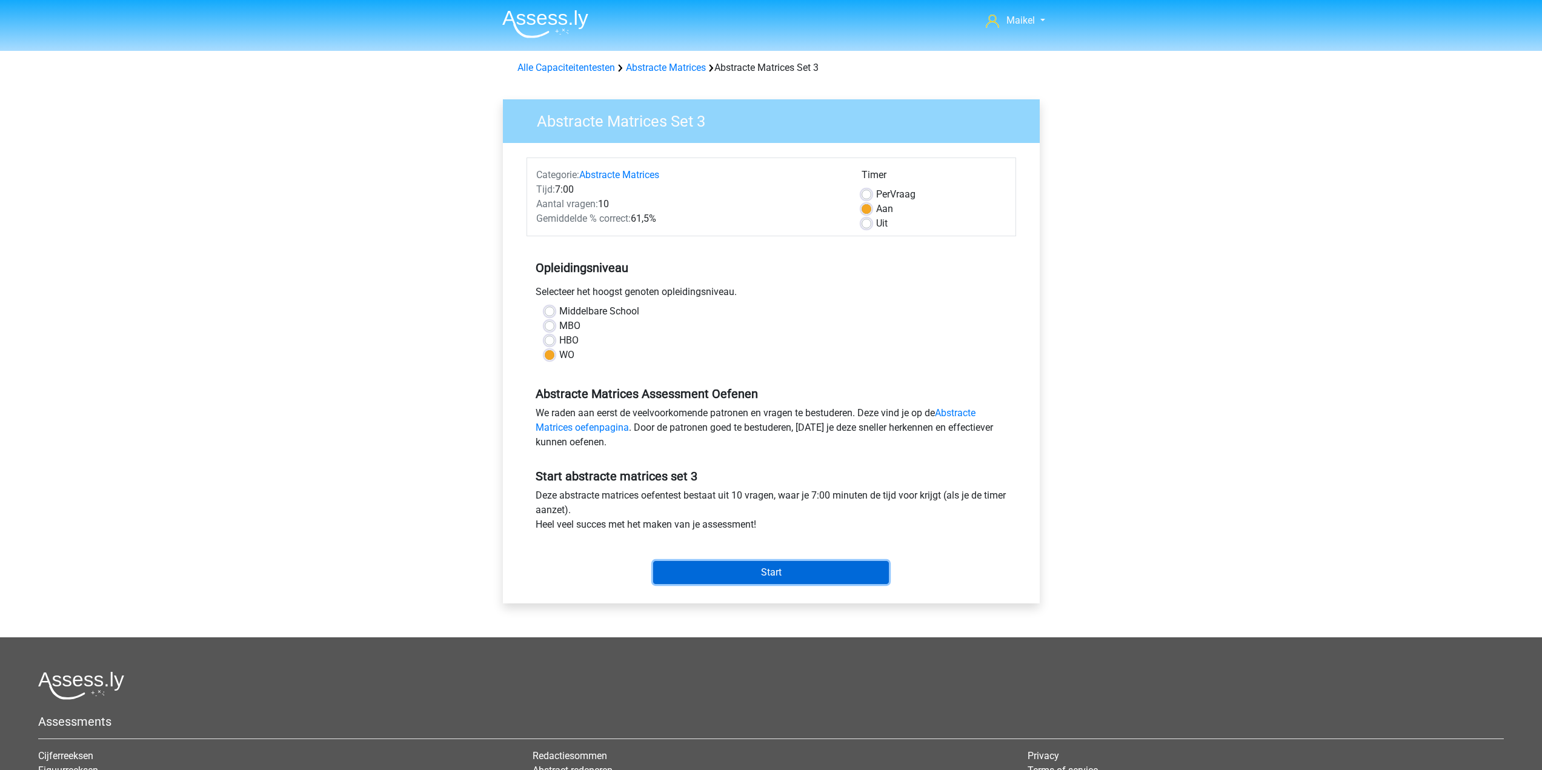
click at [763, 584] on input "Start" at bounding box center [771, 572] width 236 height 23
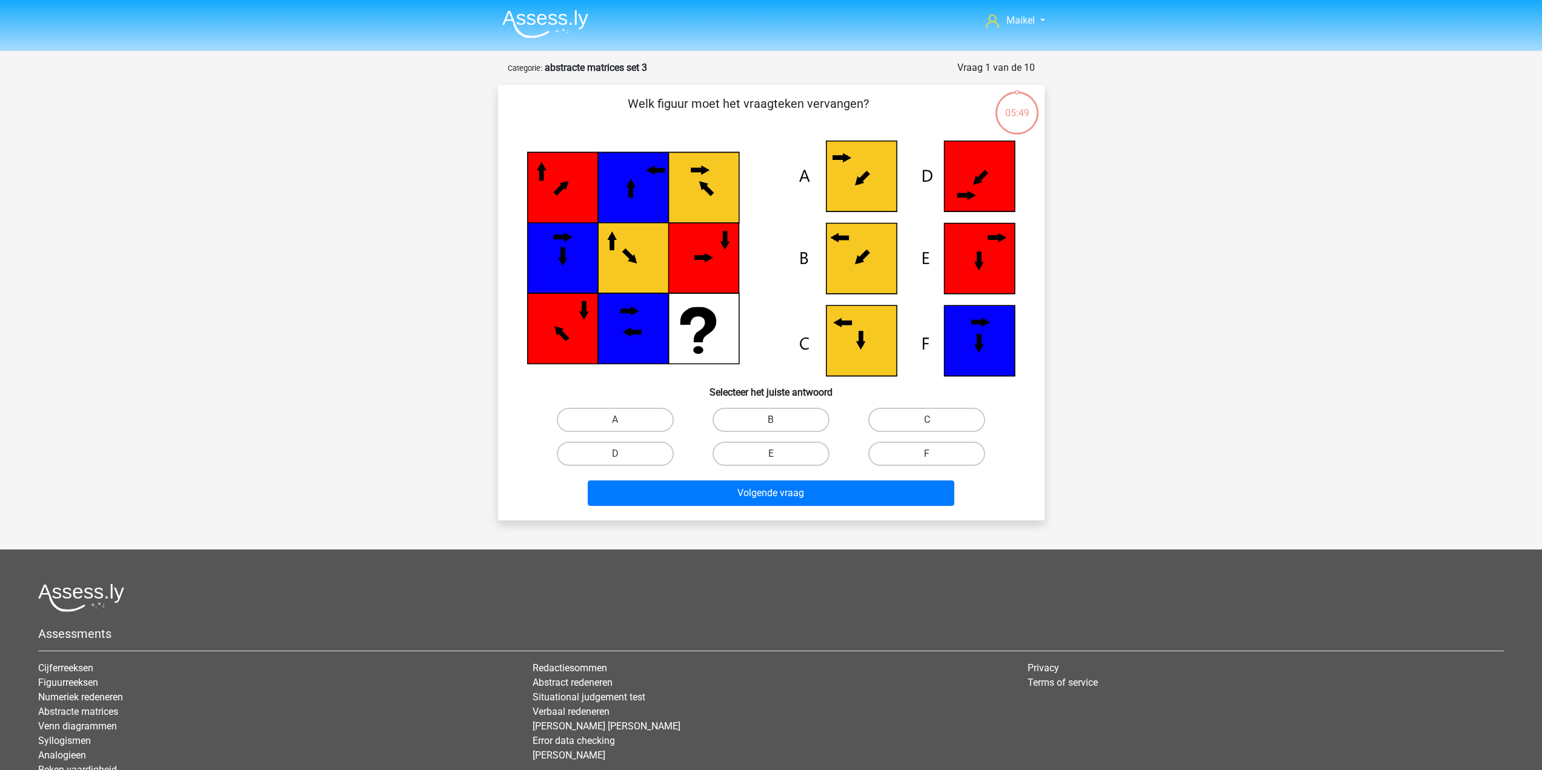
click at [777, 425] on input "B" at bounding box center [775, 424] width 8 height 8
radio input "true"
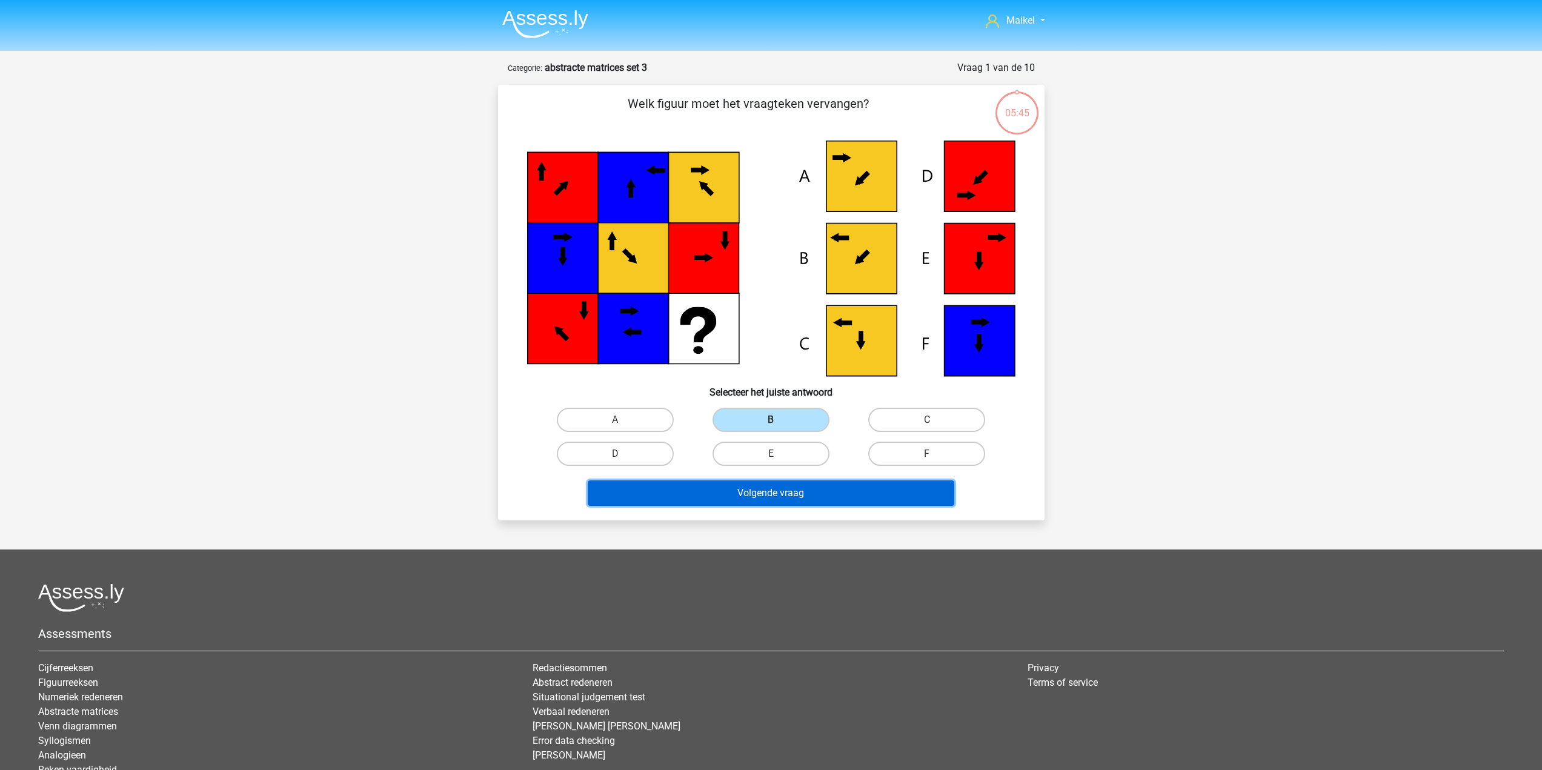
click at [807, 493] on button "Volgende vraag" at bounding box center [771, 492] width 367 height 25
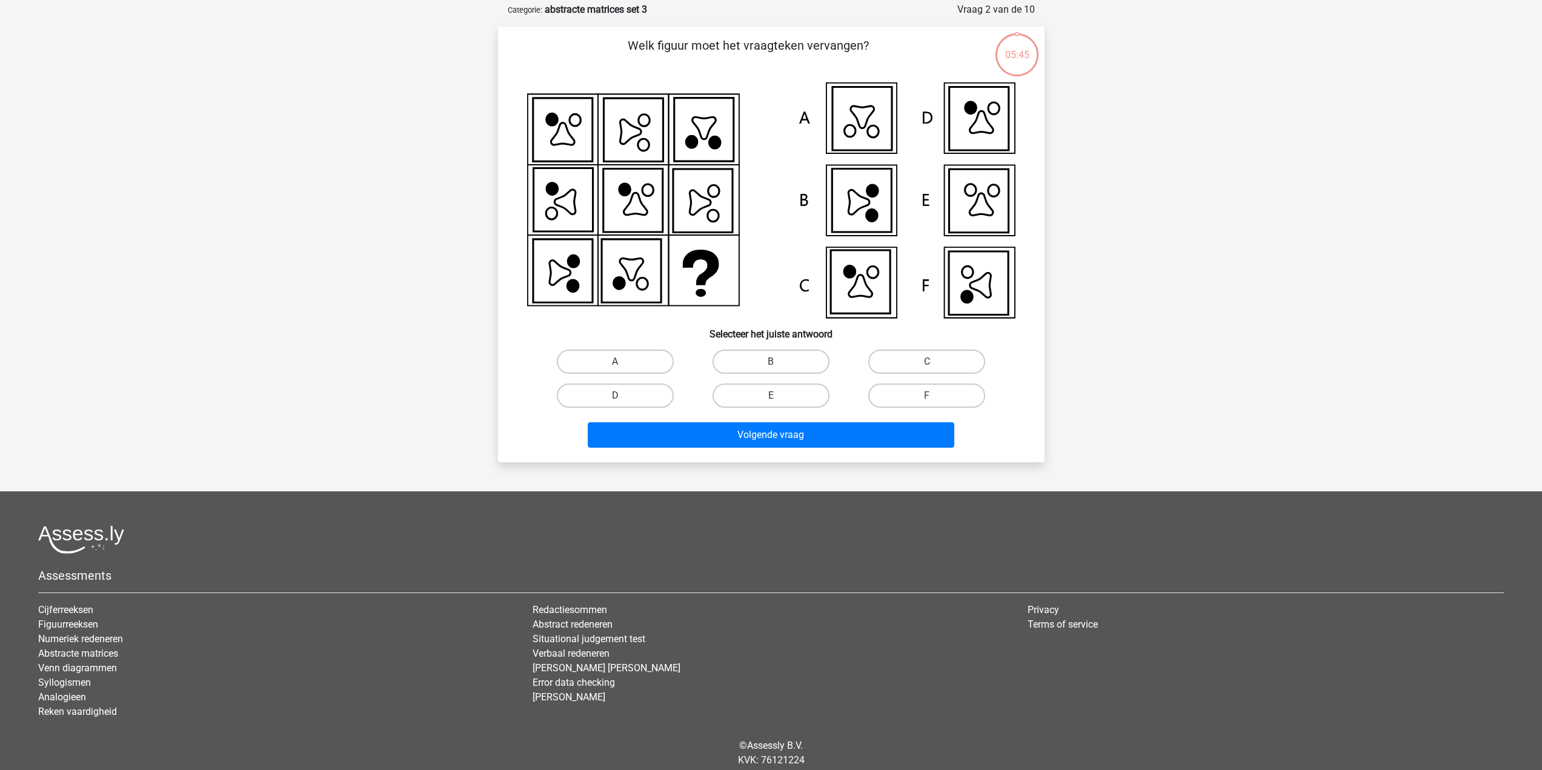
scroll to position [61, 0]
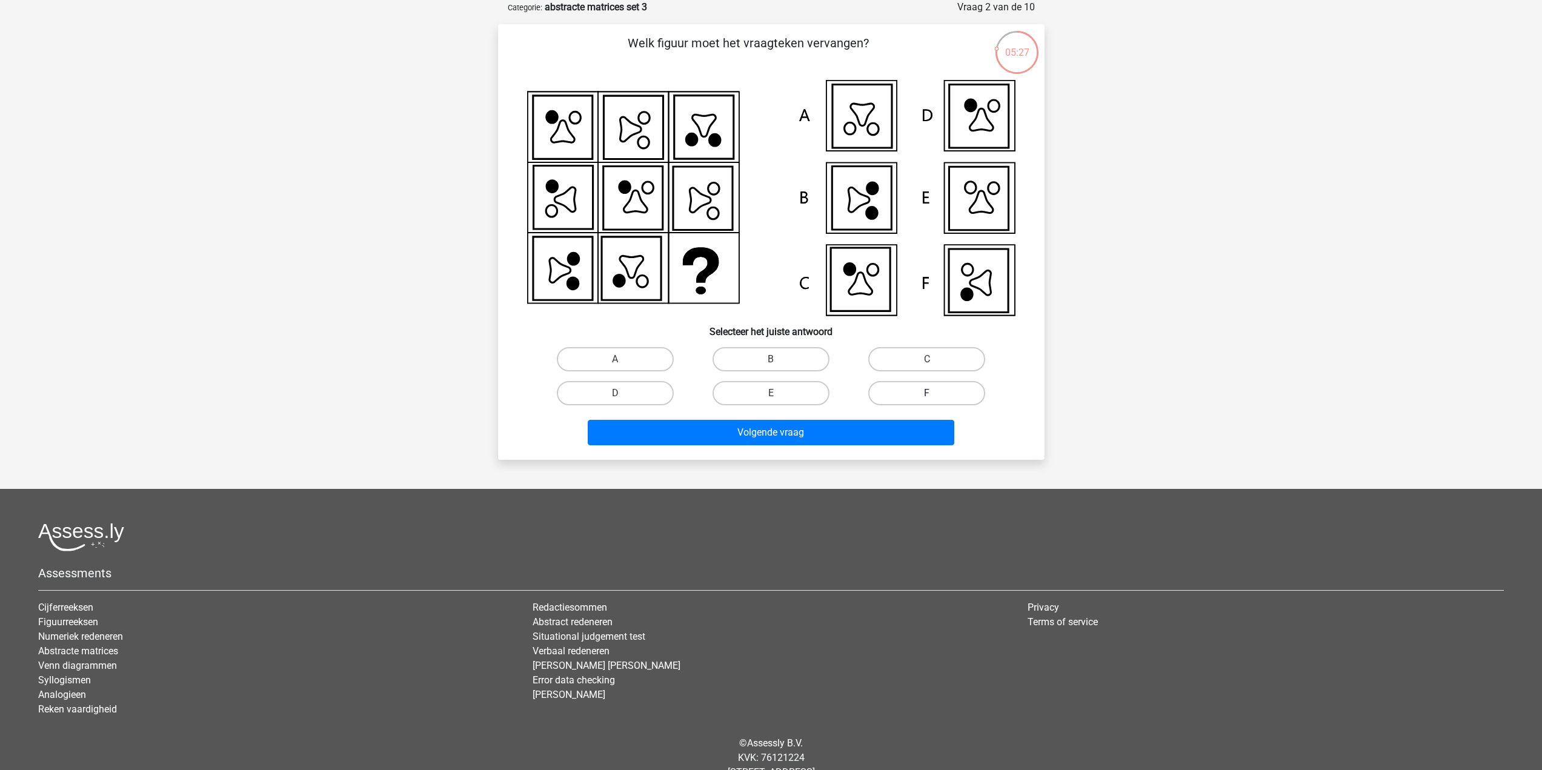
click at [914, 388] on label "F" at bounding box center [926, 393] width 117 height 24
click at [927, 393] on input "F" at bounding box center [931, 397] width 8 height 8
radio input "true"
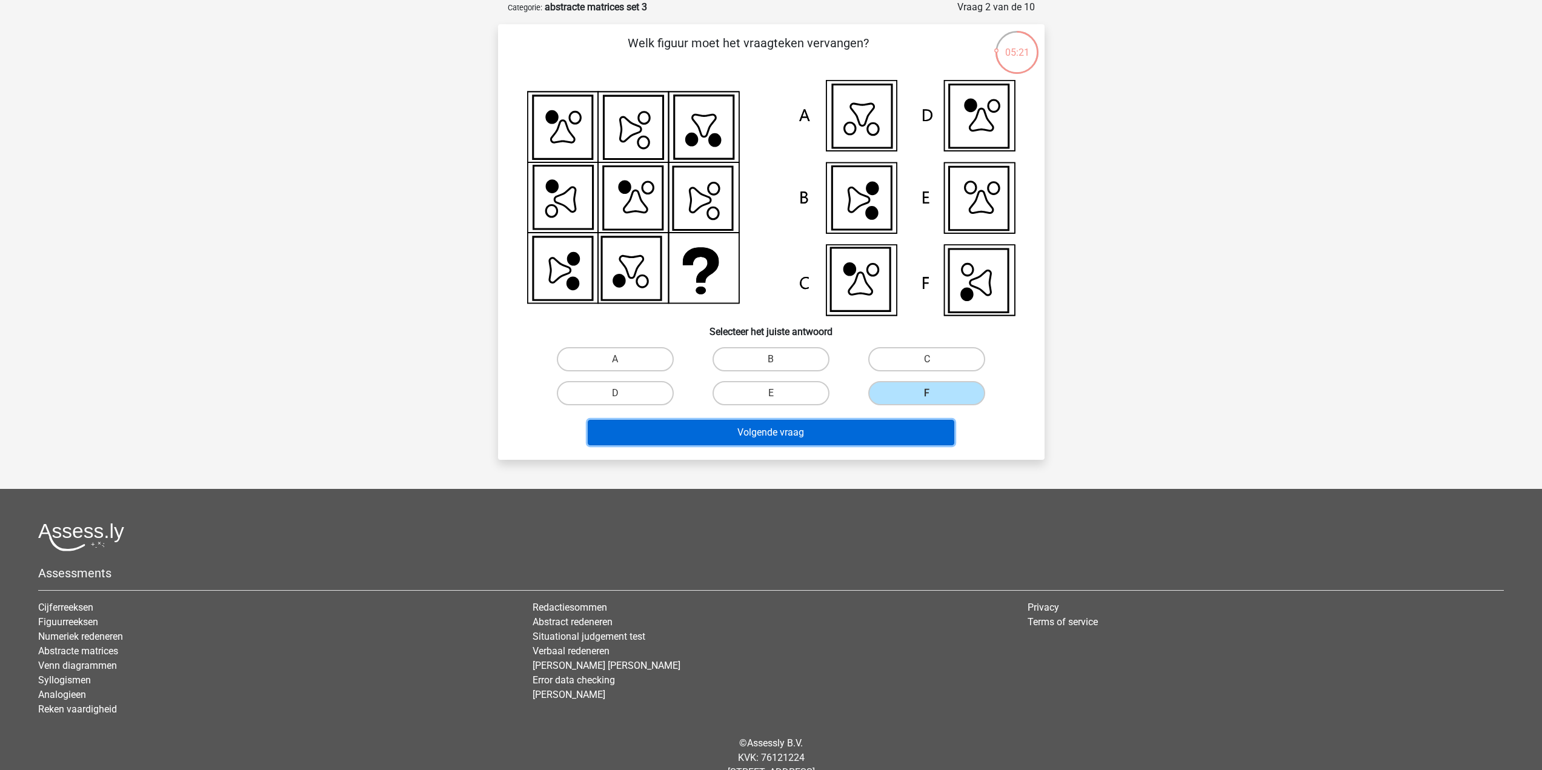
click at [889, 440] on button "Volgende vraag" at bounding box center [771, 432] width 367 height 25
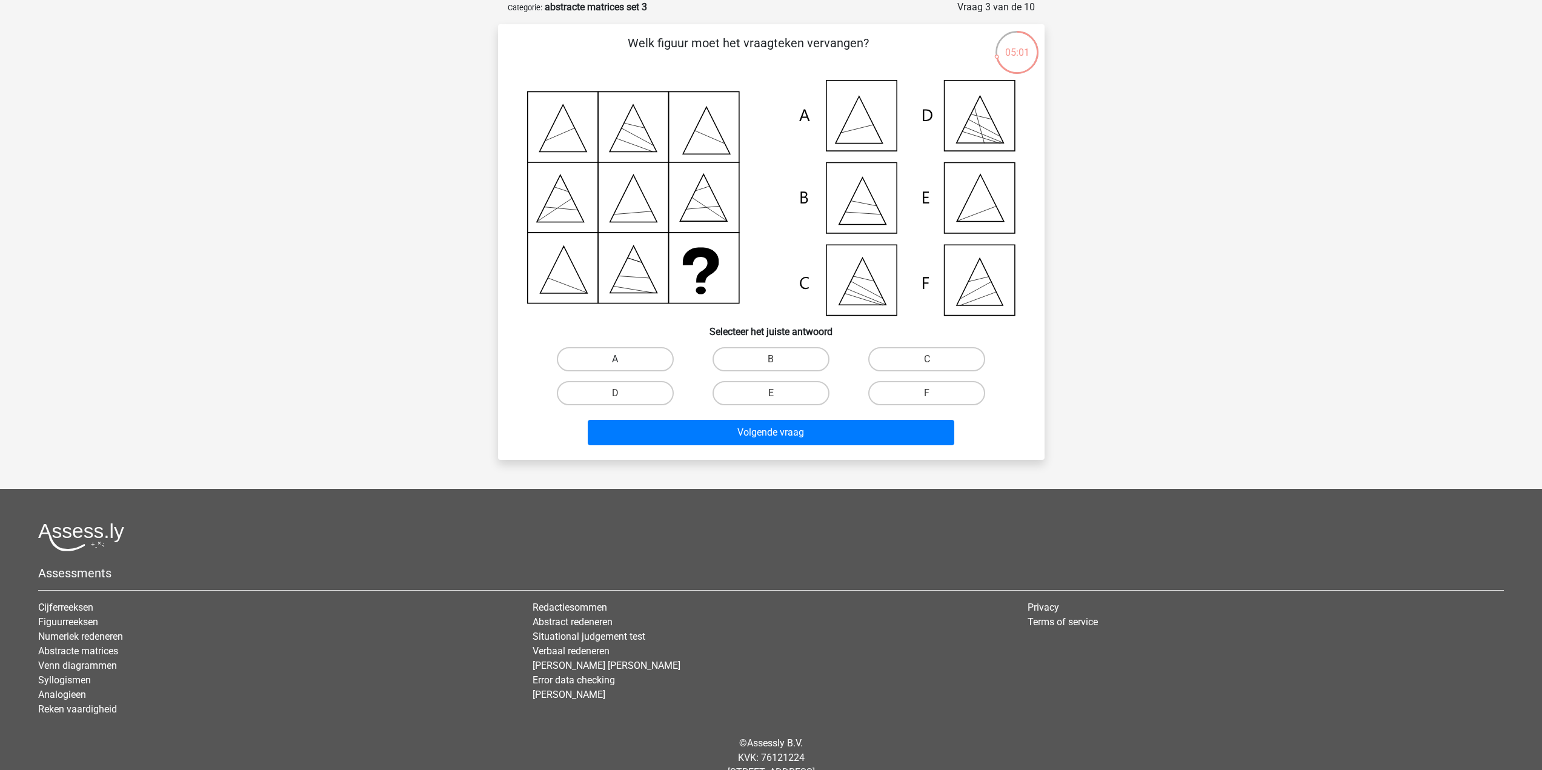
click at [603, 356] on label "A" at bounding box center [615, 359] width 117 height 24
click at [615, 359] on input "A" at bounding box center [619, 363] width 8 height 8
radio input "true"
click at [723, 439] on button "Volgende vraag" at bounding box center [771, 432] width 367 height 25
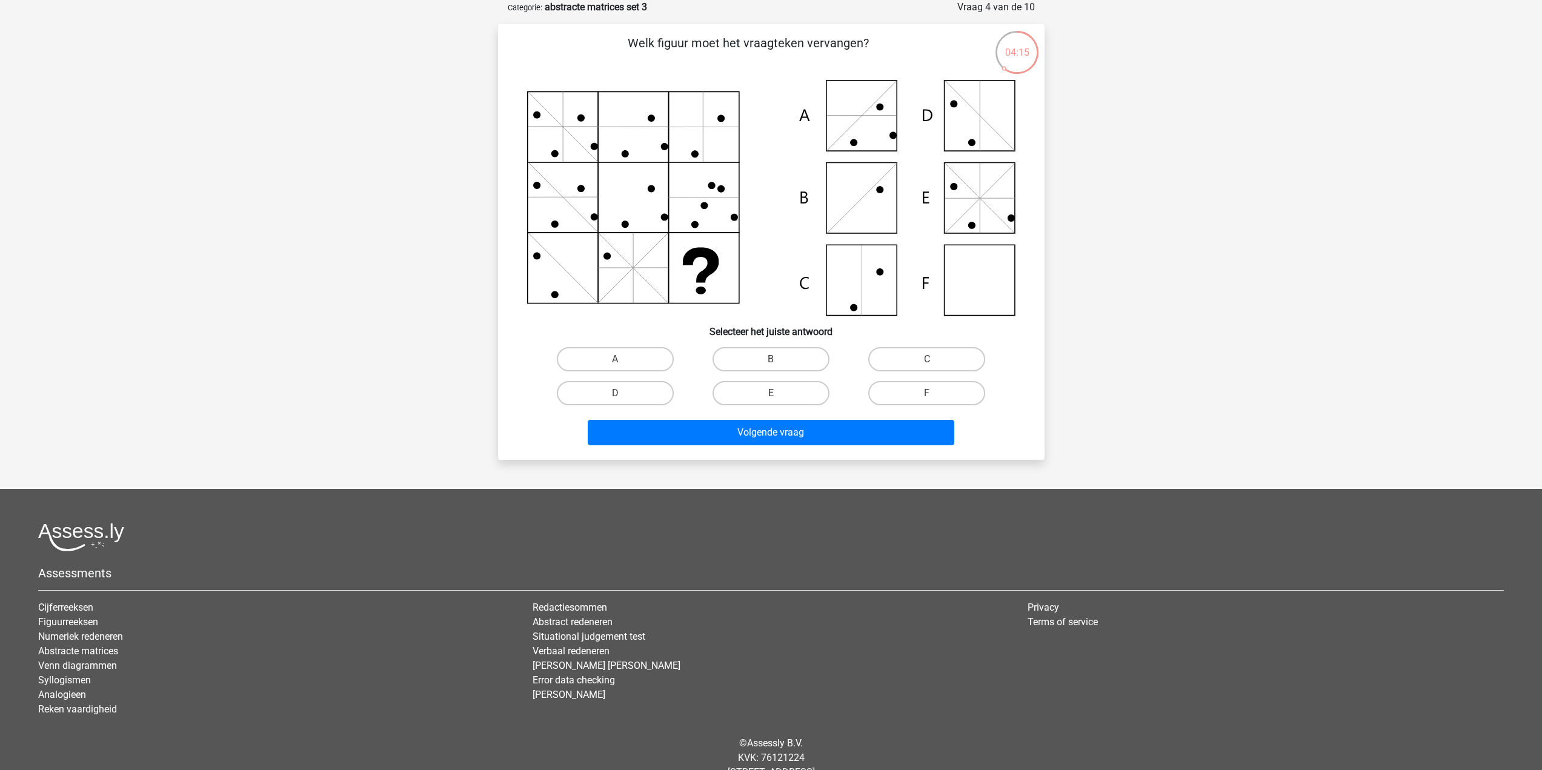
click at [621, 394] on input "D" at bounding box center [619, 397] width 8 height 8
radio input "true"
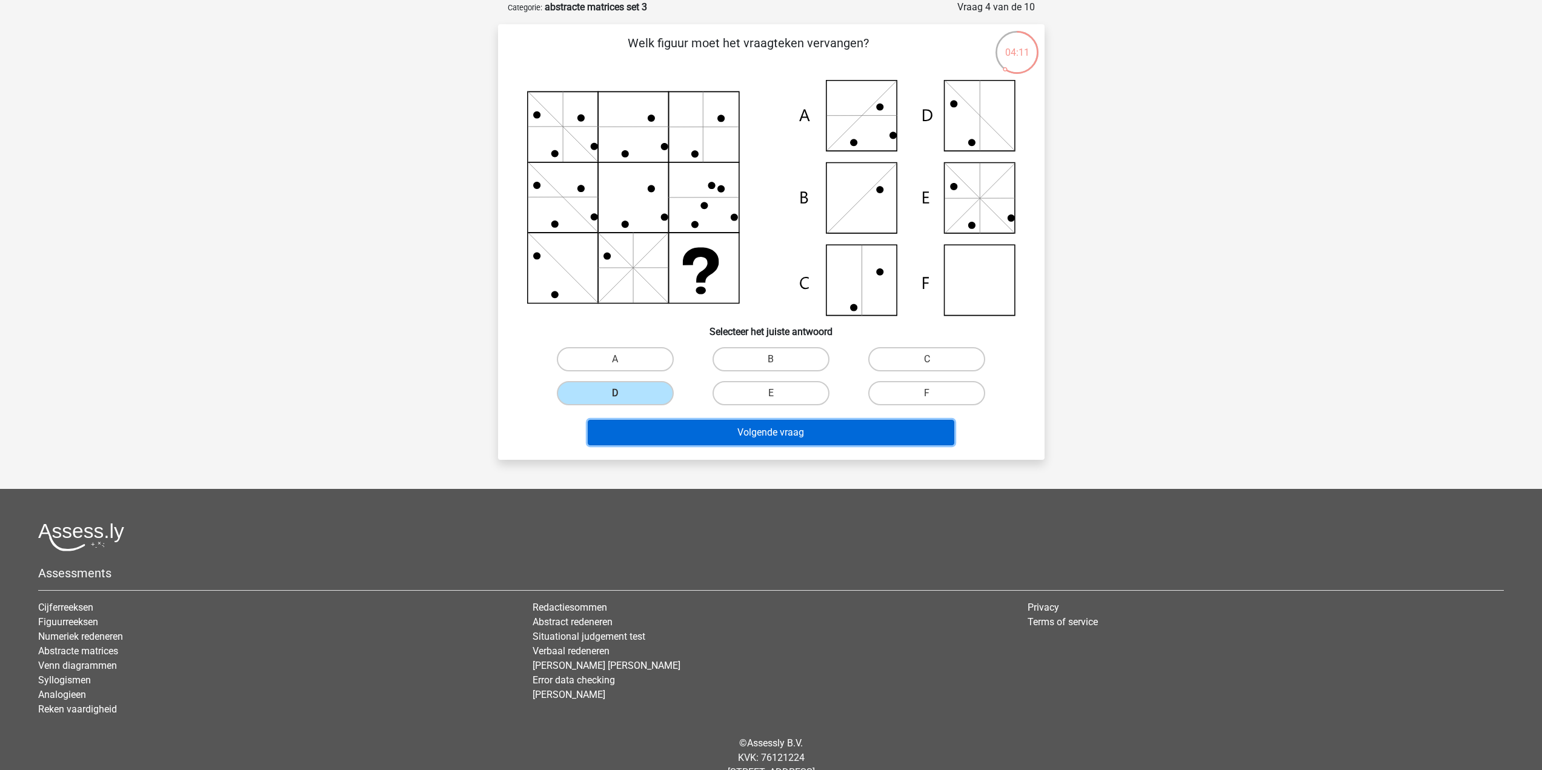
click at [768, 440] on button "Volgende vraag" at bounding box center [771, 432] width 367 height 25
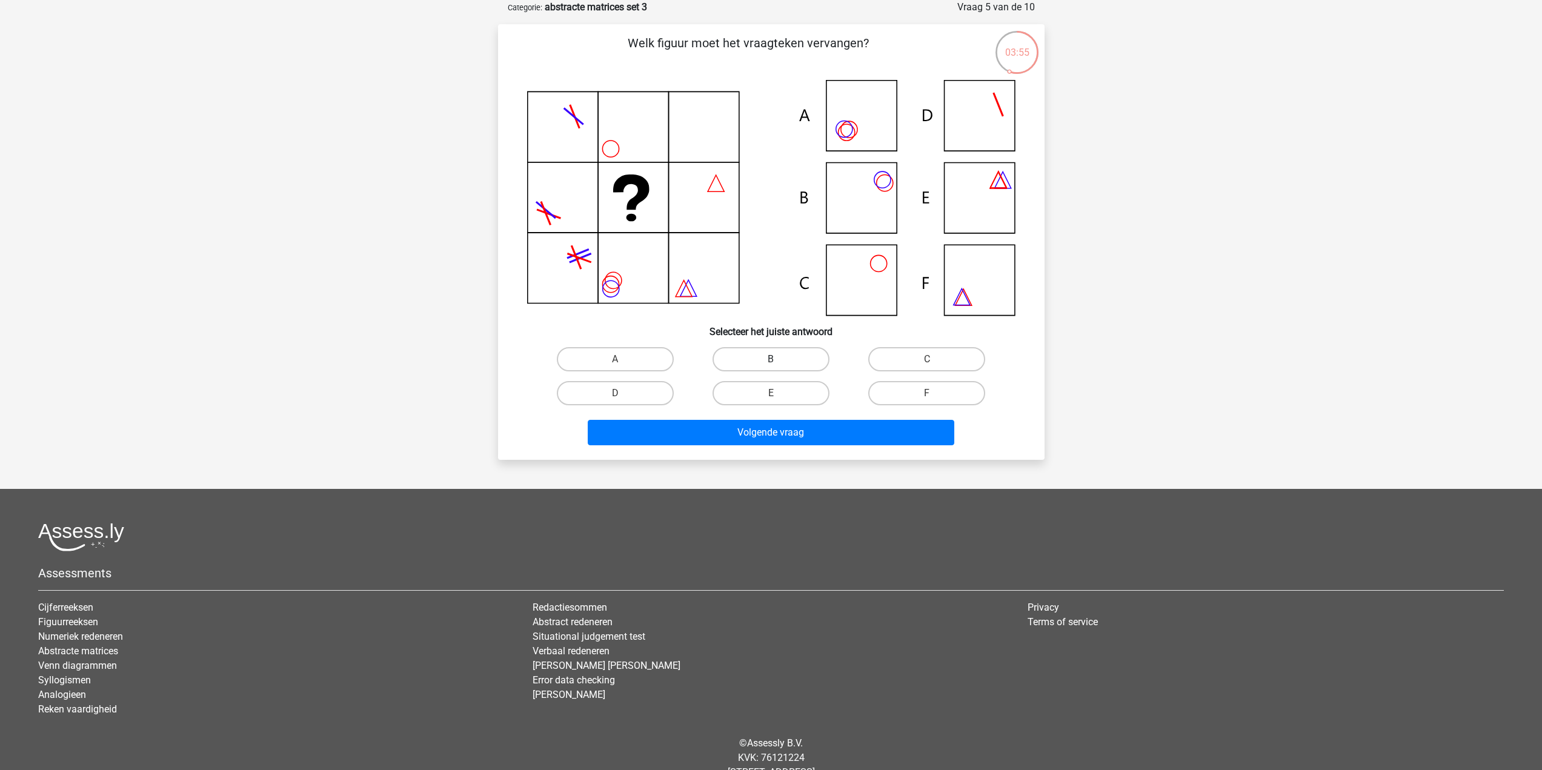
click at [739, 355] on label "B" at bounding box center [771, 359] width 117 height 24
click at [771, 359] on input "B" at bounding box center [775, 363] width 8 height 8
radio input "true"
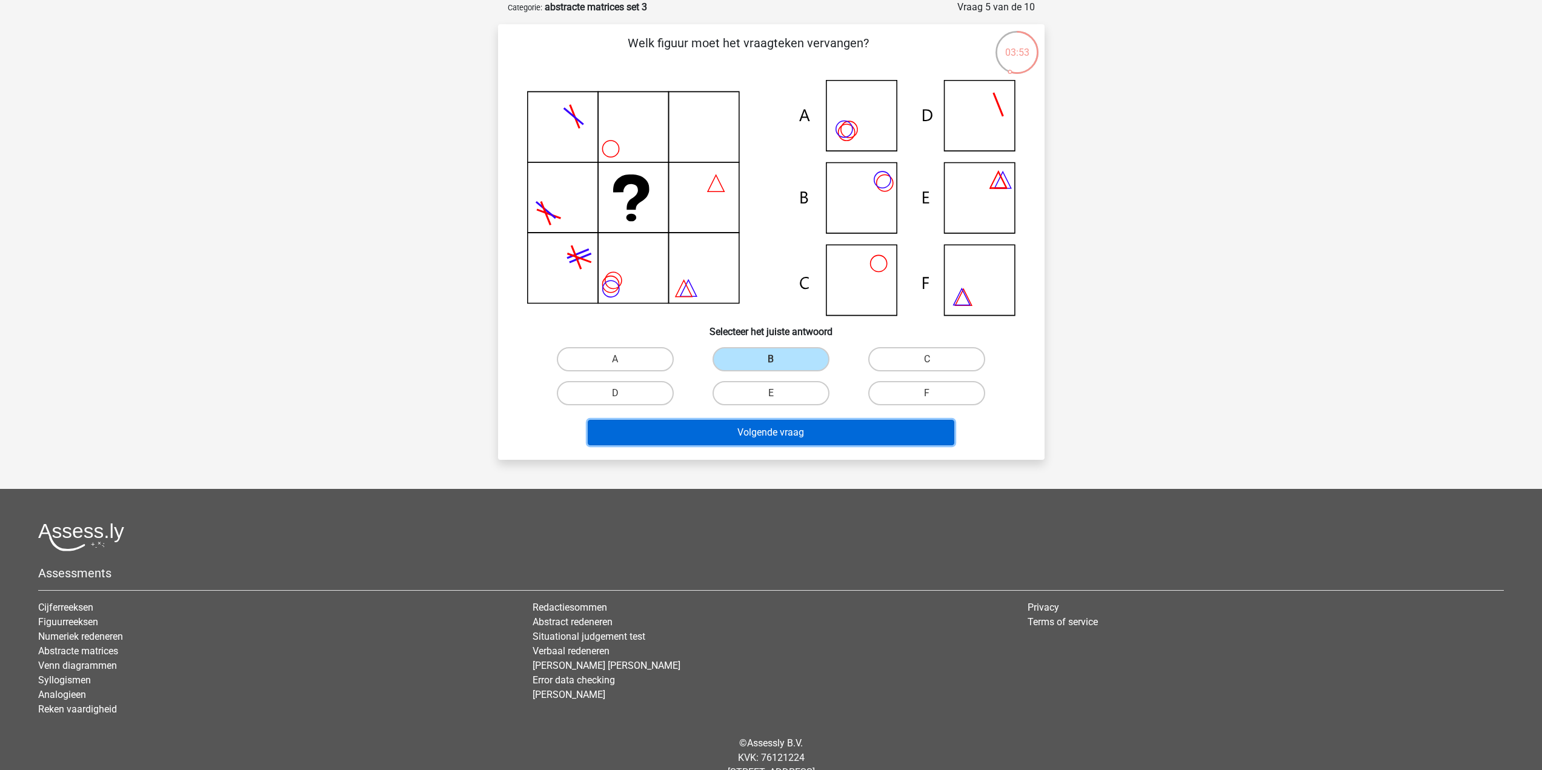
click at [794, 436] on button "Volgende vraag" at bounding box center [771, 432] width 367 height 25
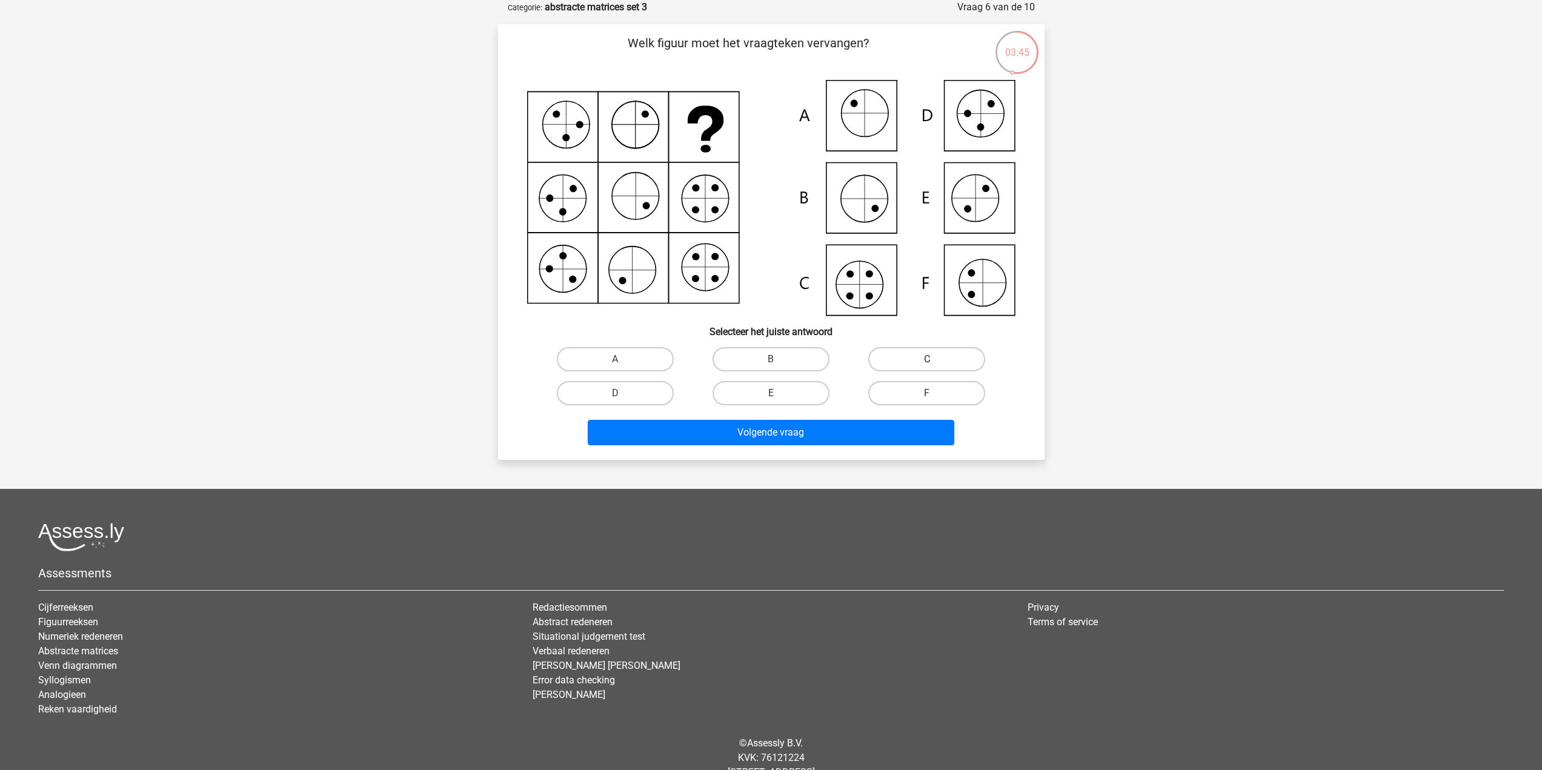
click at [897, 369] on label "C" at bounding box center [926, 359] width 117 height 24
click at [927, 367] on input "C" at bounding box center [931, 363] width 8 height 8
radio input "true"
click at [886, 426] on button "Volgende vraag" at bounding box center [771, 432] width 367 height 25
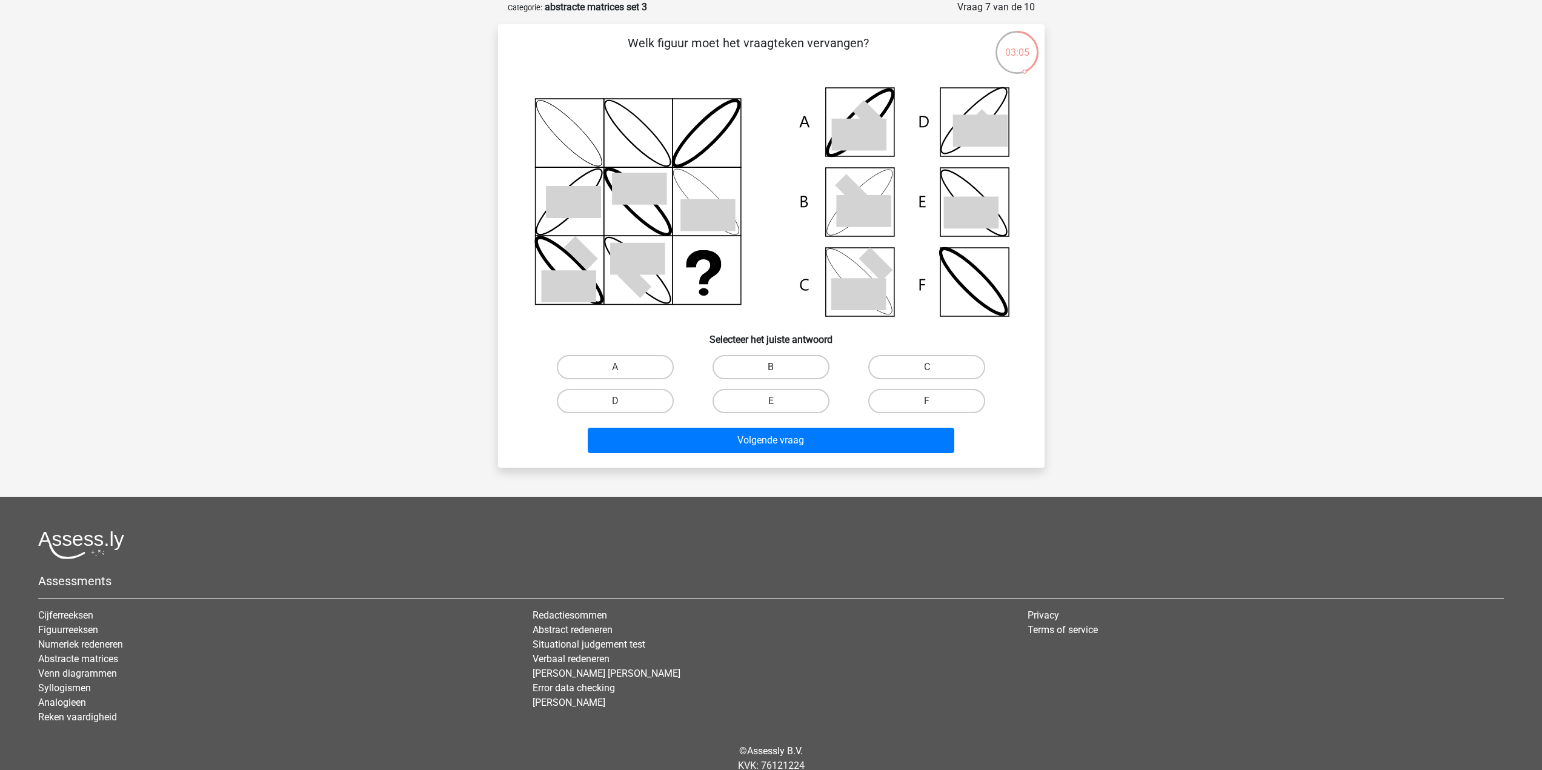
click at [788, 362] on label "B" at bounding box center [771, 367] width 117 height 24
click at [779, 367] on input "B" at bounding box center [775, 371] width 8 height 8
radio input "true"
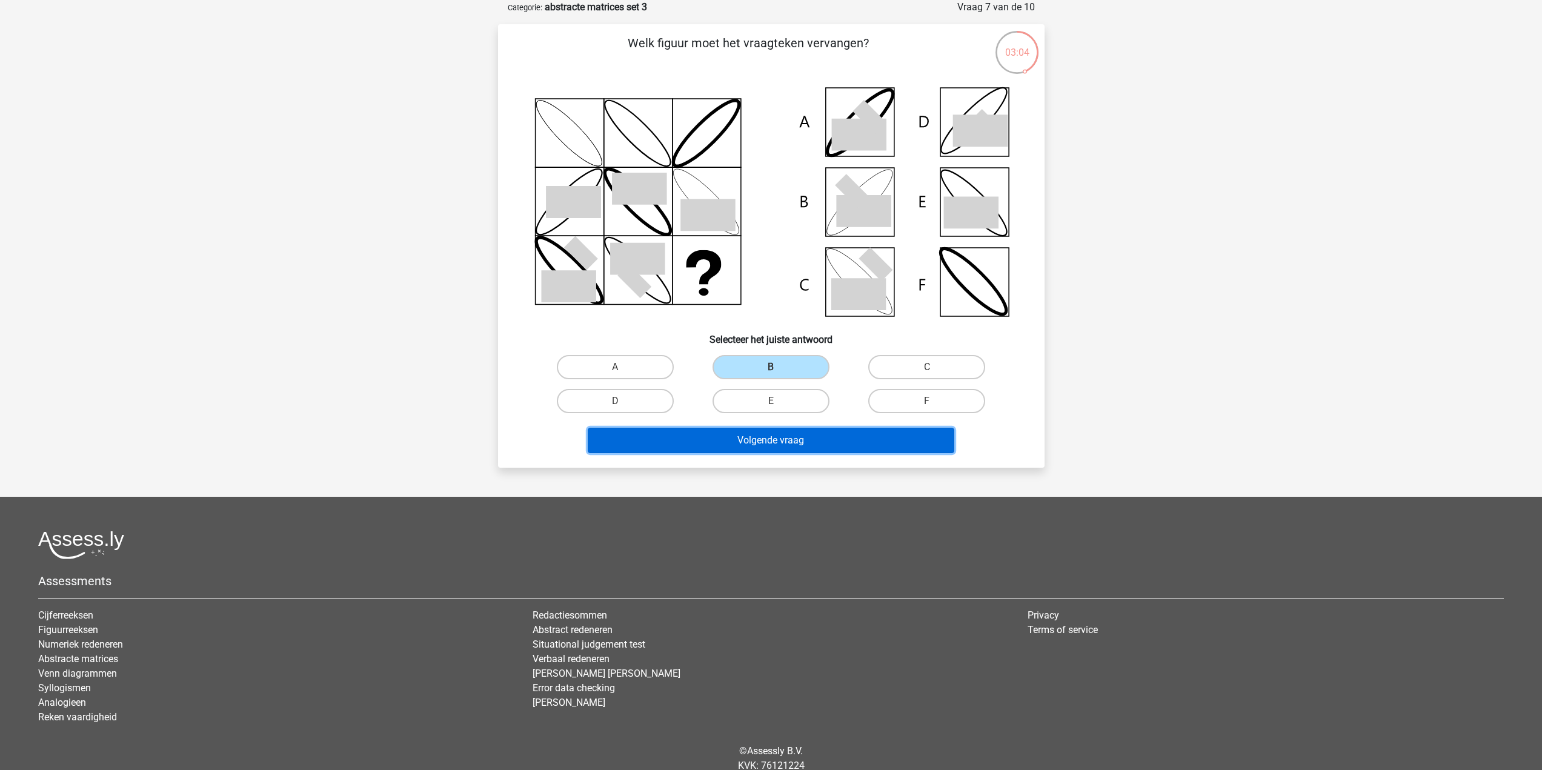
click at [786, 436] on button "Volgende vraag" at bounding box center [771, 440] width 367 height 25
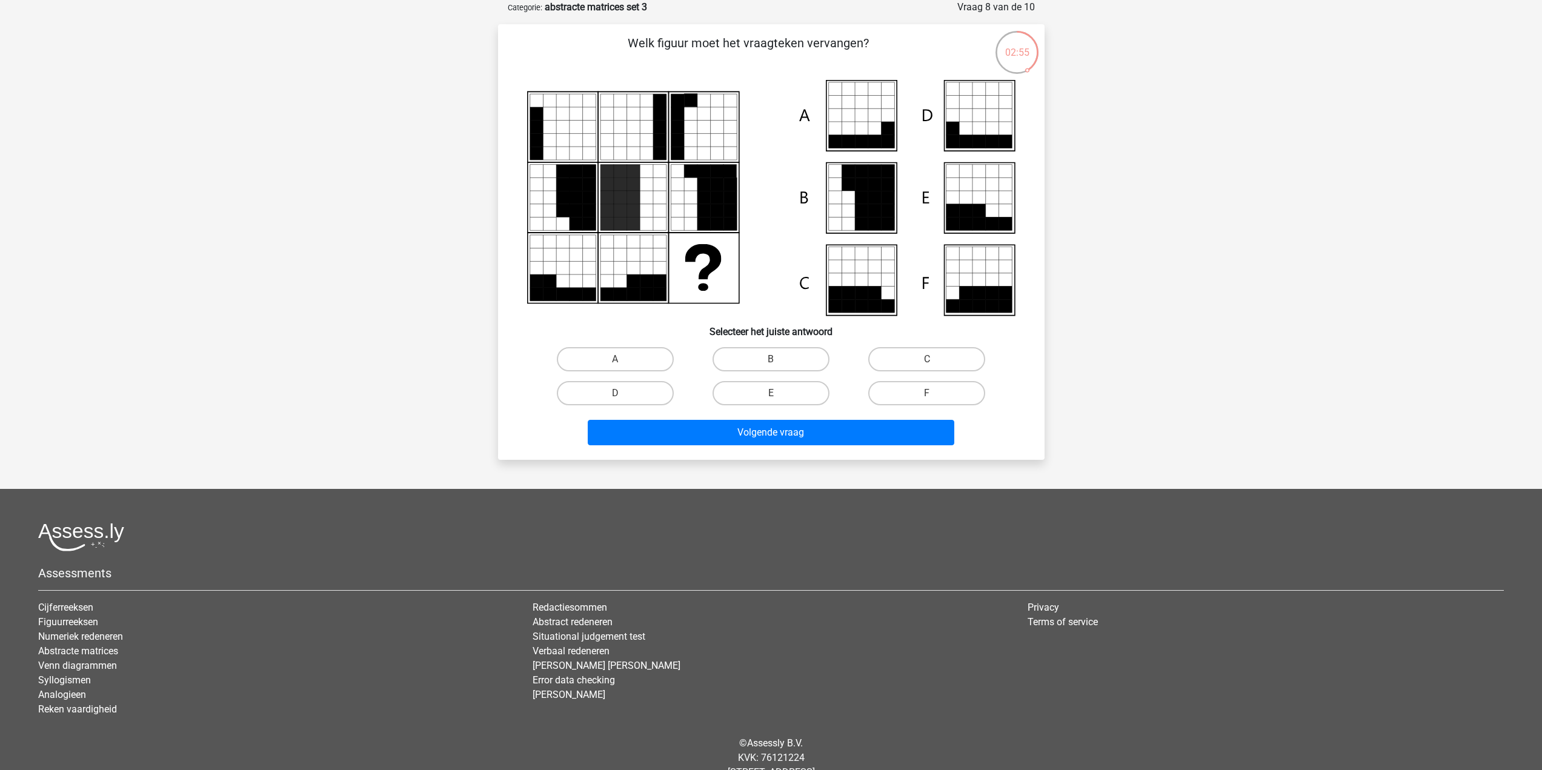
click at [927, 361] on input "C" at bounding box center [931, 363] width 8 height 8
radio input "true"
click at [876, 436] on button "Volgende vraag" at bounding box center [771, 432] width 367 height 25
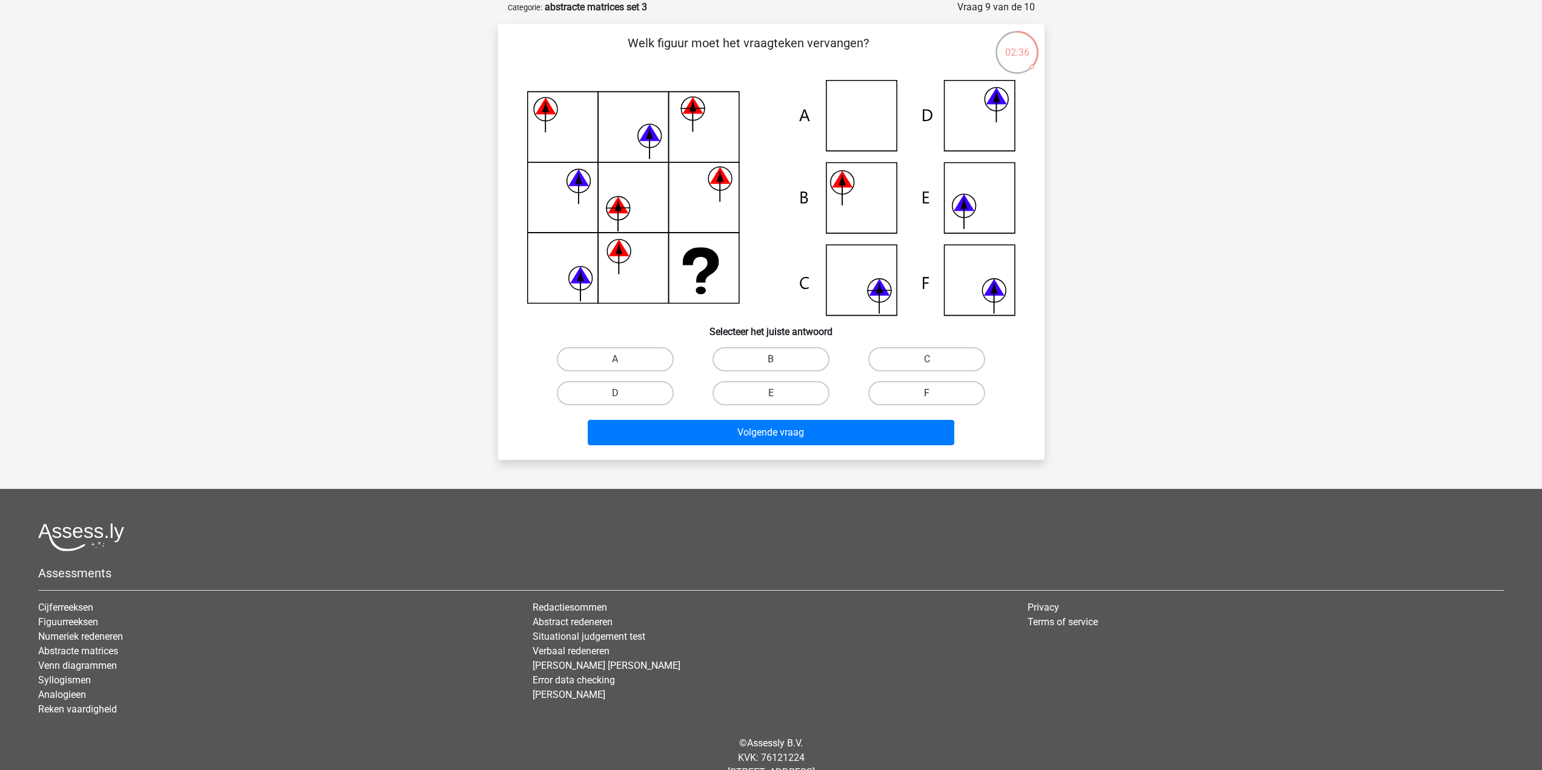
click at [942, 399] on label "F" at bounding box center [926, 393] width 117 height 24
click at [935, 399] on input "F" at bounding box center [931, 397] width 8 height 8
radio input "true"
click at [901, 359] on label "C" at bounding box center [926, 359] width 117 height 24
click at [927, 359] on input "C" at bounding box center [931, 363] width 8 height 8
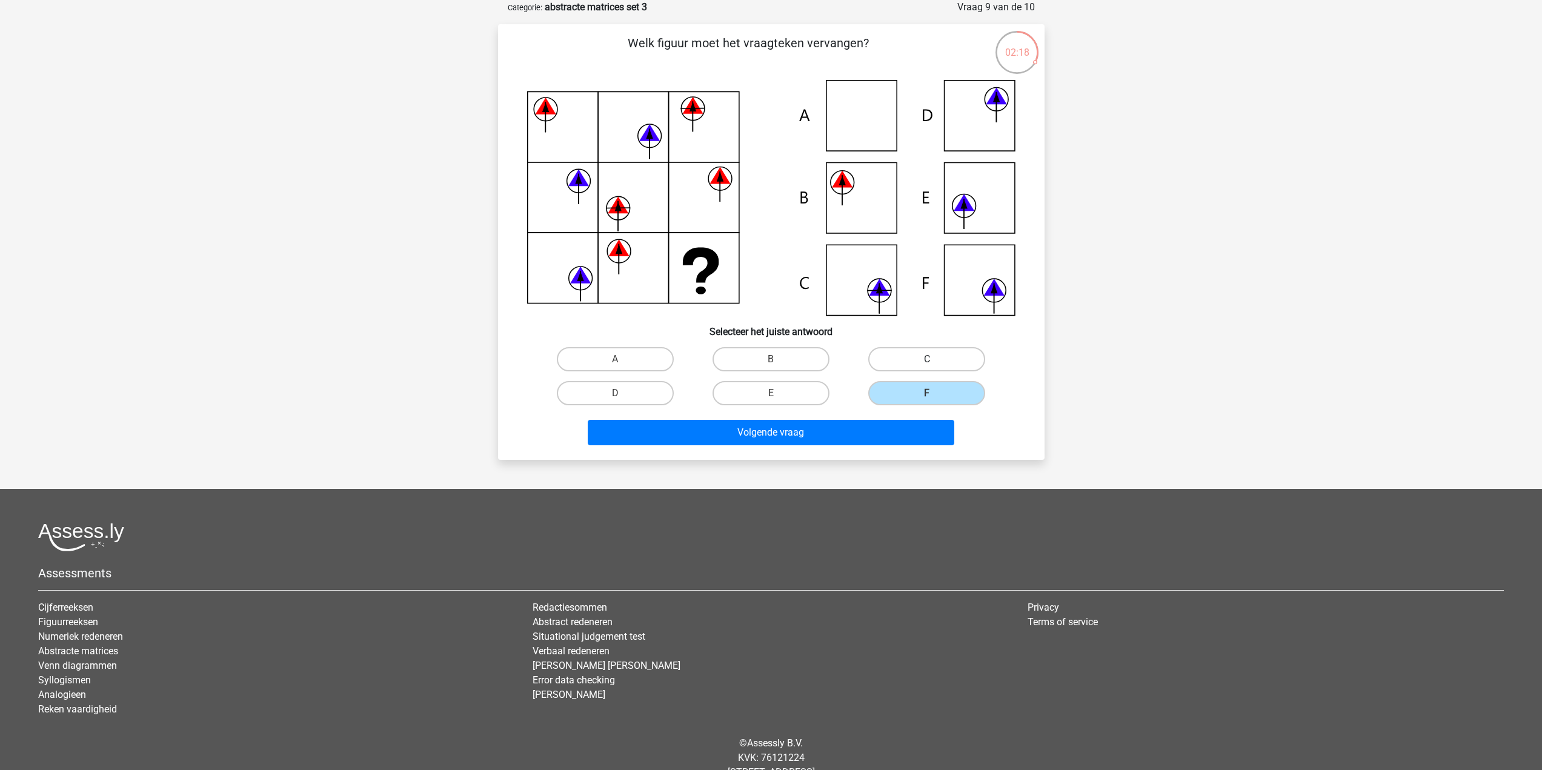
radio input "true"
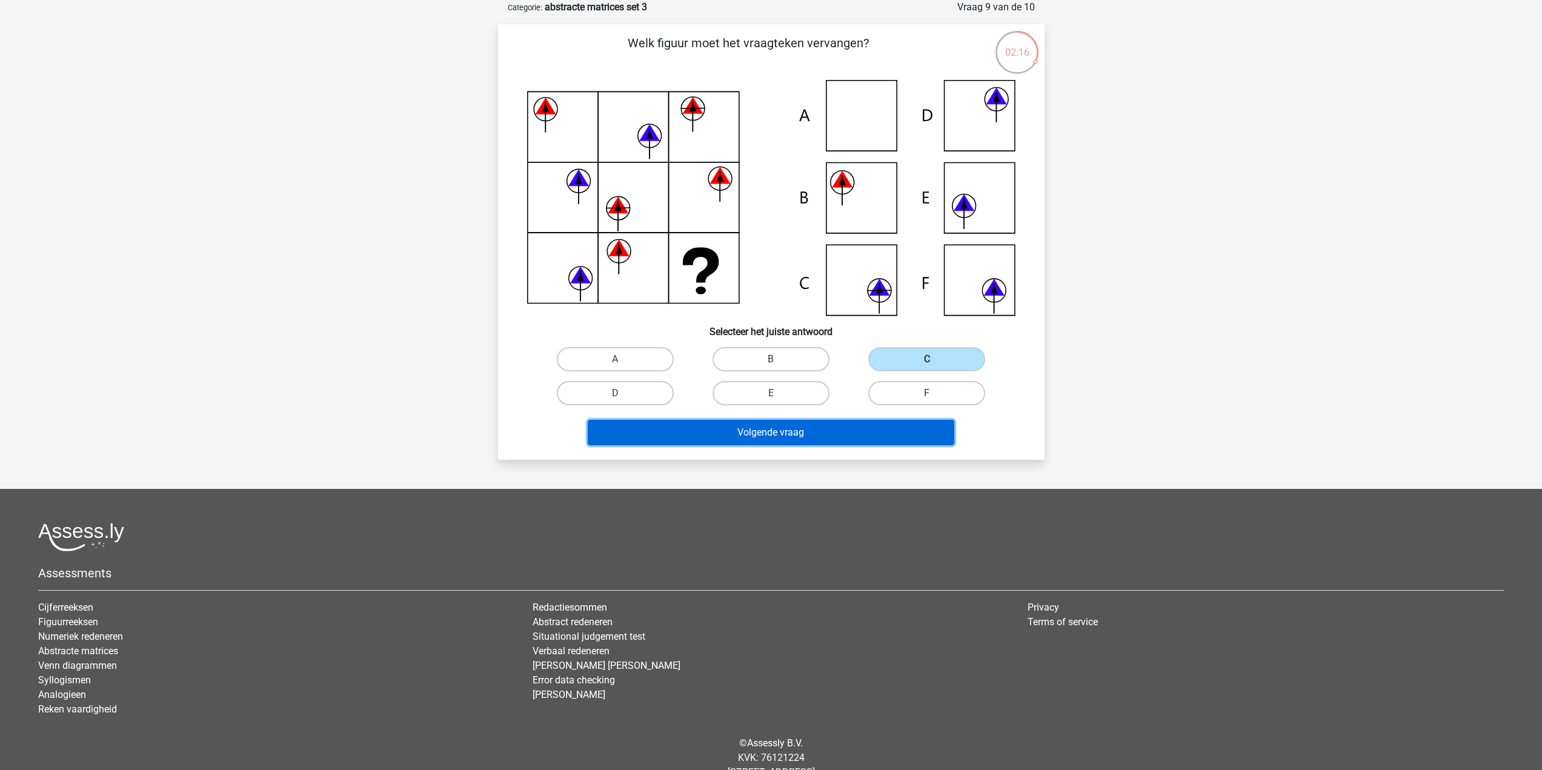
click at [888, 437] on button "Volgende vraag" at bounding box center [771, 432] width 367 height 25
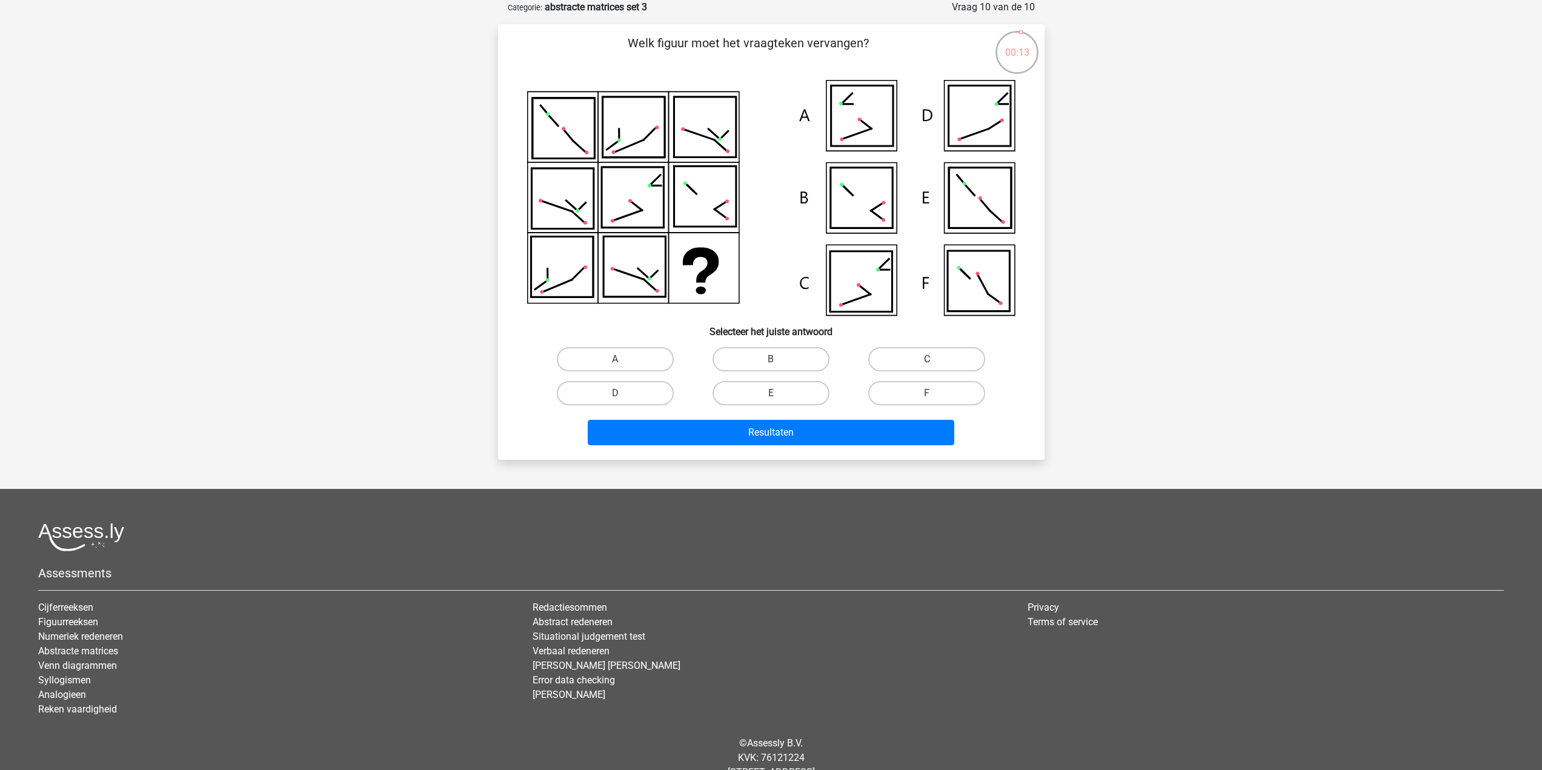
click at [620, 396] on input "D" at bounding box center [619, 397] width 8 height 8
radio input "true"
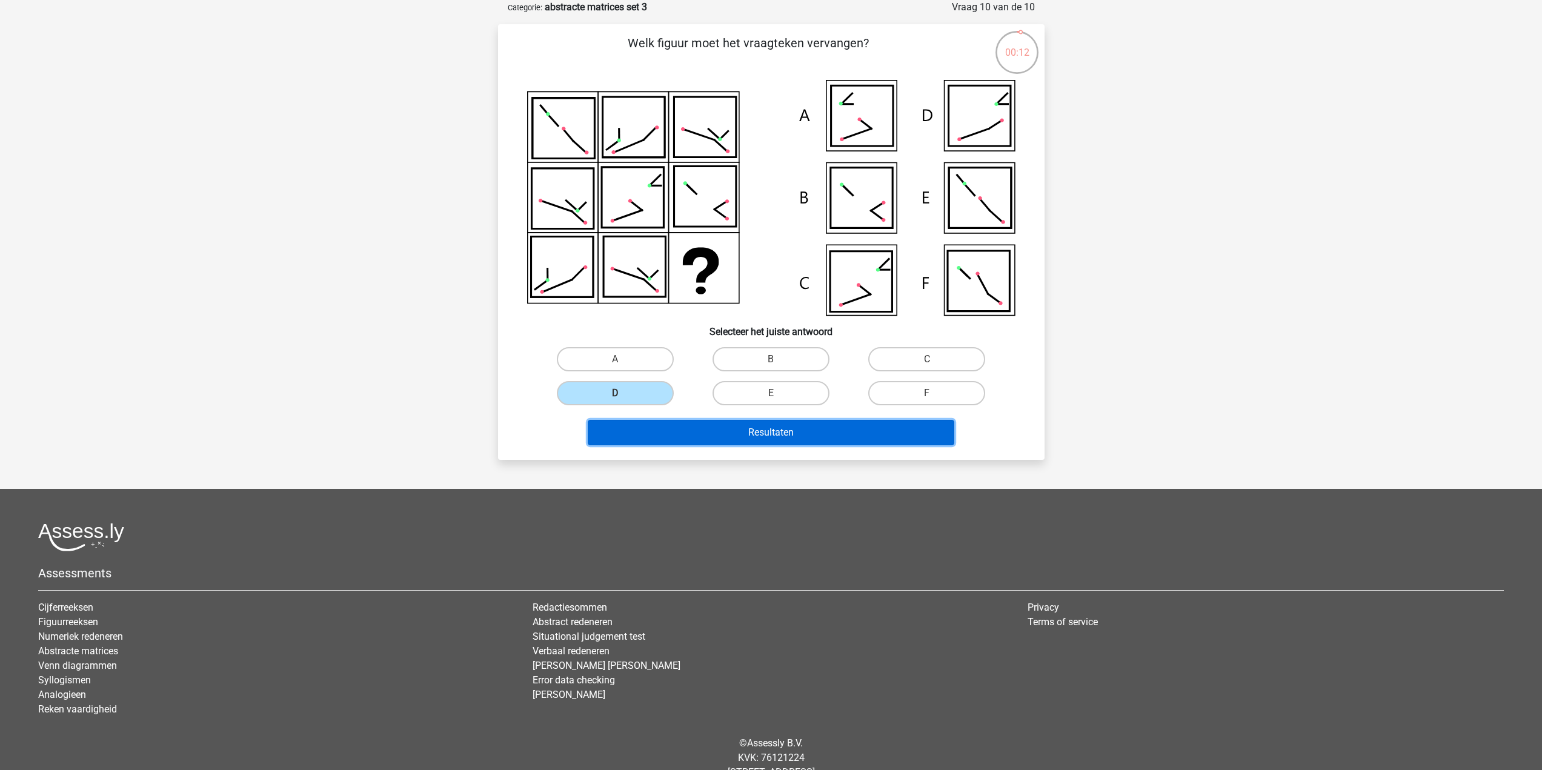
drag, startPoint x: 691, startPoint y: 421, endPoint x: 749, endPoint y: 428, distance: 59.2
click at [698, 422] on button "Resultaten" at bounding box center [771, 432] width 367 height 25
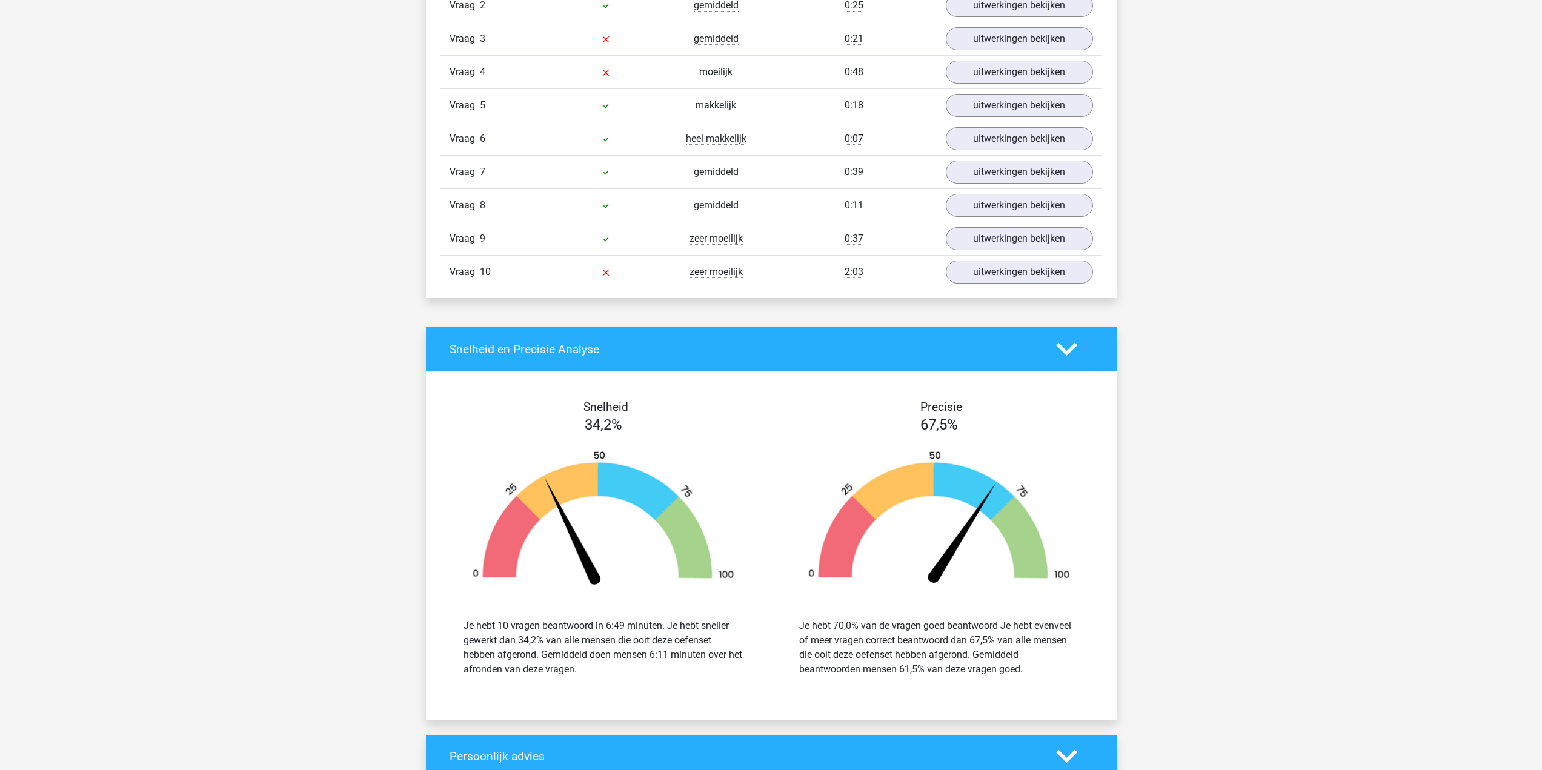
scroll to position [848, 0]
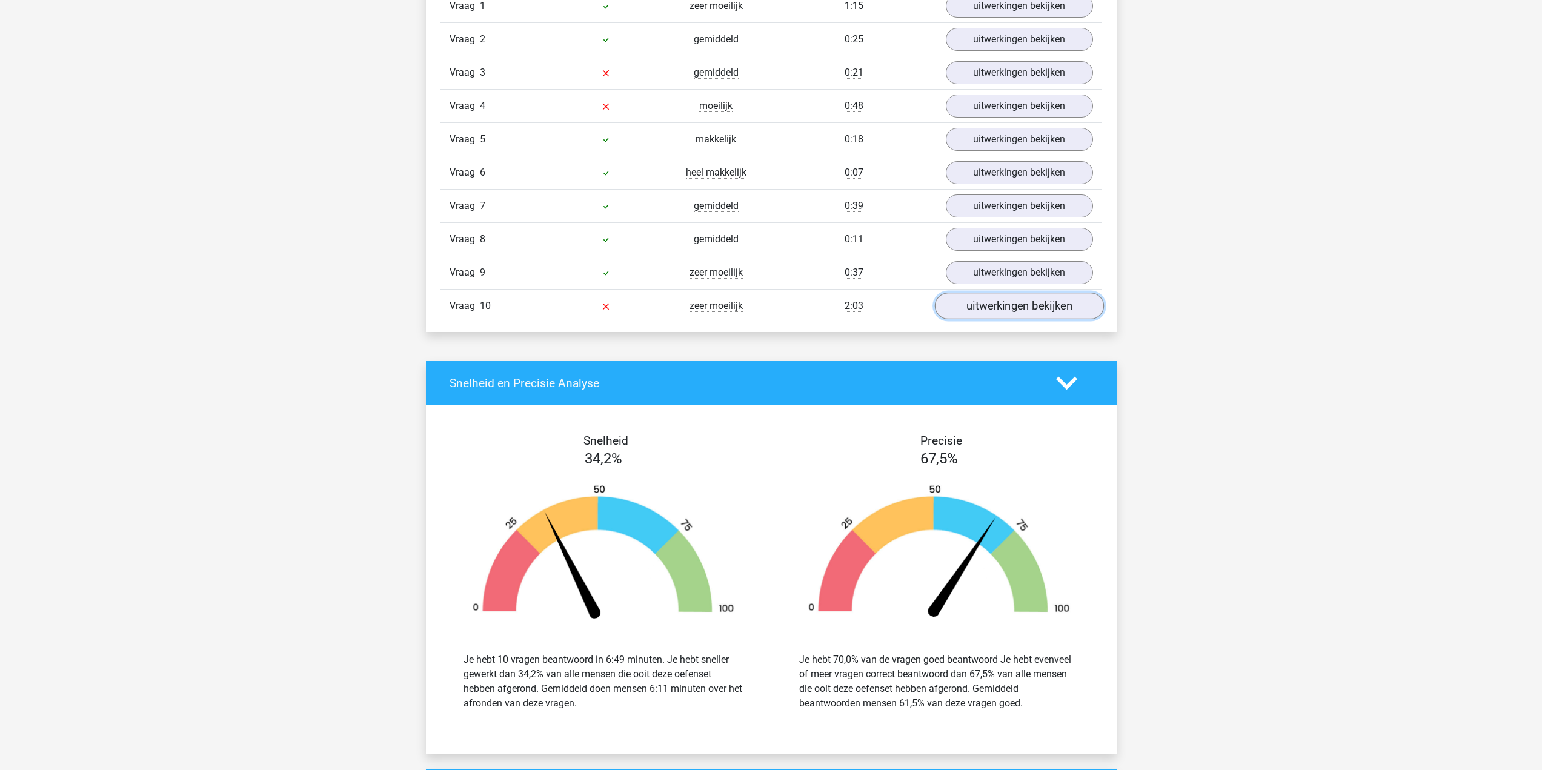
click at [1063, 305] on link "uitwerkingen bekijken" at bounding box center [1018, 306] width 169 height 27
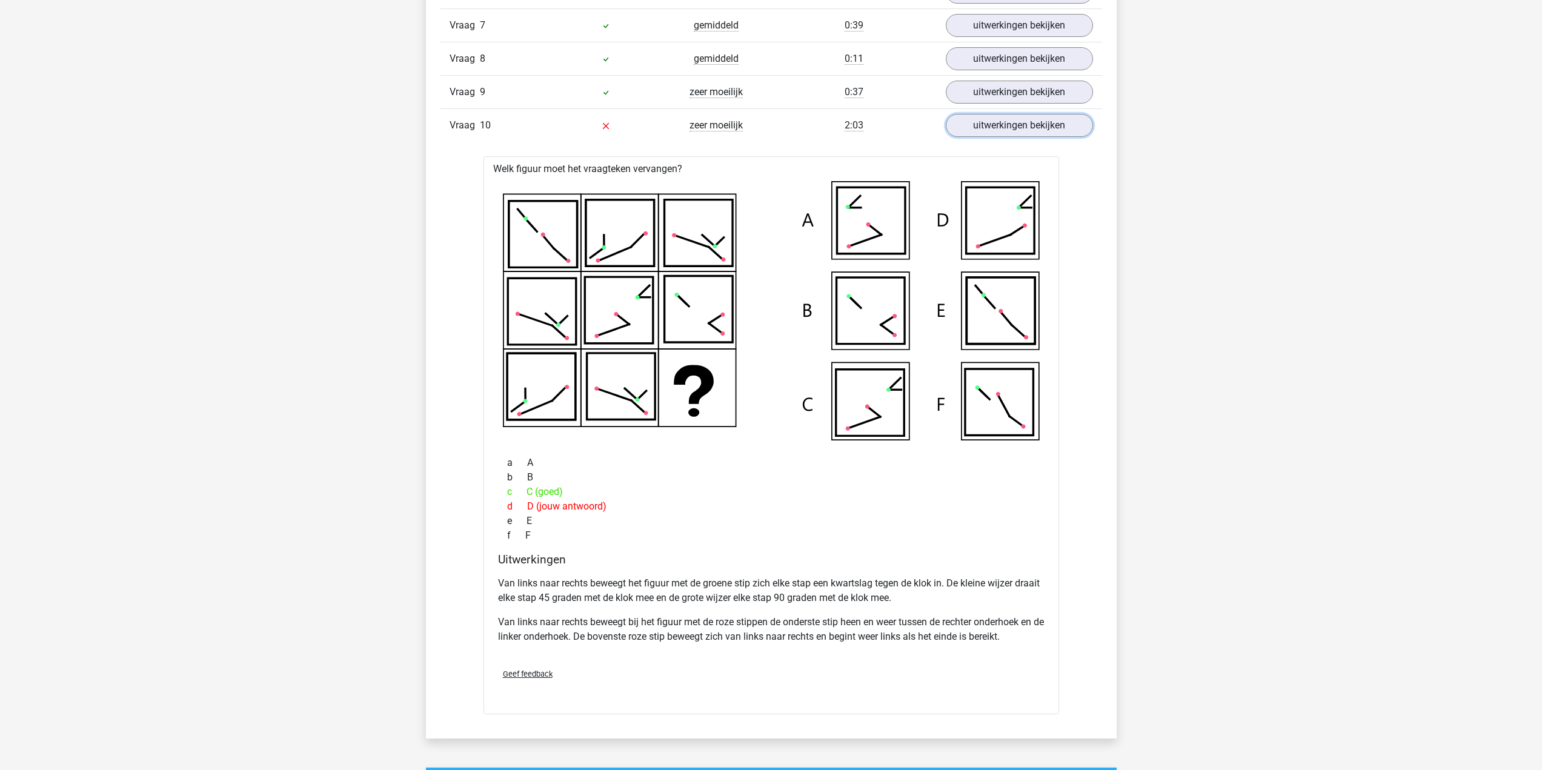
scroll to position [1030, 0]
click at [677, 424] on icon at bounding box center [771, 309] width 537 height 259
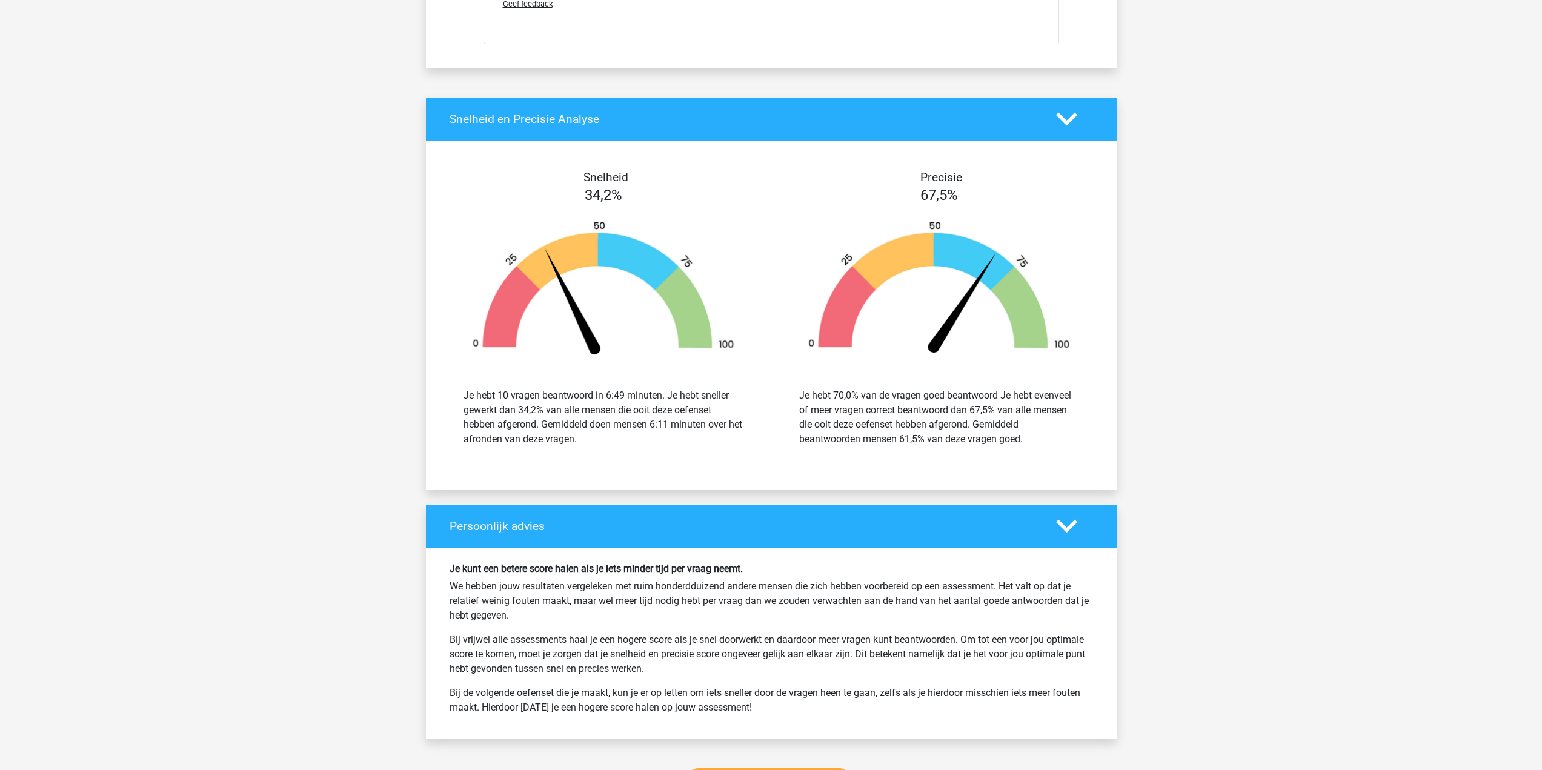
scroll to position [341, 0]
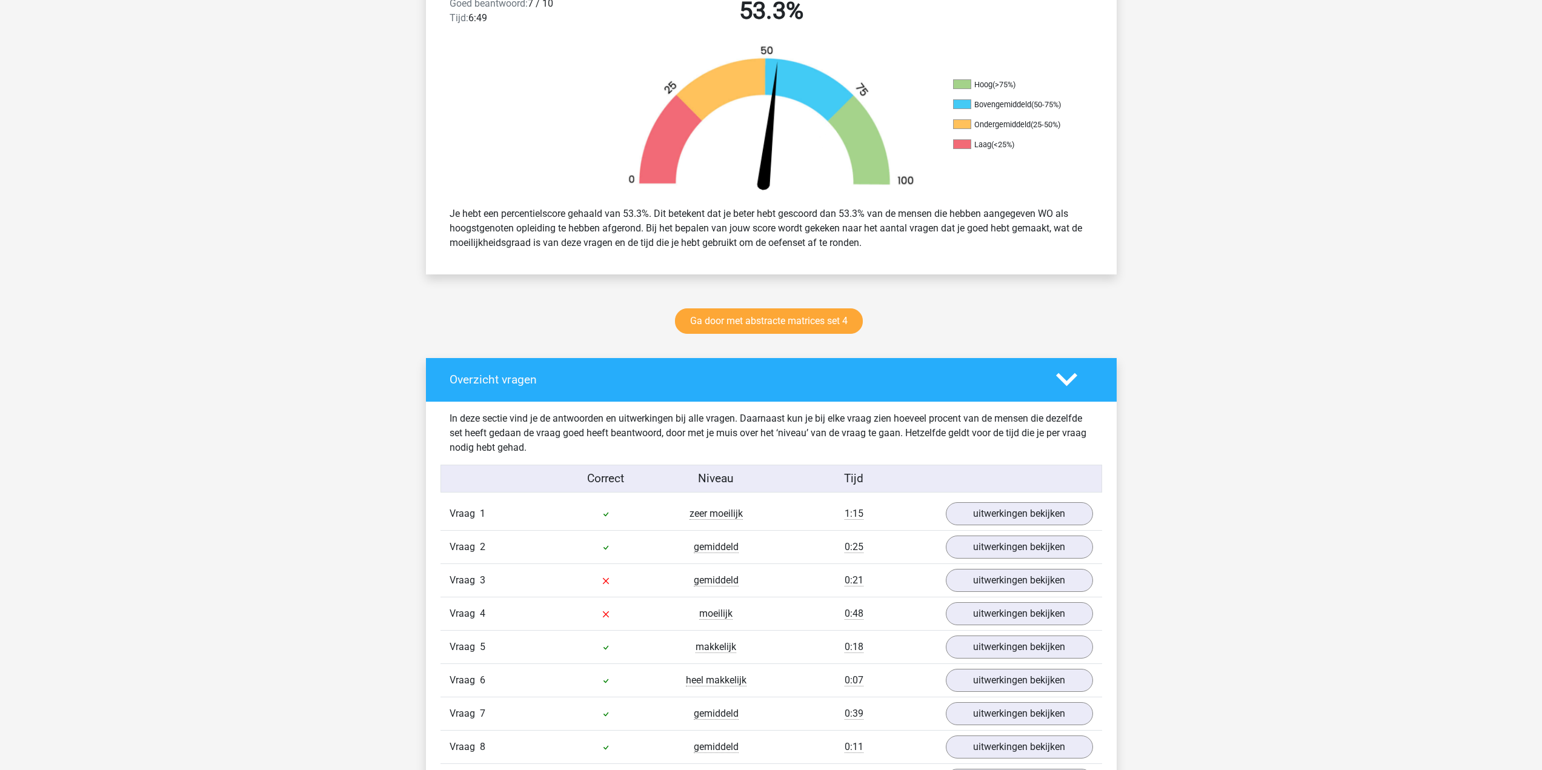
drag, startPoint x: 659, startPoint y: 470, endPoint x: 674, endPoint y: 228, distance: 242.2
